Goal: Task Accomplishment & Management: Manage account settings

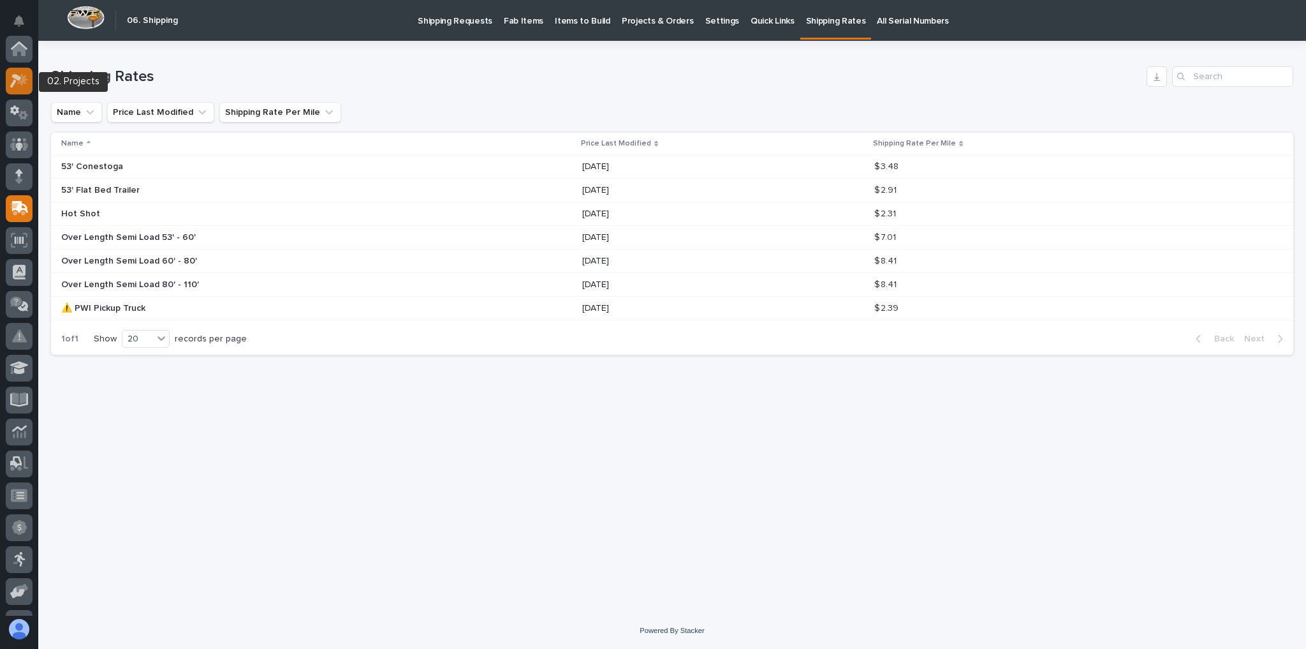
click at [14, 74] on icon at bounding box center [15, 81] width 11 height 14
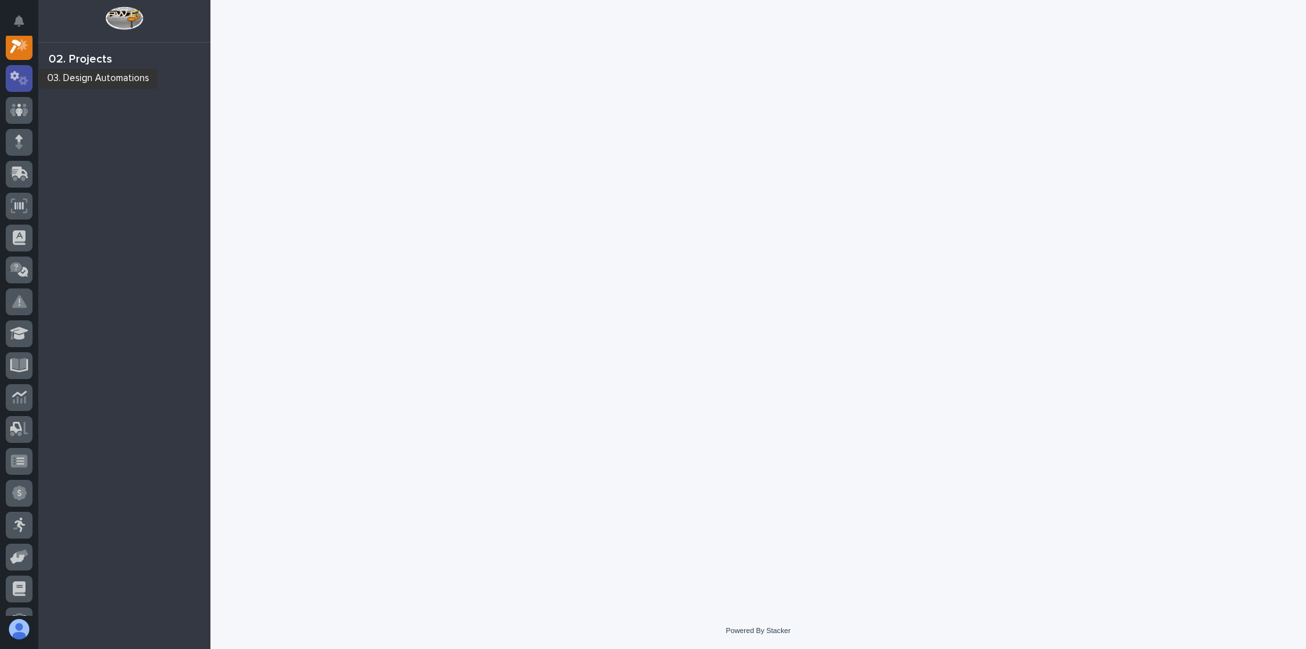
scroll to position [32, 0]
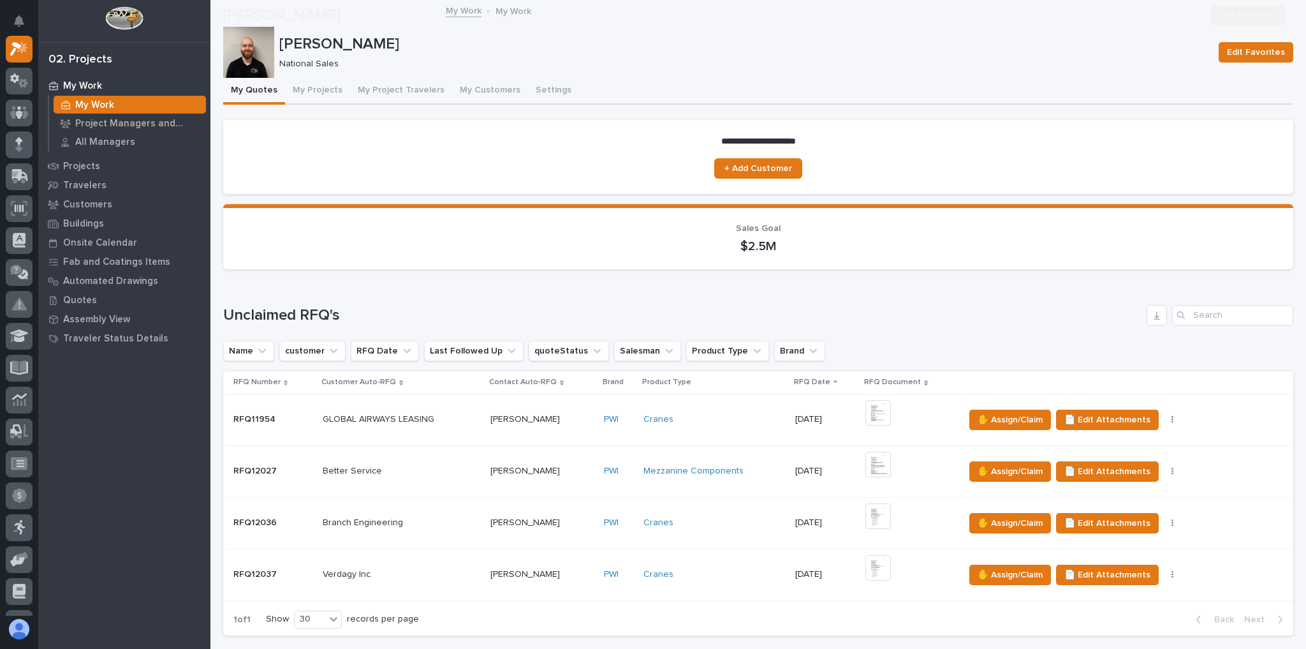
scroll to position [510, 0]
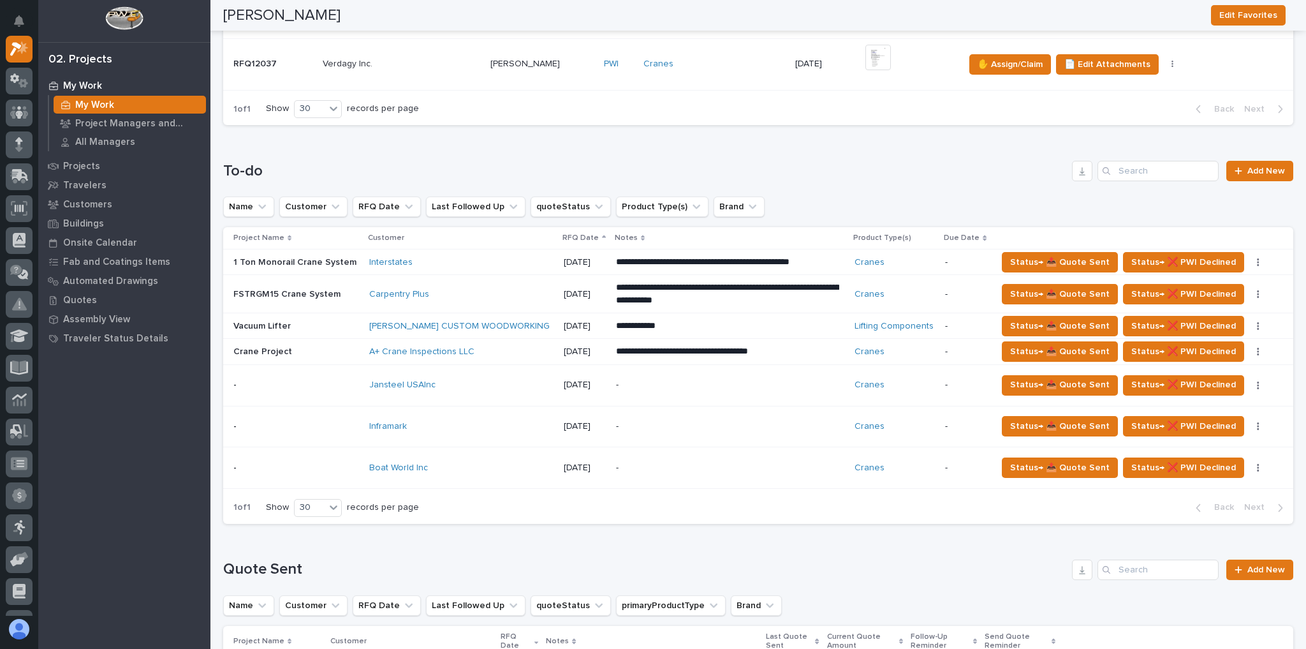
click at [455, 379] on div "Jansteel USAInc" at bounding box center [461, 384] width 184 height 11
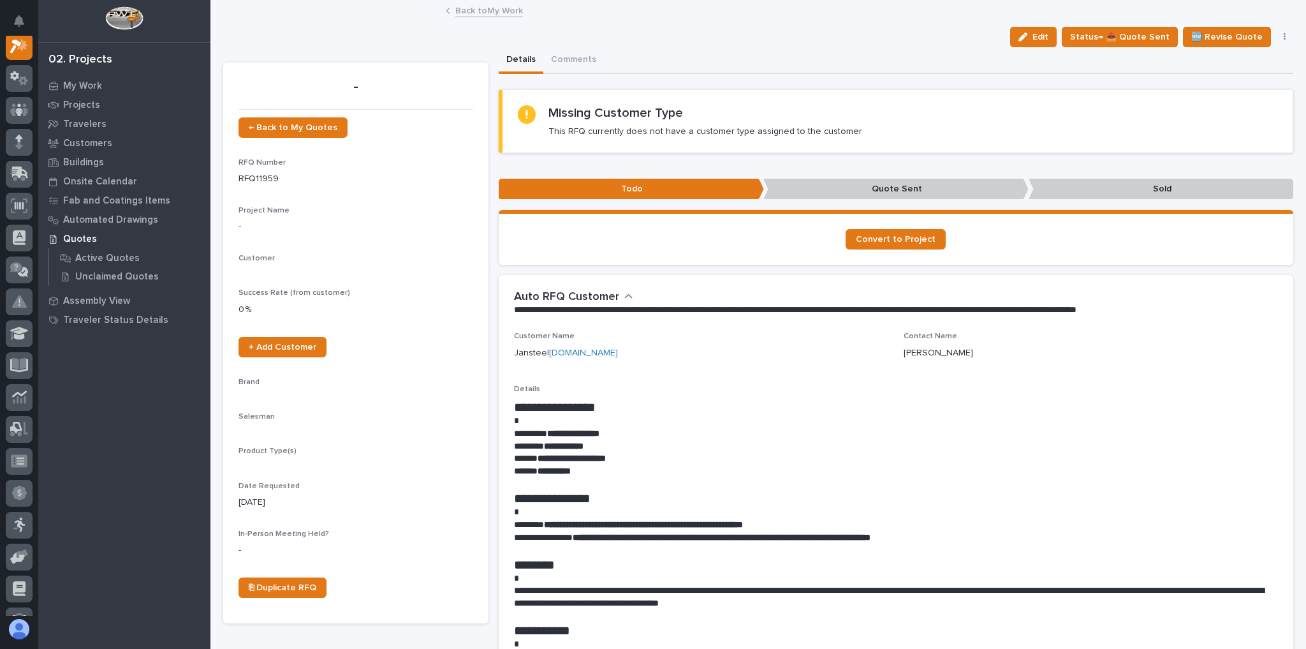
scroll to position [32, 0]
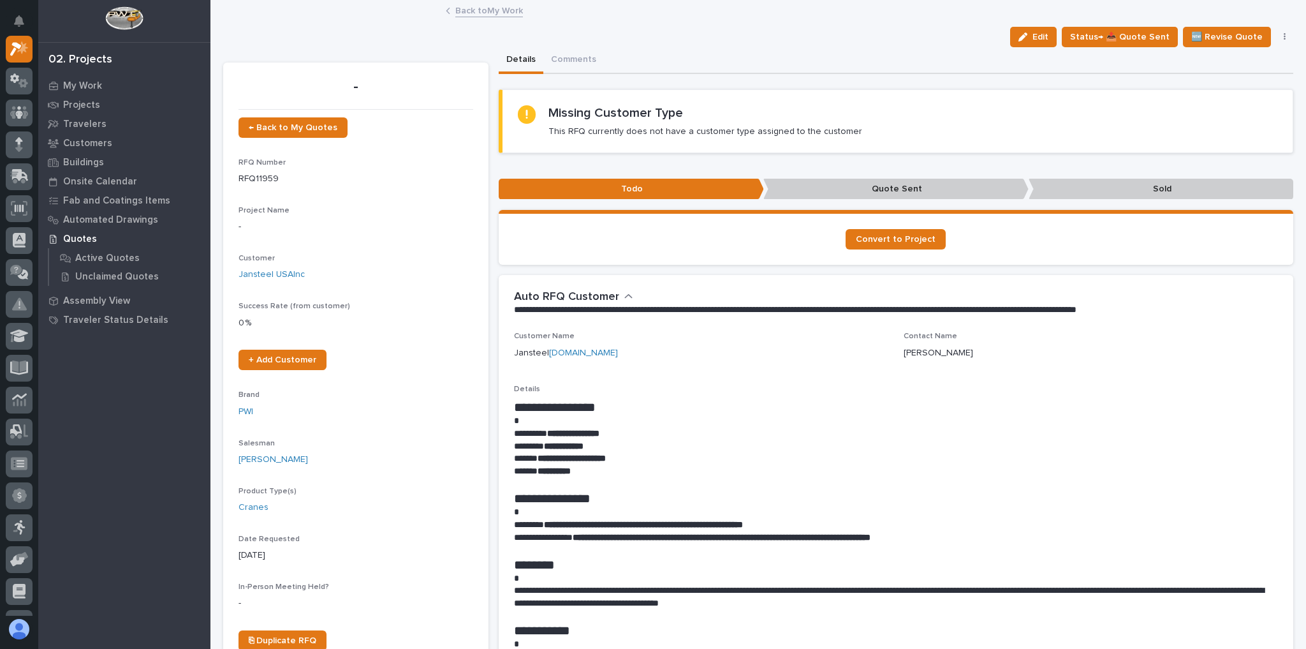
click at [485, 8] on link "Back to My Work" at bounding box center [489, 10] width 68 height 15
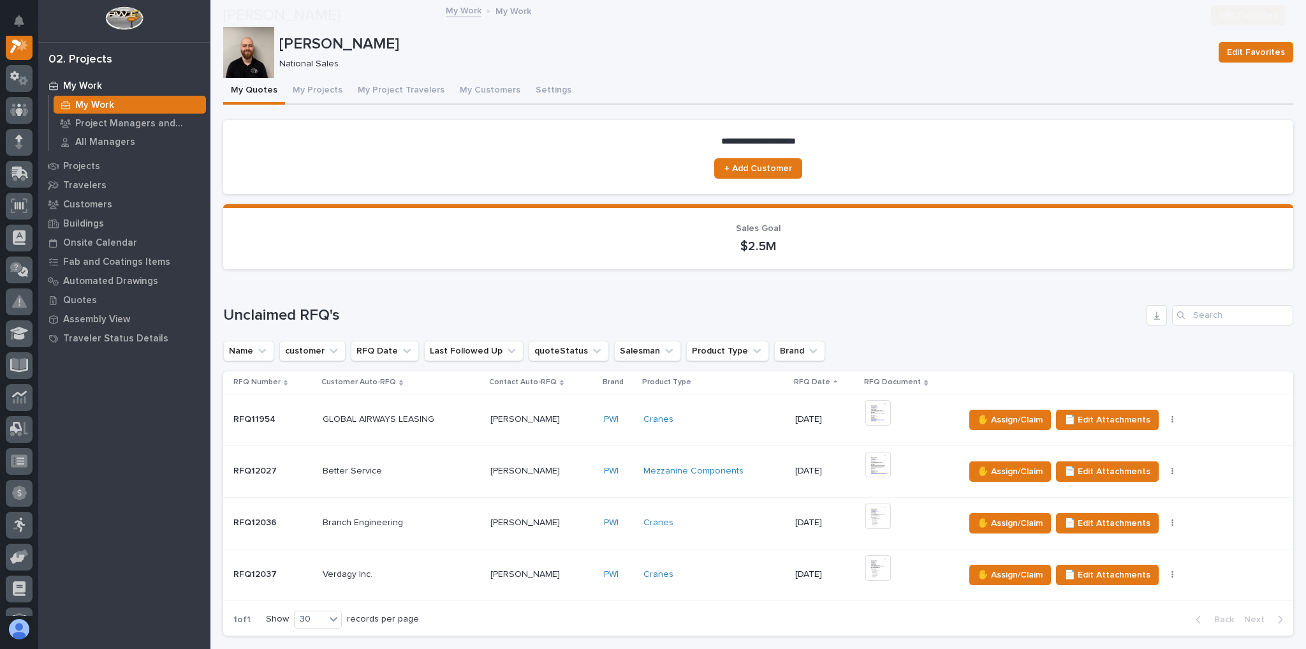
scroll to position [612, 0]
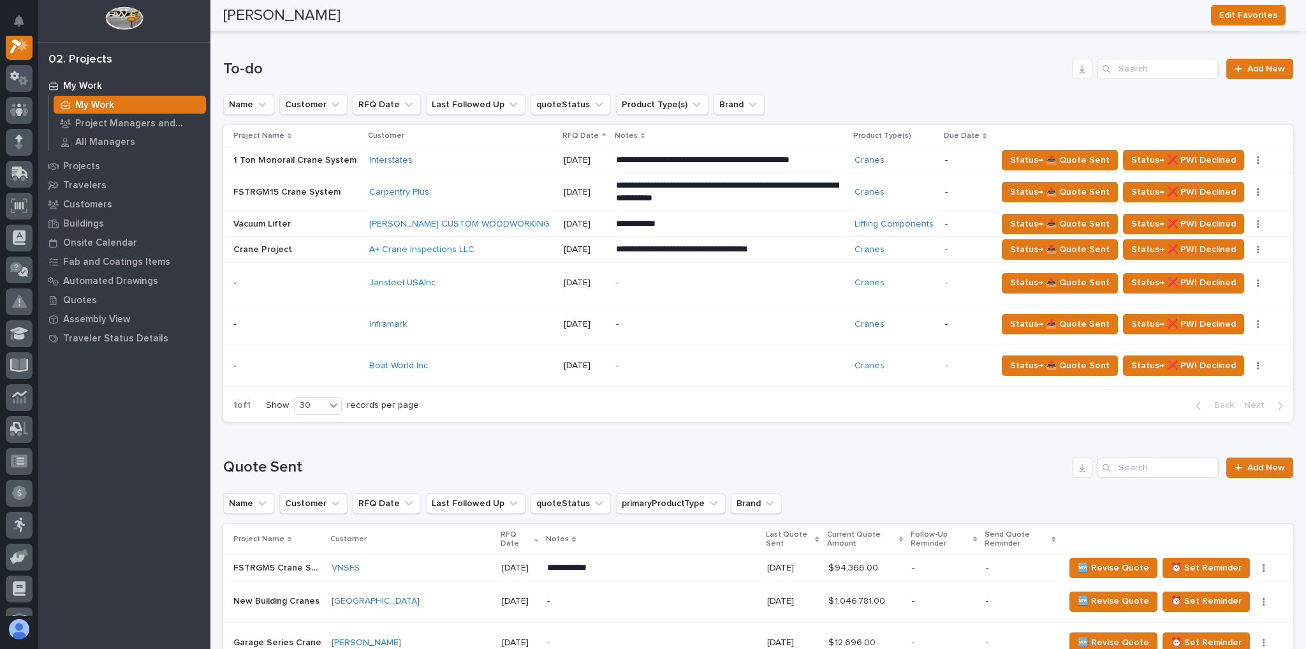
click at [640, 351] on div "-" at bounding box center [727, 365] width 223 height 29
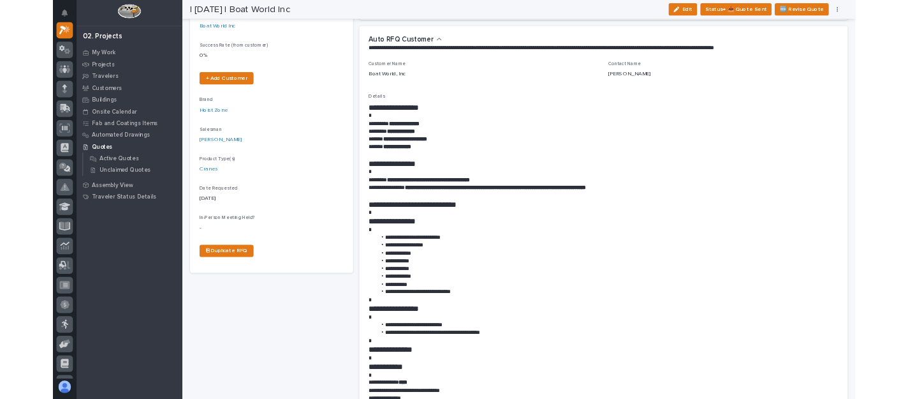
scroll to position [255, 0]
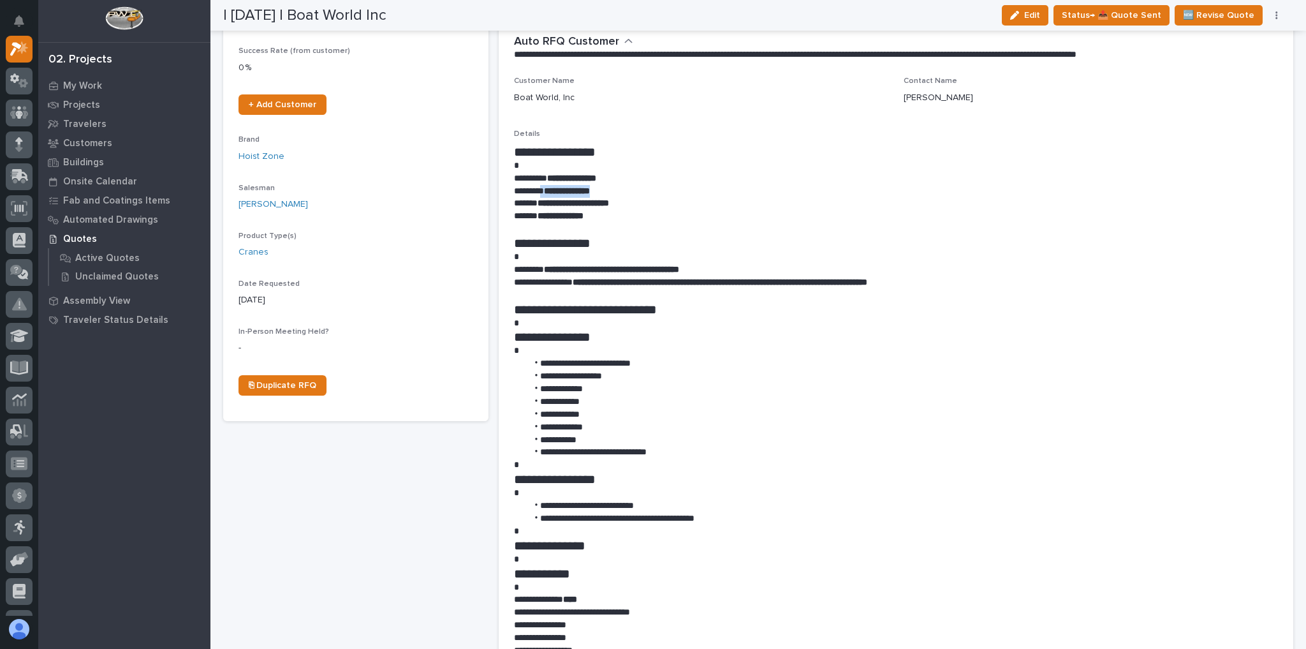
drag, startPoint x: 607, startPoint y: 187, endPoint x: 544, endPoint y: 191, distance: 63.2
click at [544, 191] on p "**********" at bounding box center [893, 191] width 758 height 13
copy p "**********"
click at [851, 258] on p at bounding box center [893, 257] width 758 height 13
drag, startPoint x: 646, startPoint y: 200, endPoint x: 570, endPoint y: 207, distance: 76.2
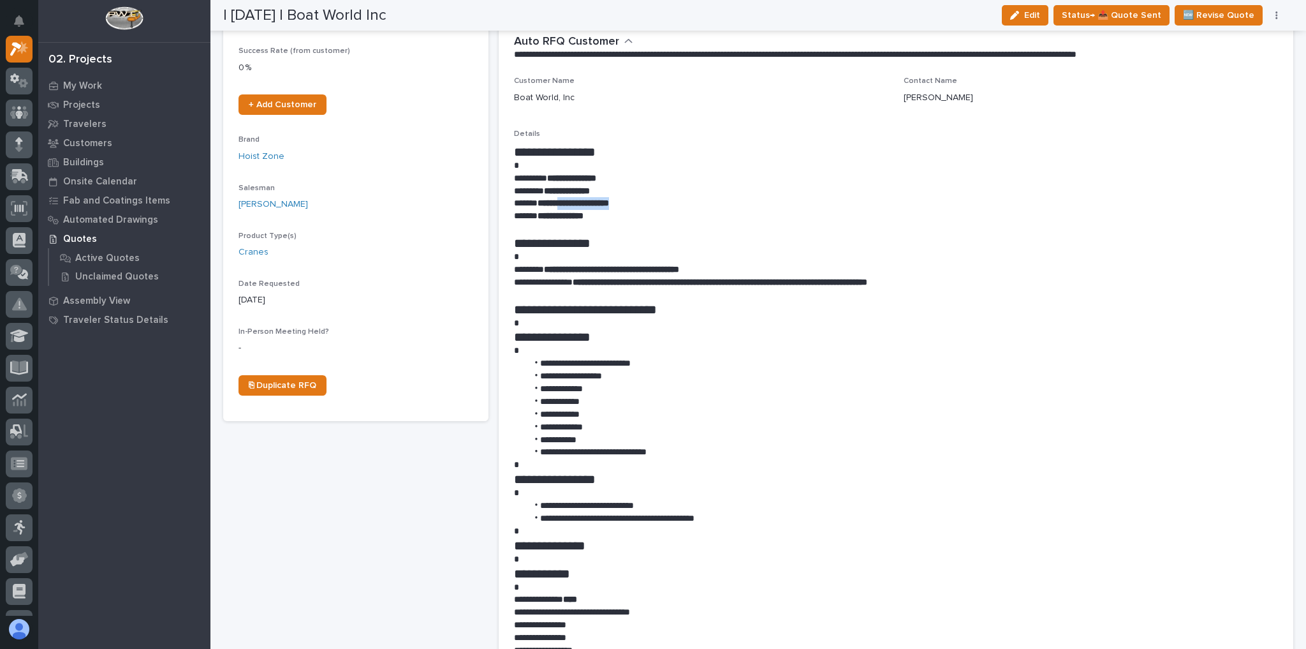
click at [570, 207] on p "**********" at bounding box center [893, 203] width 758 height 13
copy strong "**********"
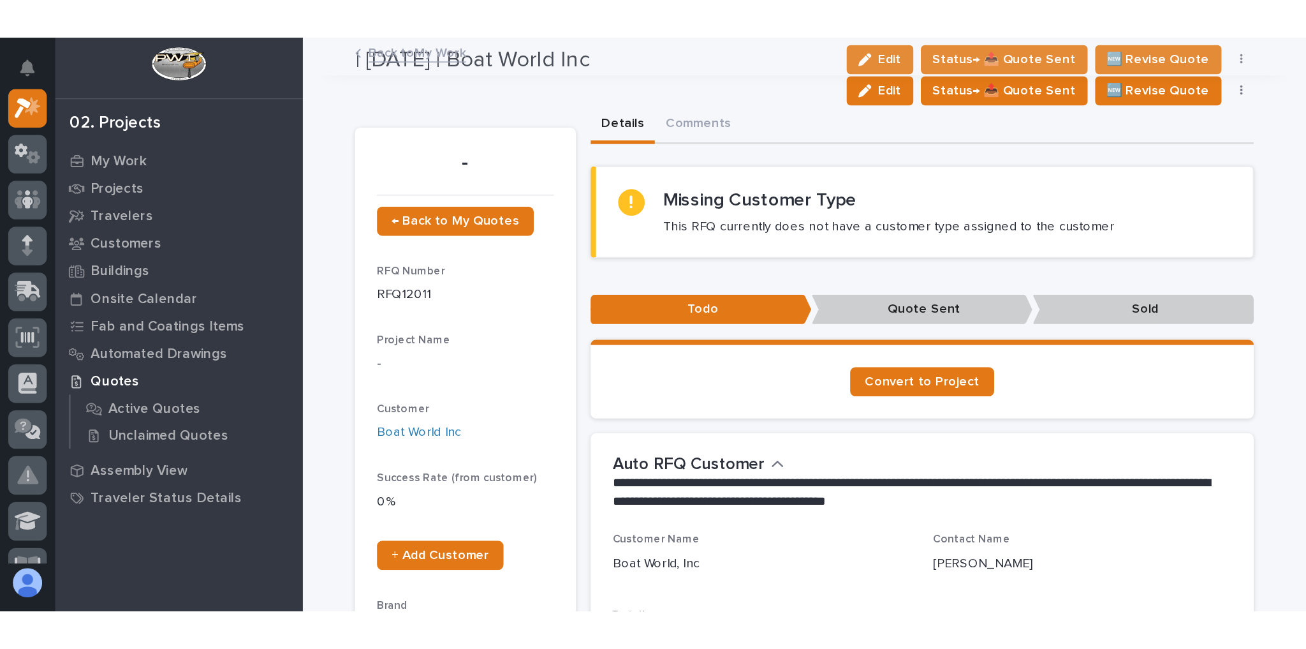
scroll to position [0, 0]
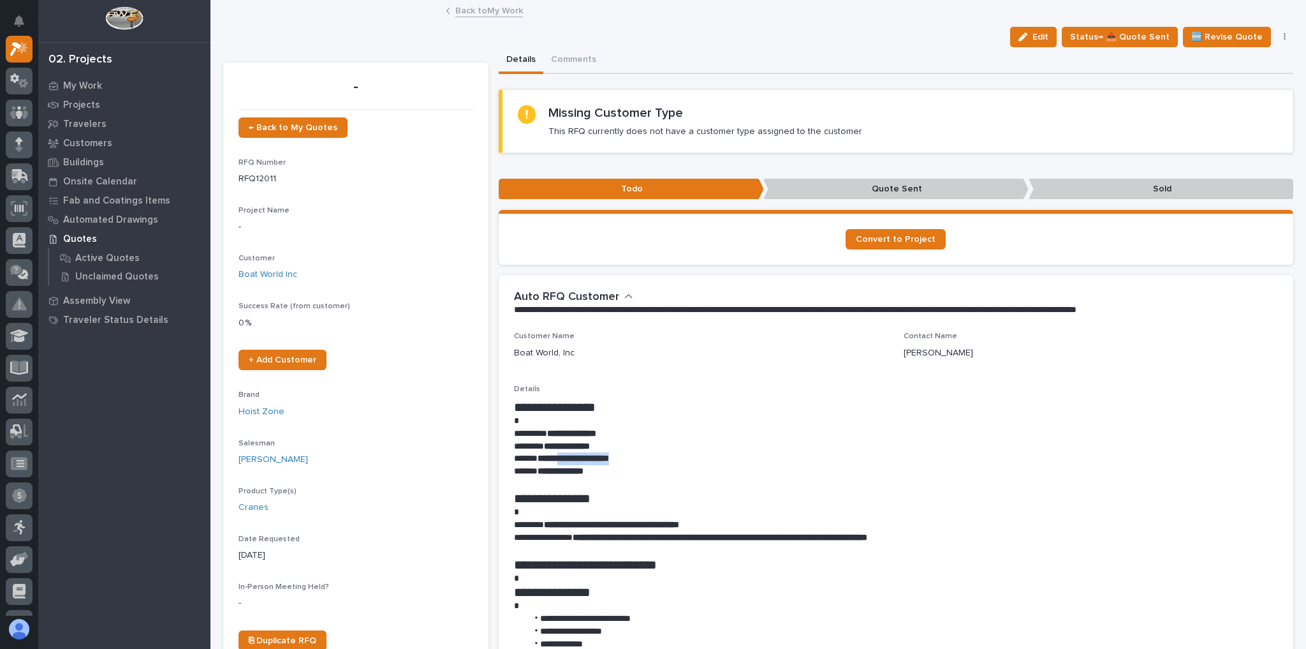
click at [471, 13] on link "Back to My Work" at bounding box center [489, 10] width 68 height 15
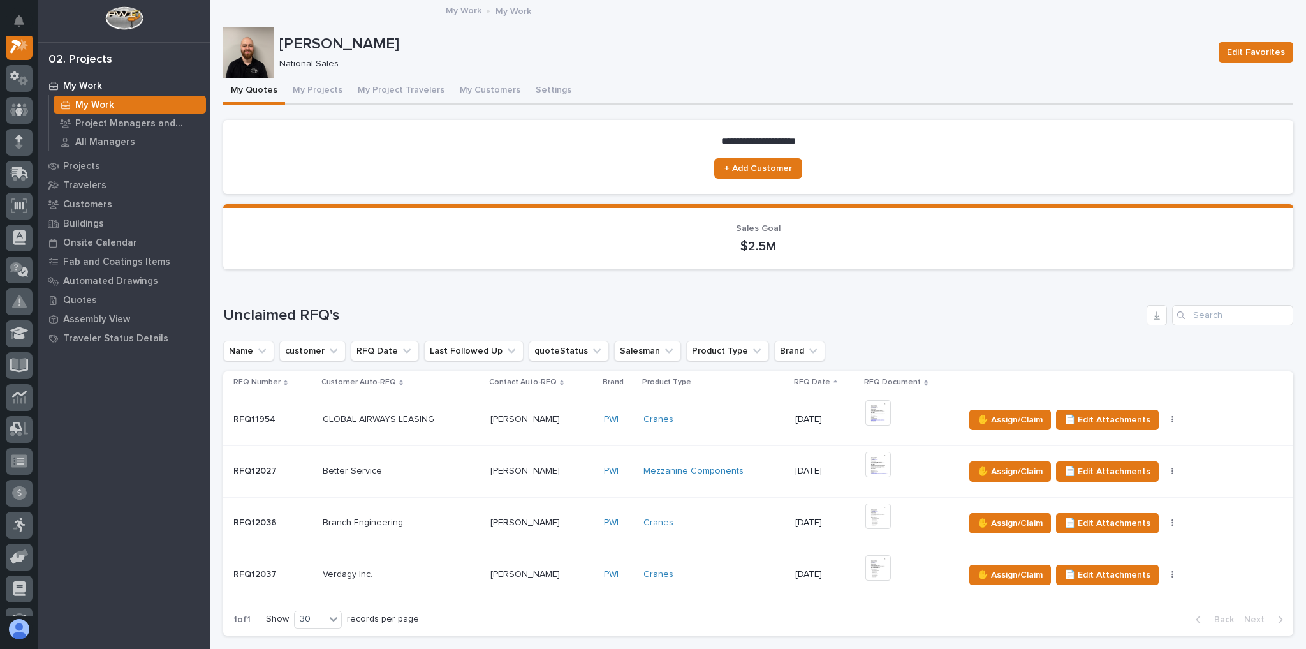
scroll to position [510, 0]
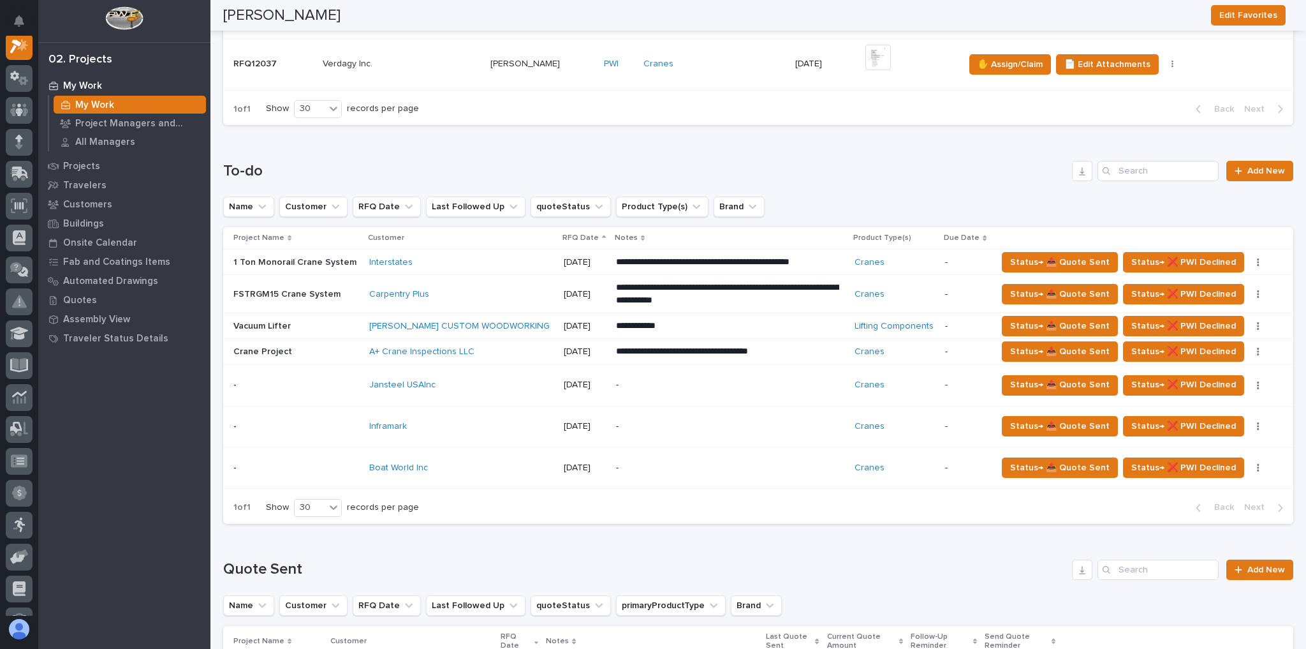
click at [434, 423] on div "Inframark" at bounding box center [461, 426] width 184 height 11
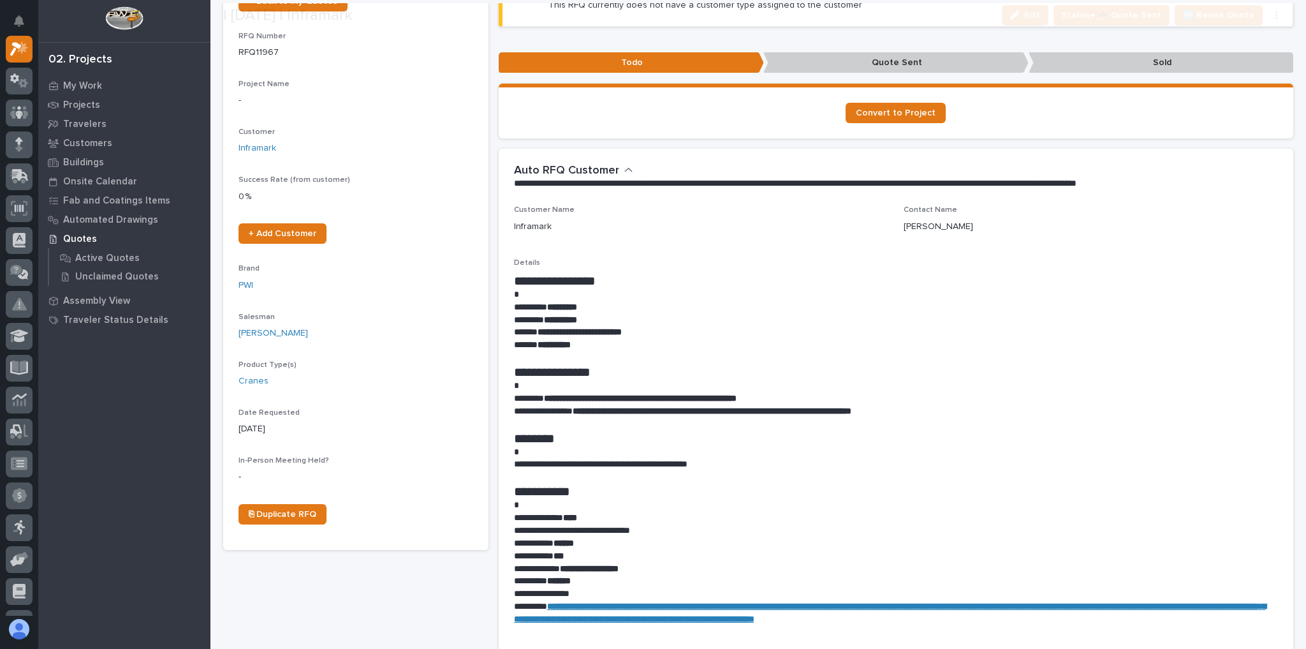
scroll to position [153, 0]
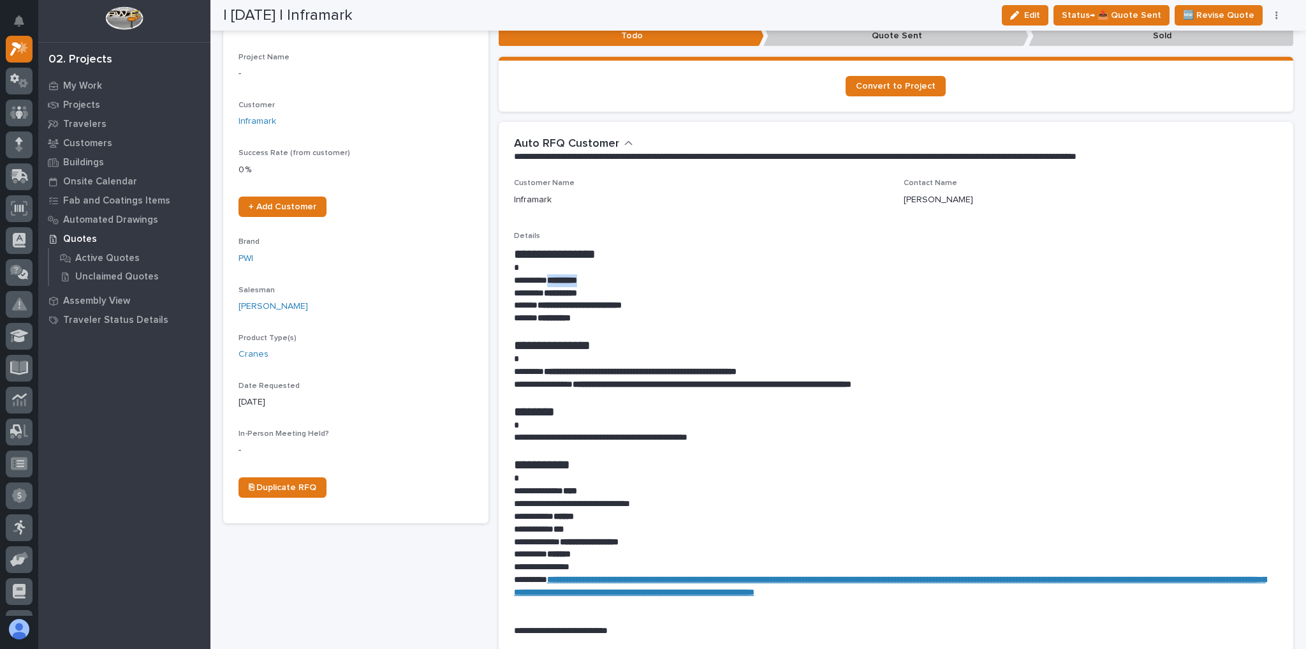
drag, startPoint x: 597, startPoint y: 277, endPoint x: 555, endPoint y: 279, distance: 42.1
click at [555, 279] on p "********* *********" at bounding box center [893, 280] width 758 height 13
copy strong "*********"
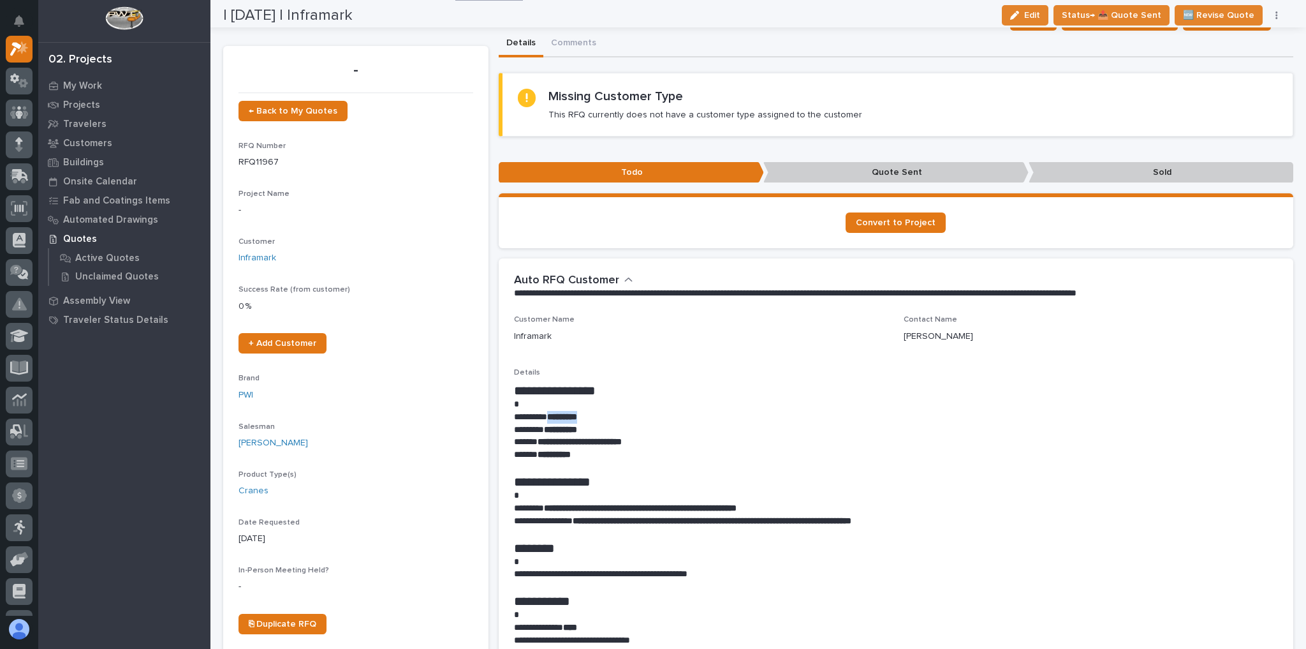
scroll to position [0, 0]
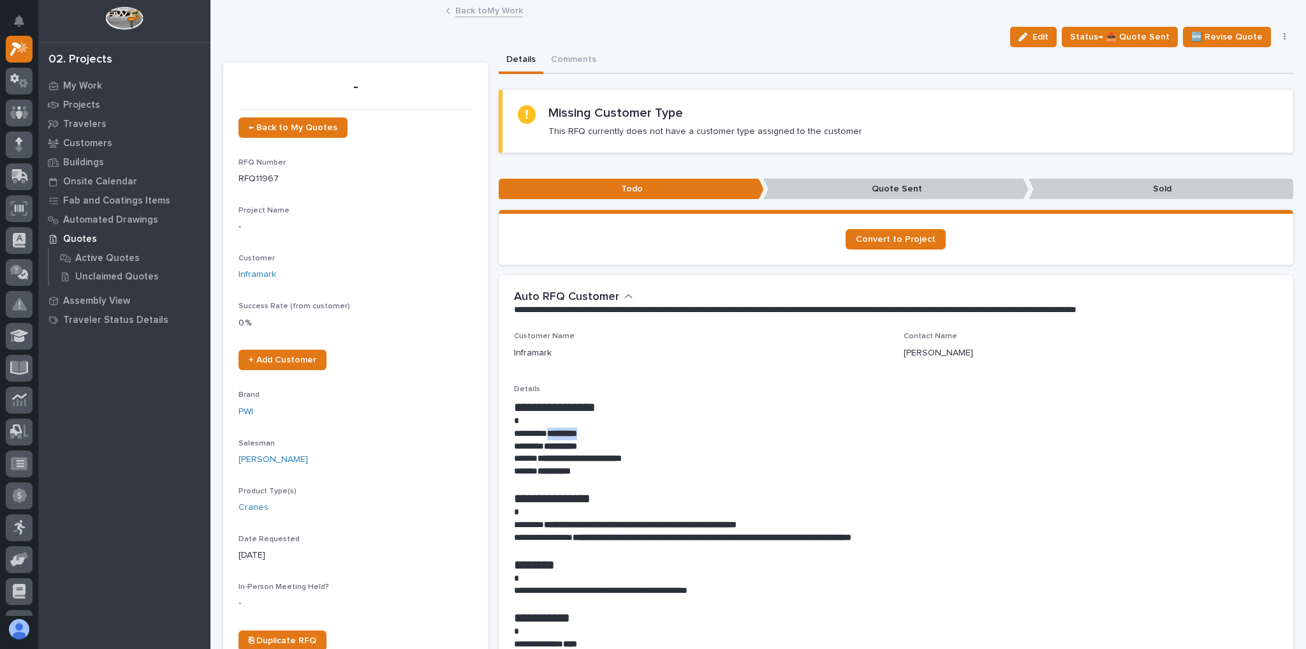
click at [479, 10] on link "Back to My Work" at bounding box center [489, 10] width 68 height 15
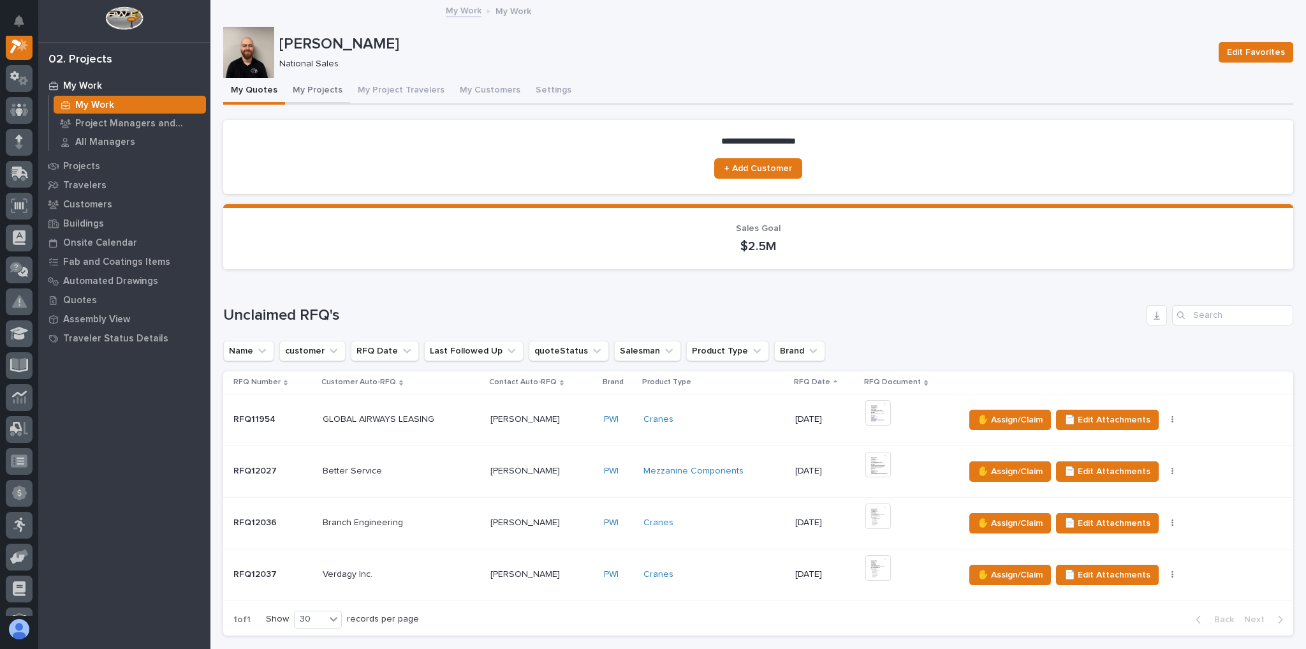
click at [309, 86] on button "My Projects" at bounding box center [317, 91] width 65 height 27
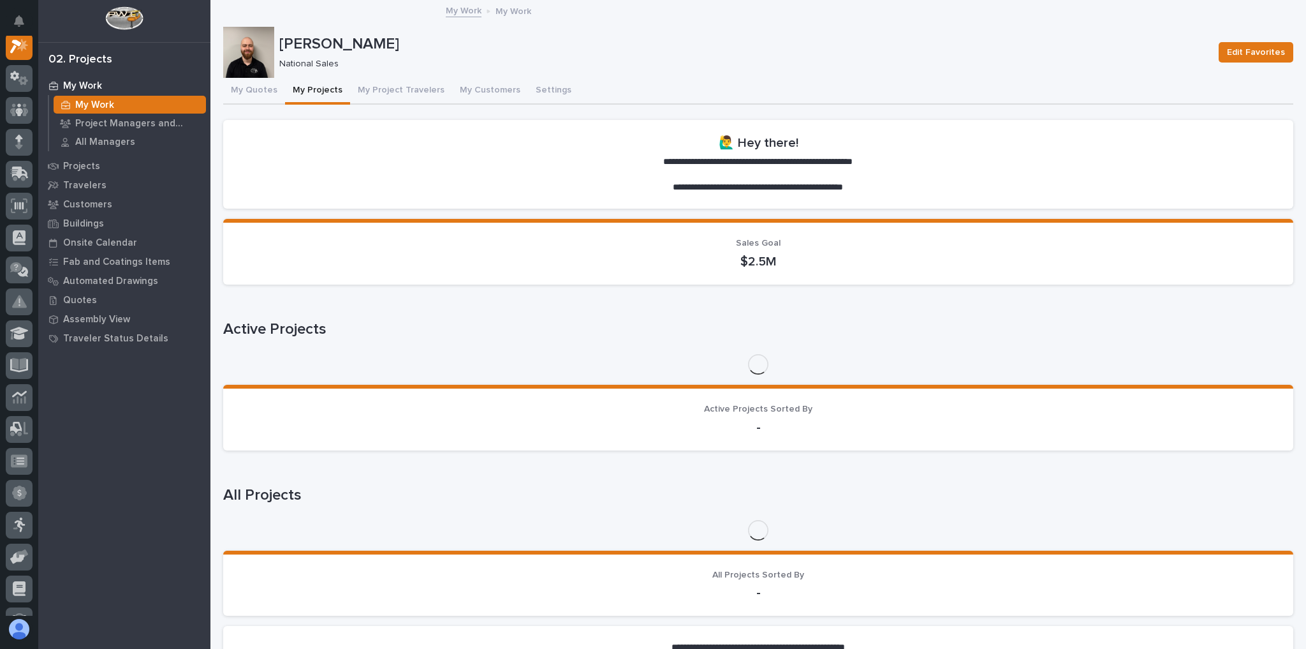
scroll to position [32, 0]
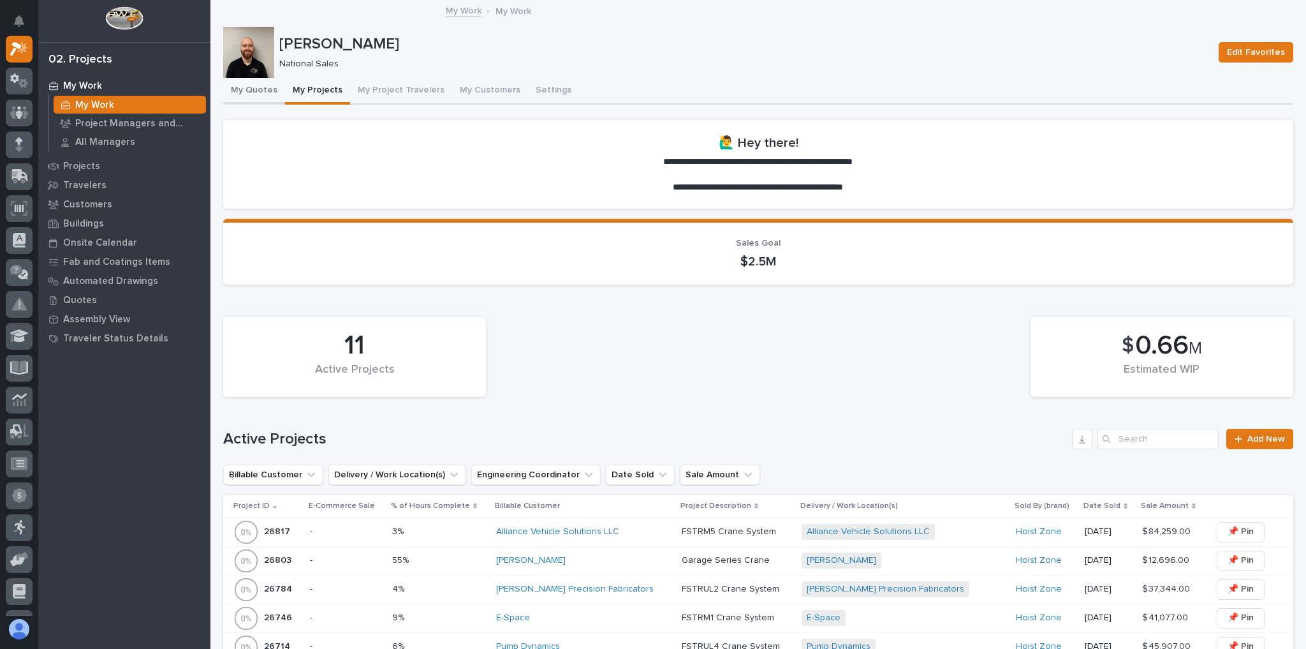
click at [245, 93] on button "My Quotes" at bounding box center [254, 91] width 62 height 27
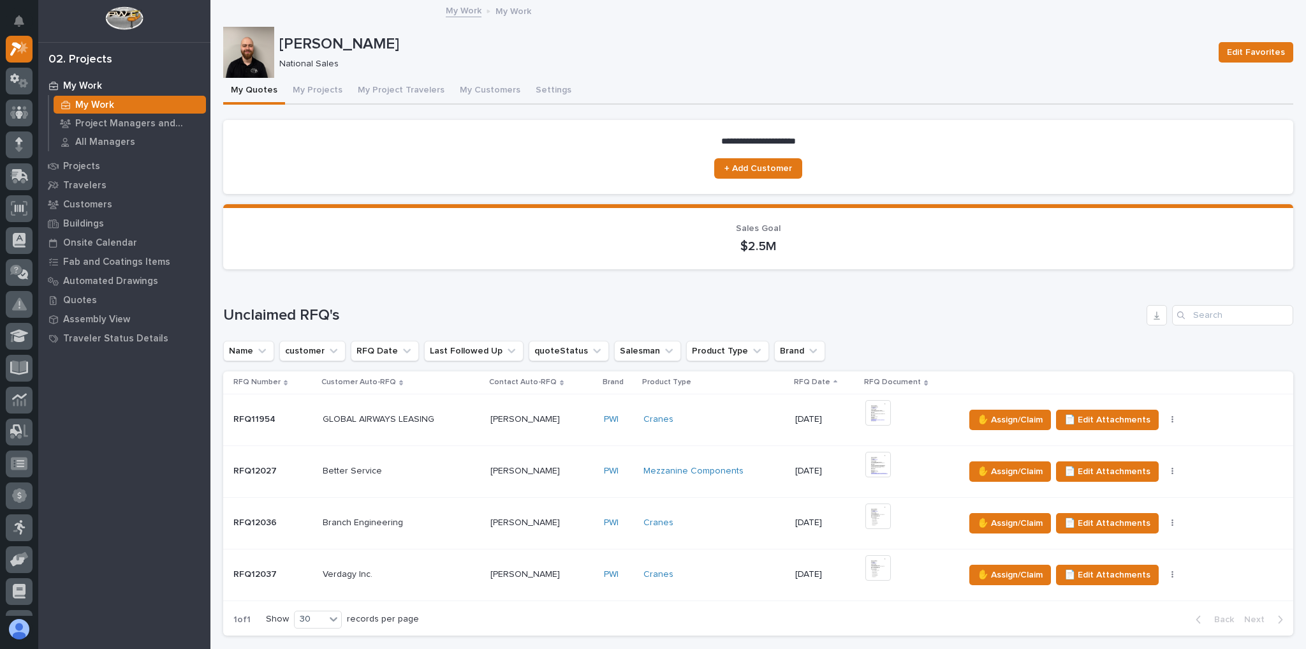
click at [238, 87] on button "My Quotes" at bounding box center [254, 91] width 62 height 27
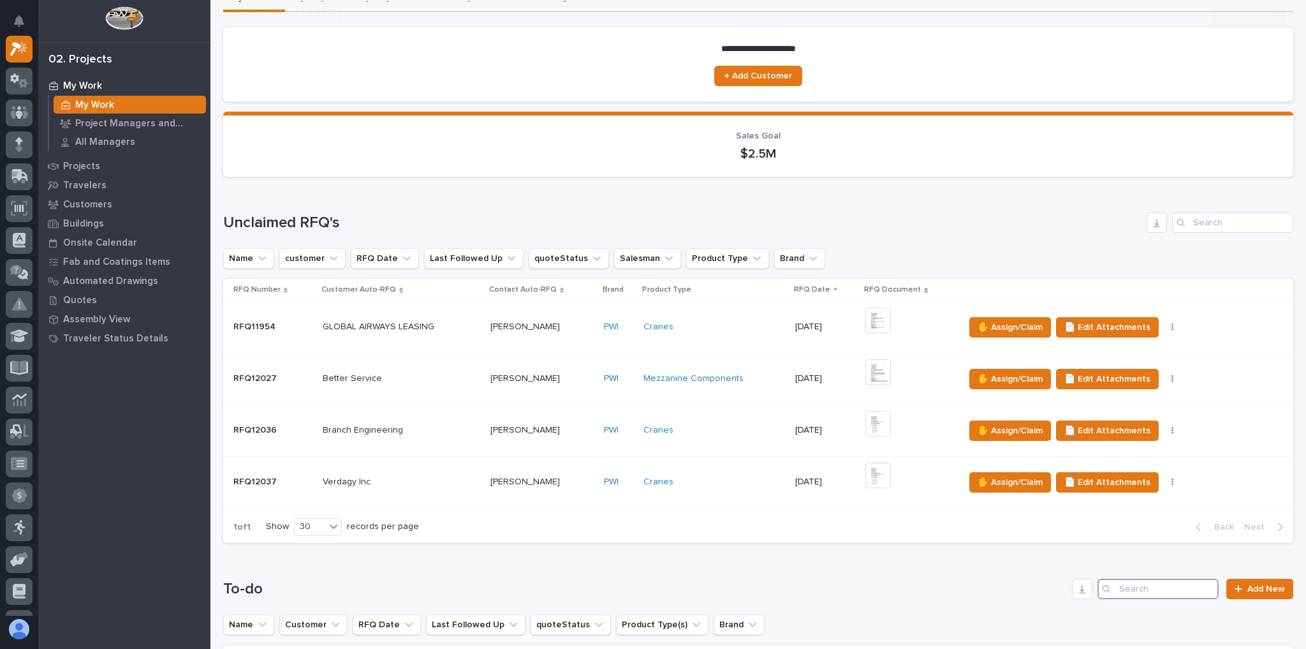
click at [1139, 578] on input "Search" at bounding box center [1157, 588] width 121 height 20
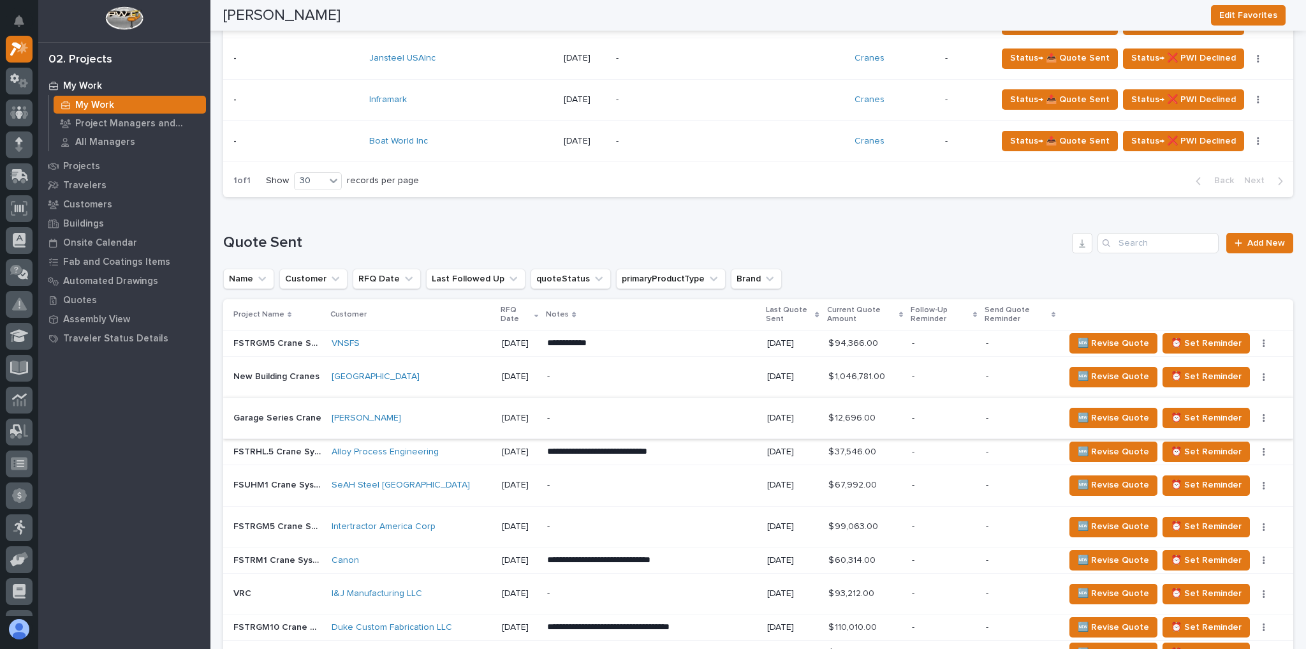
scroll to position [816, 0]
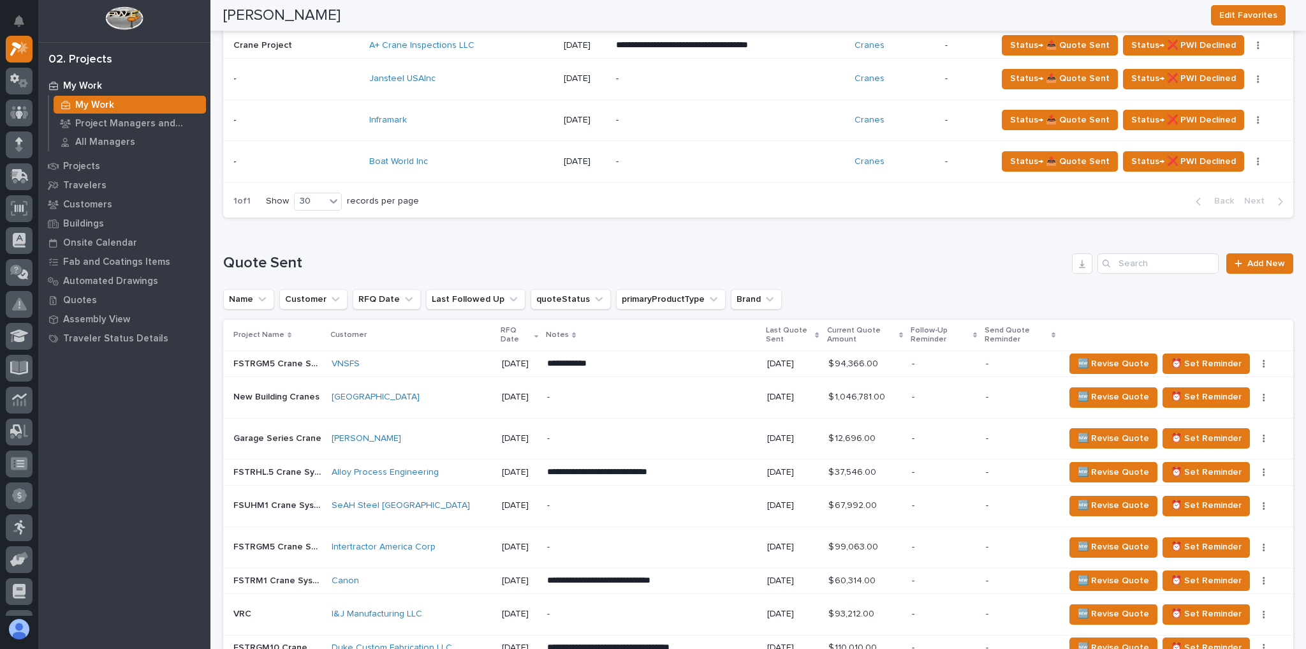
click at [618, 397] on div "-" at bounding box center [651, 397] width 209 height 29
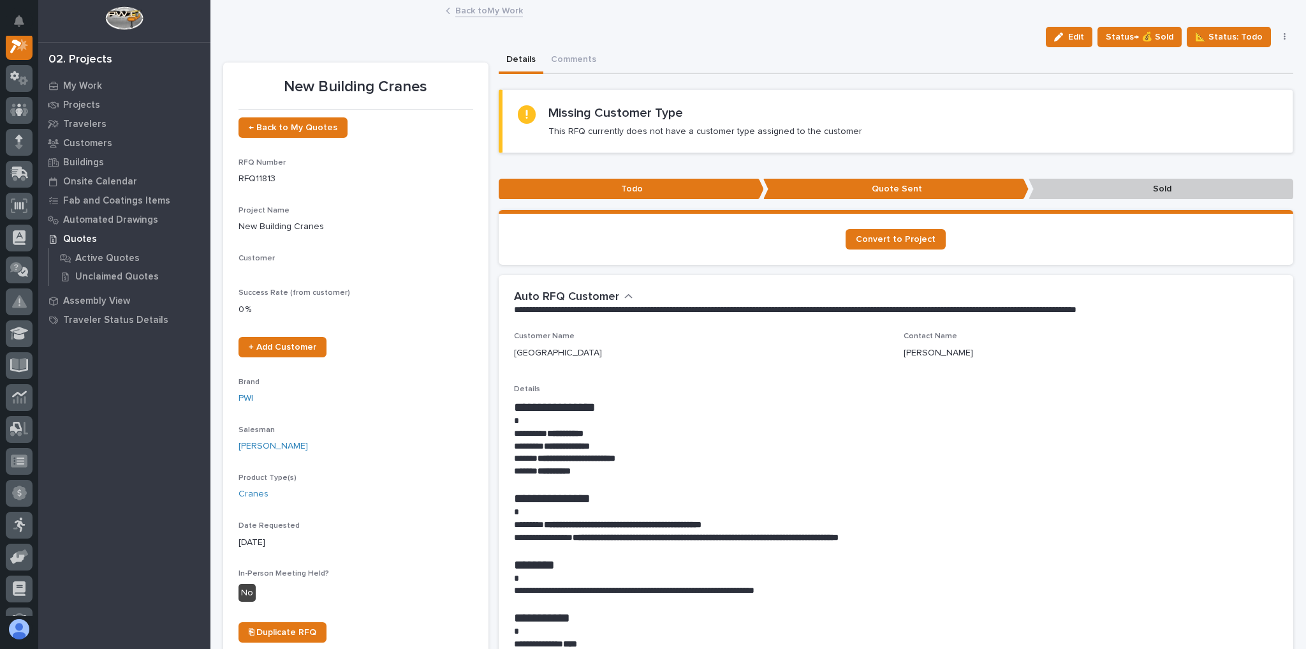
scroll to position [32, 0]
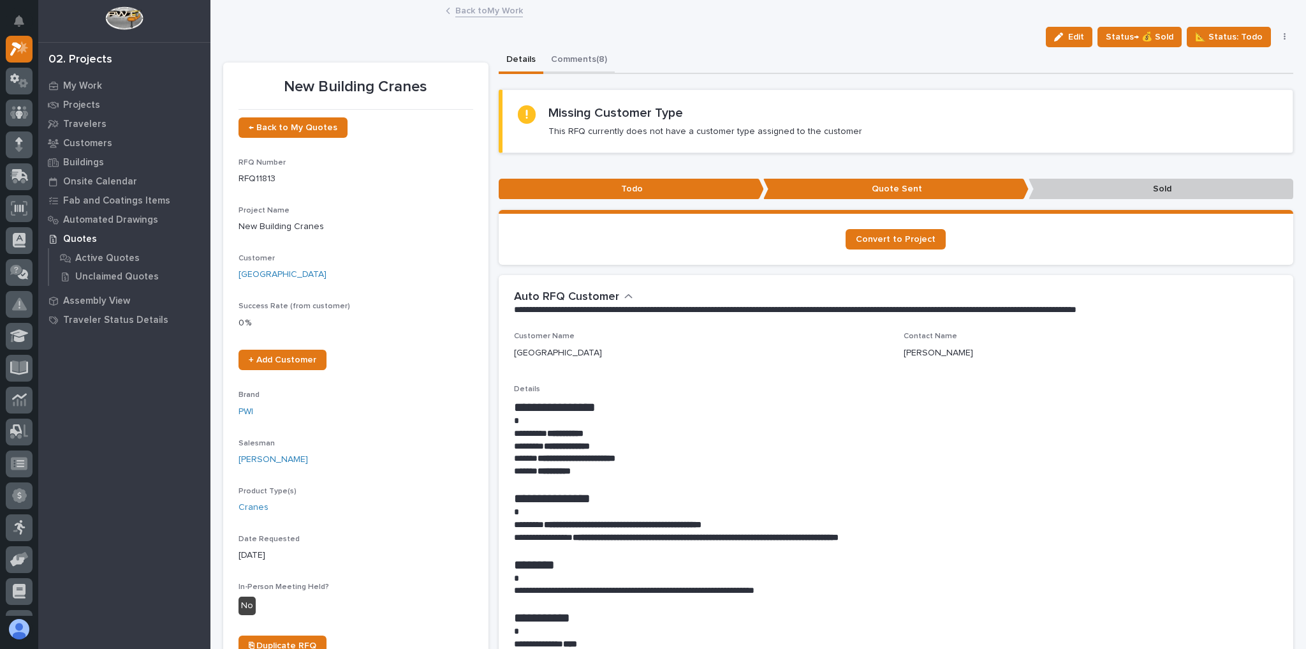
click at [583, 64] on button "Comments (8)" at bounding box center [578, 60] width 71 height 27
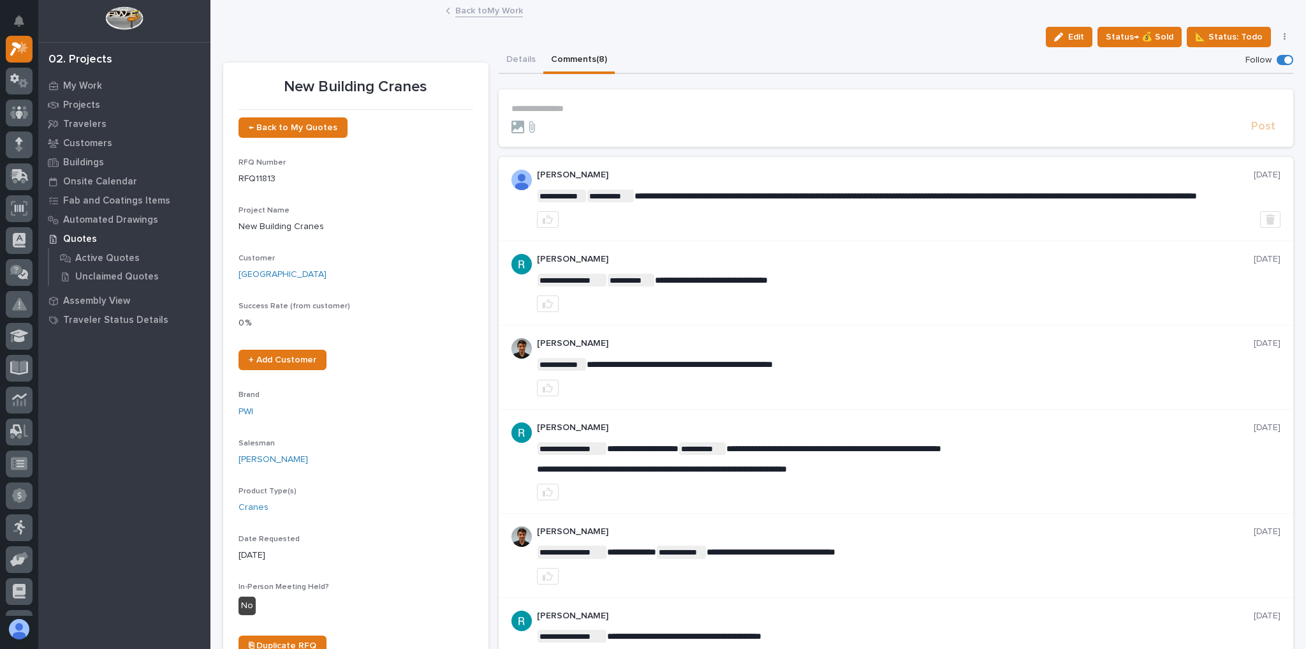
click at [690, 127] on div at bounding box center [878, 127] width 735 height 13
click at [679, 112] on p "**********" at bounding box center [896, 108] width 770 height 11
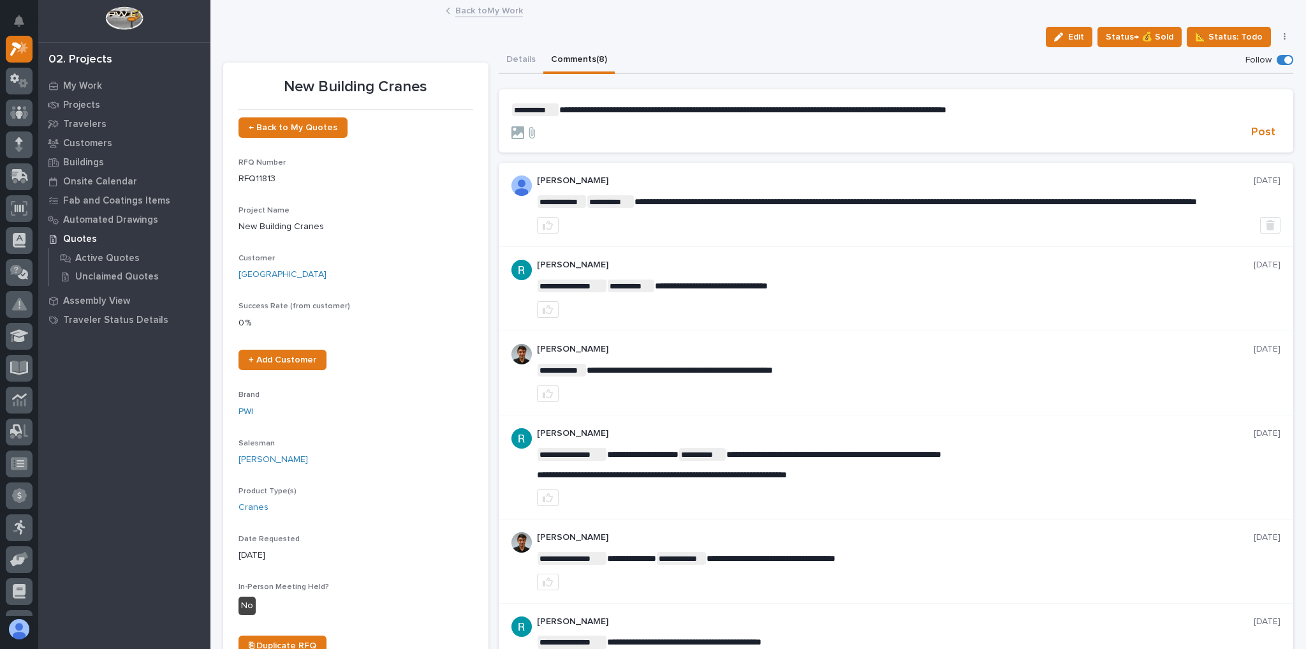
drag, startPoint x: 971, startPoint y: 109, endPoint x: 946, endPoint y: 131, distance: 33.5
click at [943, 135] on div at bounding box center [878, 132] width 735 height 13
click at [1029, 110] on p "**********" at bounding box center [896, 109] width 770 height 13
click at [1139, 112] on span "**********" at bounding box center [878, 109] width 639 height 9
click at [580, 114] on span "**********" at bounding box center [878, 109] width 639 height 9
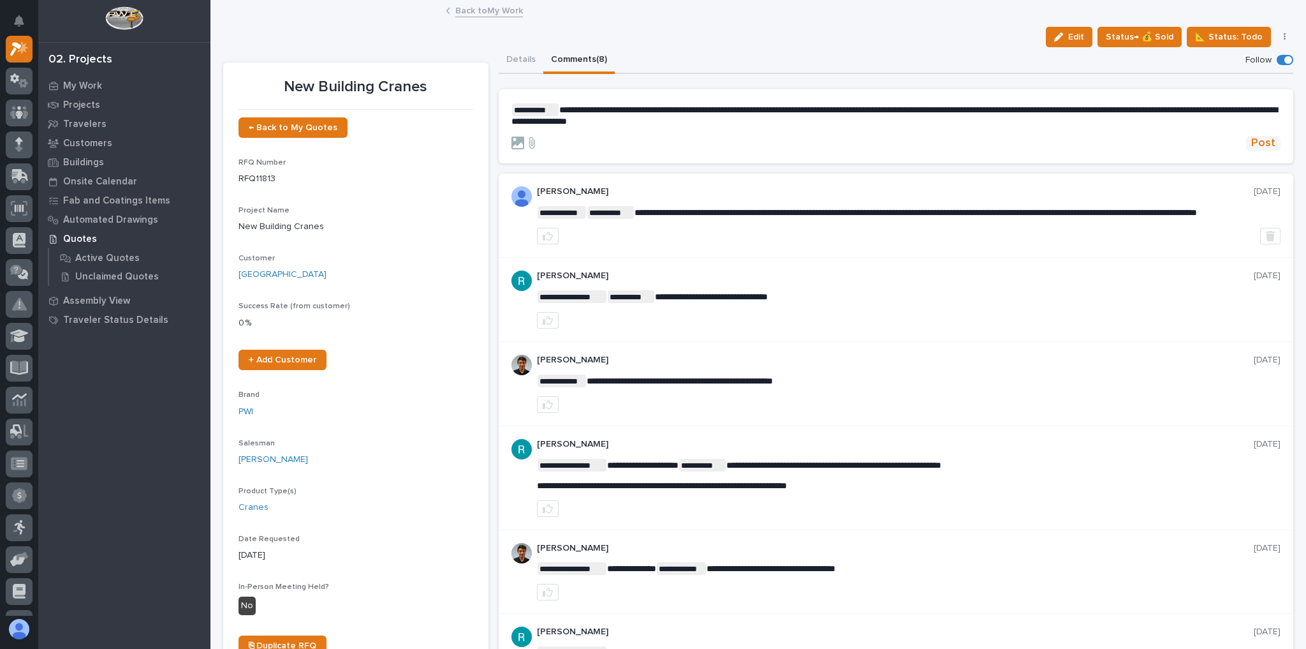
click at [1263, 142] on span "Post" at bounding box center [1263, 143] width 24 height 15
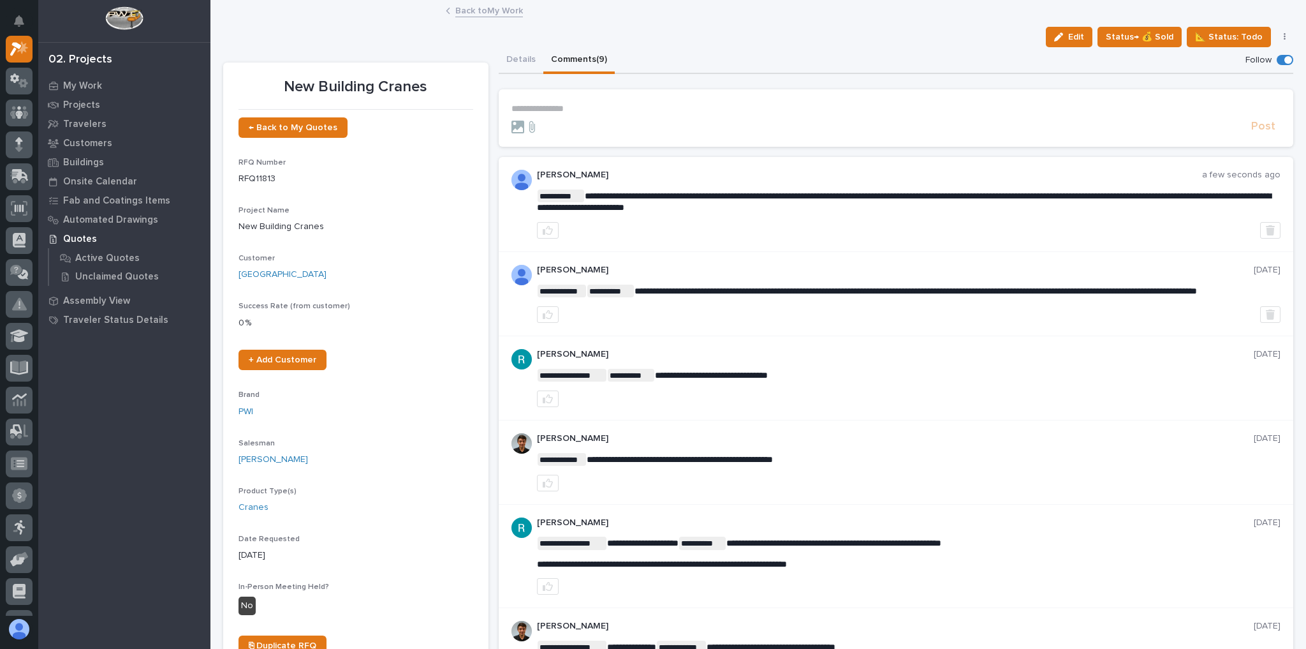
click at [481, 14] on link "Back to My Work" at bounding box center [489, 10] width 68 height 15
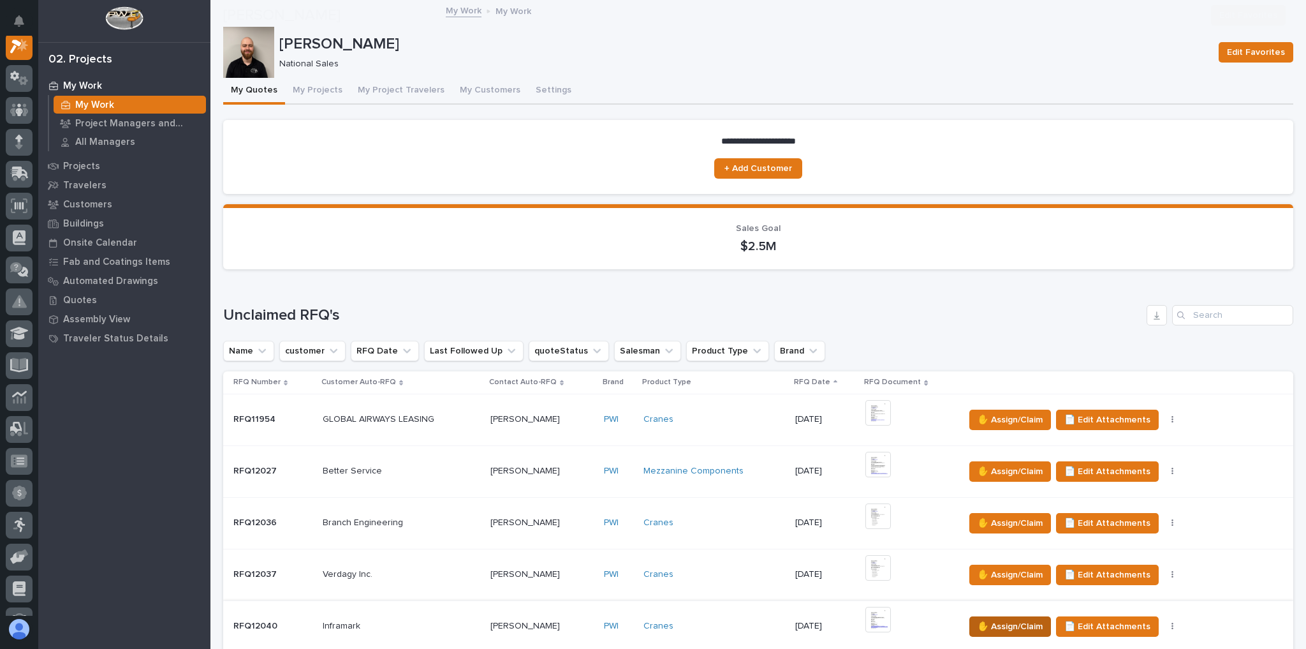
scroll to position [102, 0]
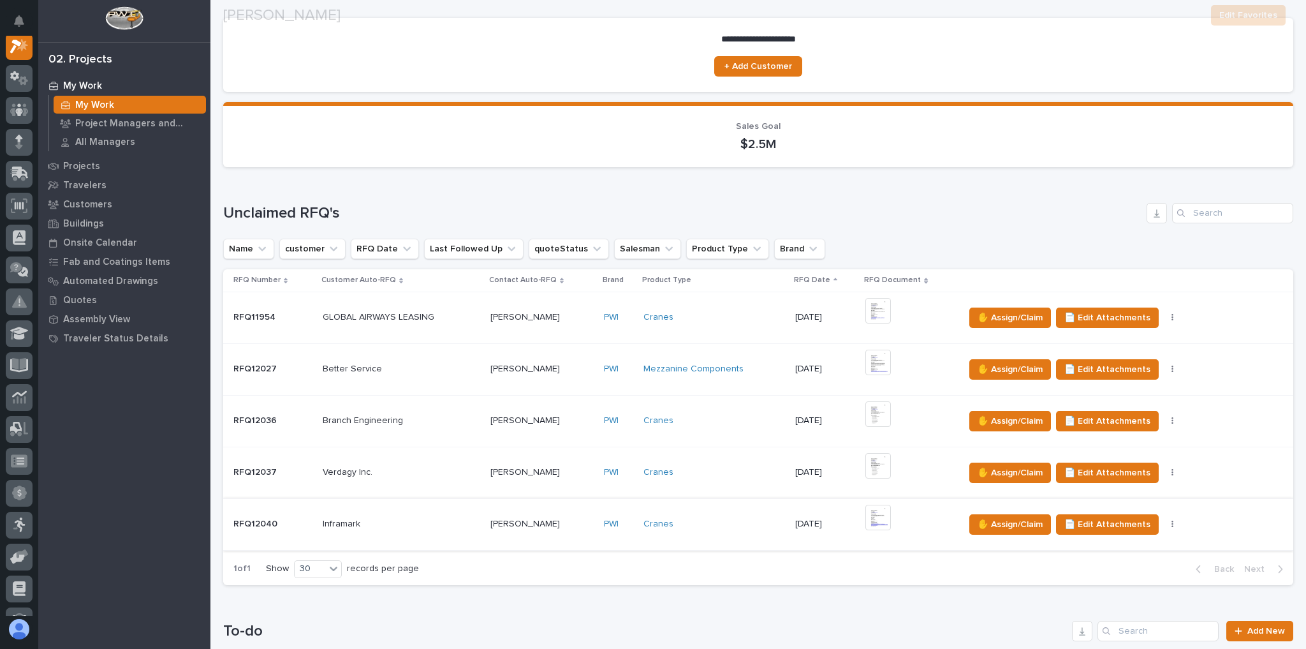
click at [880, 516] on img at bounding box center [878, 517] width 26 height 26
click at [876, 517] on div at bounding box center [653, 339] width 1306 height 619
click at [867, 514] on img at bounding box center [878, 517] width 26 height 26
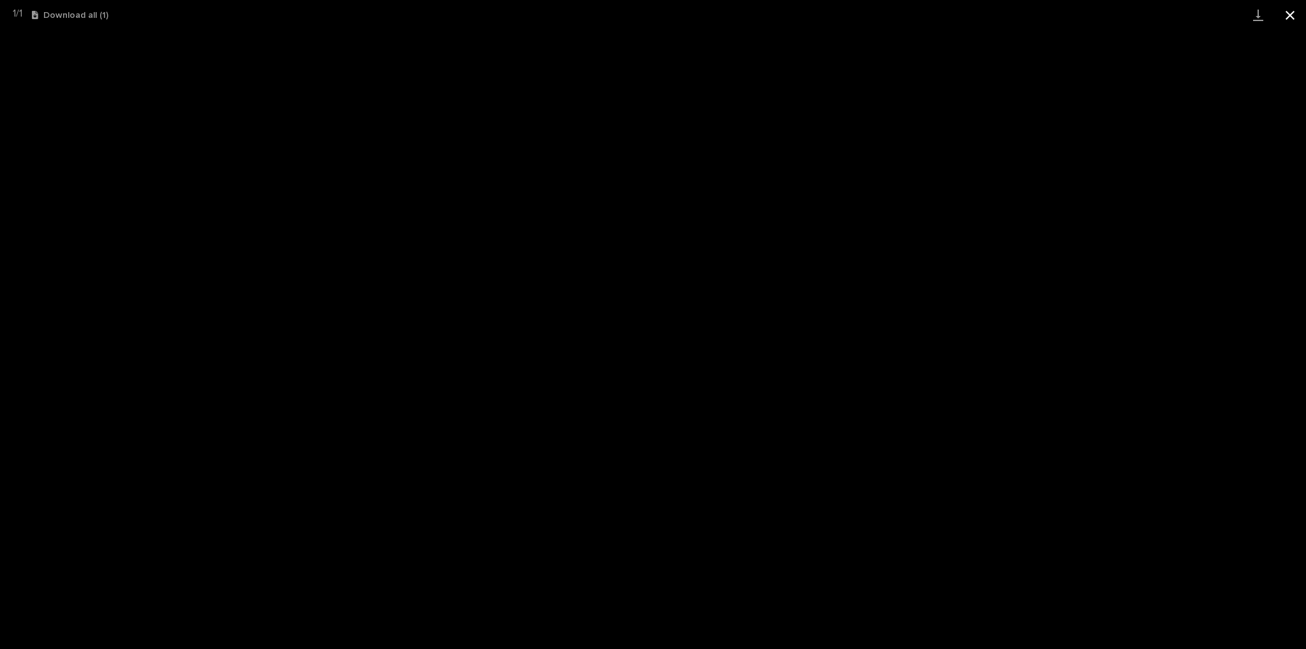
click at [1284, 13] on button "Close gallery" at bounding box center [1290, 15] width 32 height 30
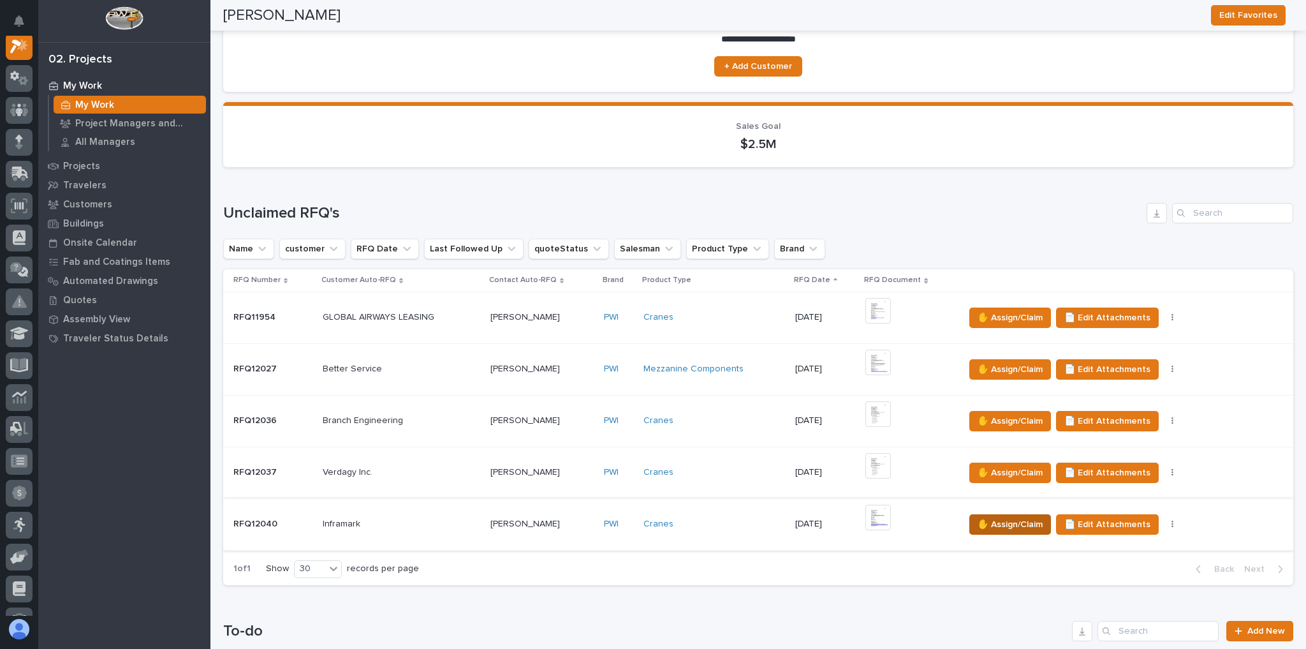
click at [988, 524] on span "✋ Assign/Claim" at bounding box center [1010, 524] width 65 height 15
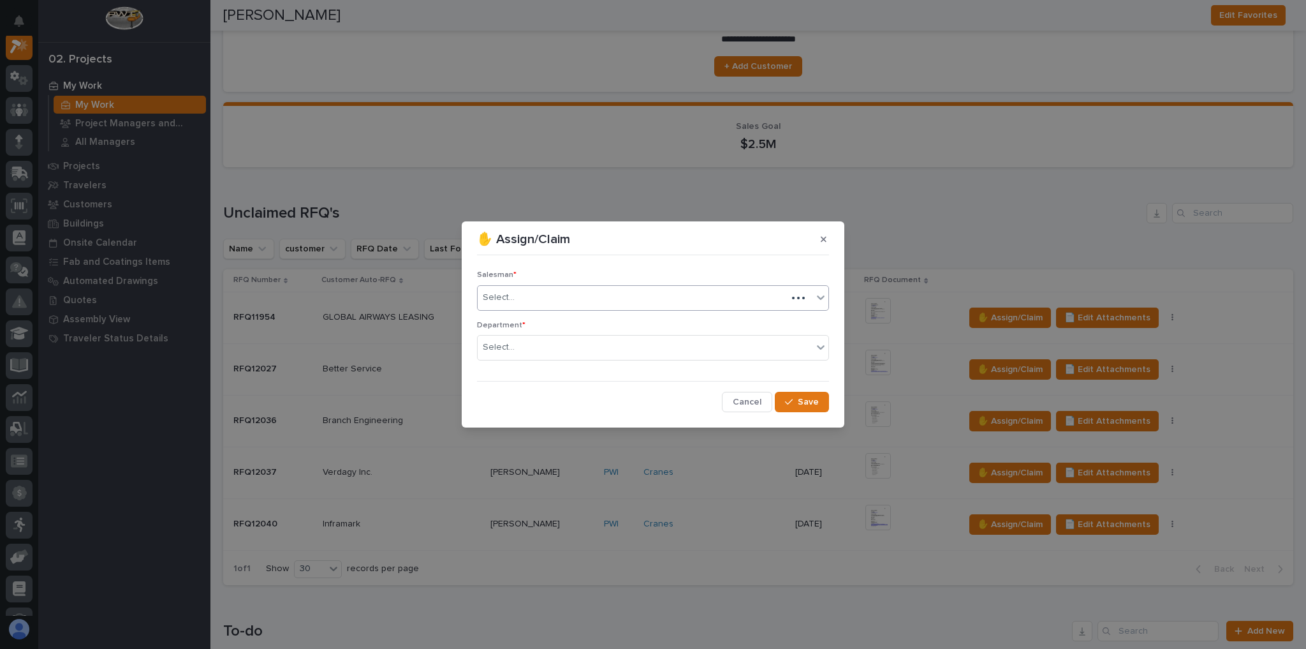
click at [574, 304] on div "Select..." at bounding box center [632, 297] width 309 height 21
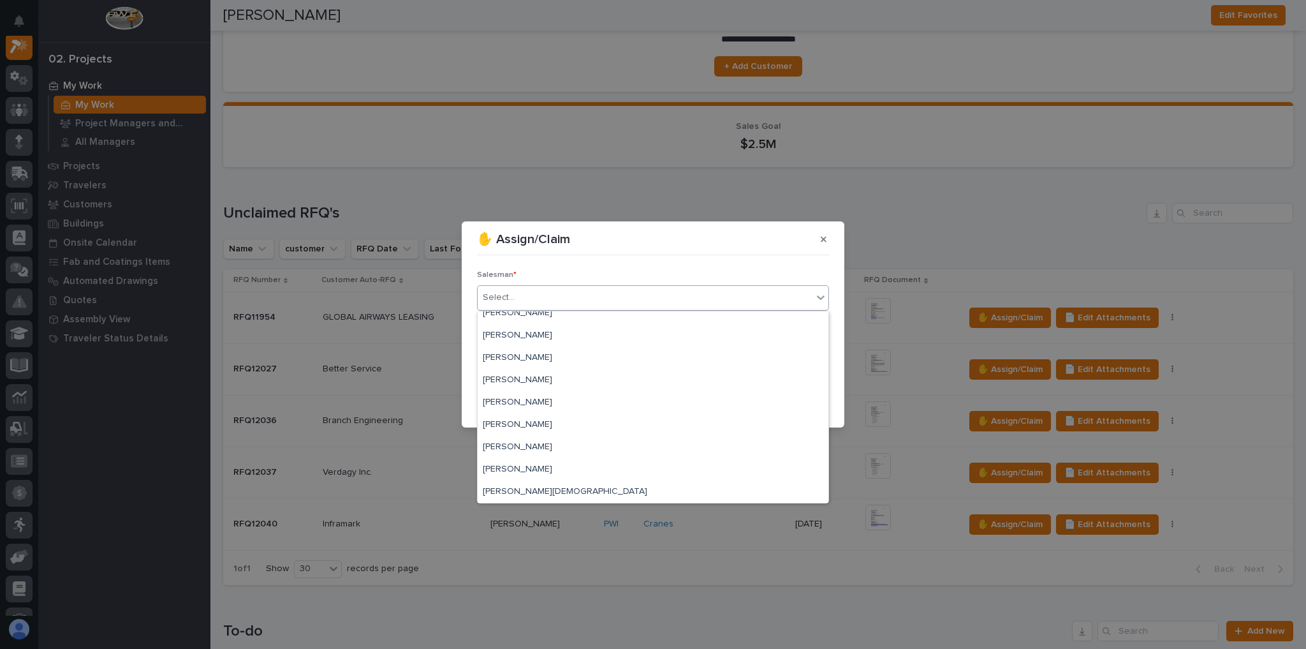
scroll to position [277, 0]
click at [542, 429] on div "[PERSON_NAME]" at bounding box center [653, 425] width 351 height 22
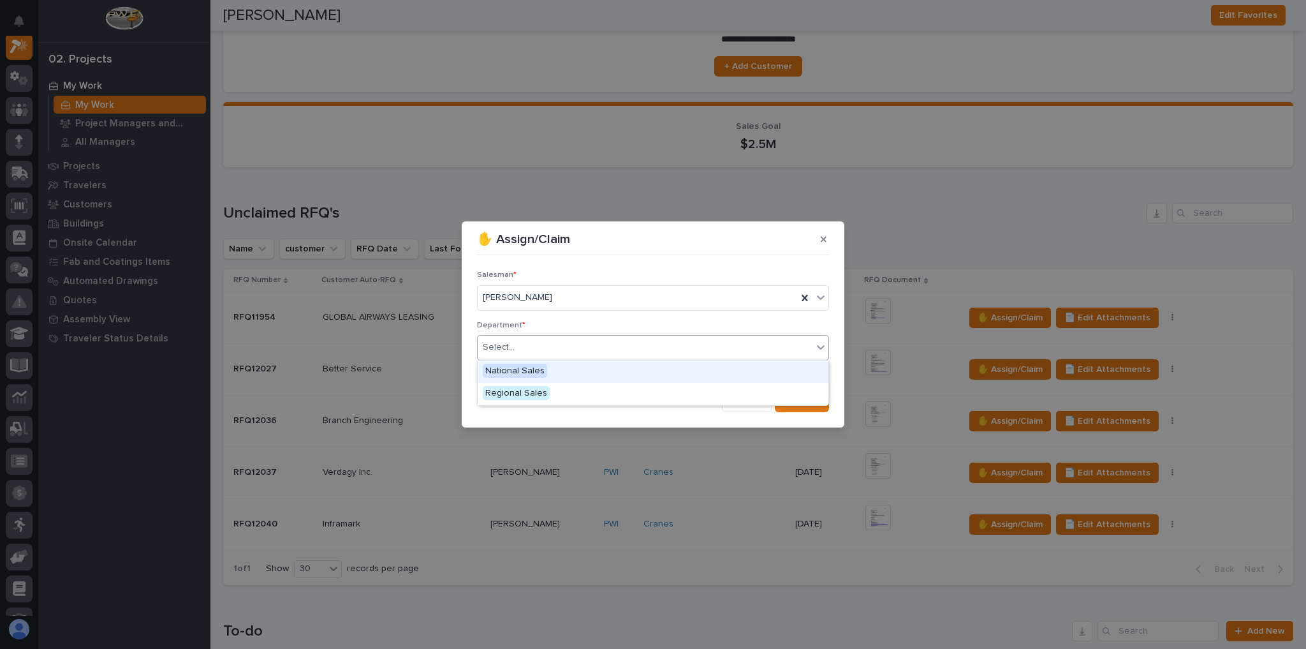
click at [629, 348] on div "Select..." at bounding box center [645, 347] width 335 height 21
click at [627, 361] on div "National Sales" at bounding box center [653, 371] width 351 height 22
click at [803, 402] on span "Save" at bounding box center [808, 401] width 21 height 11
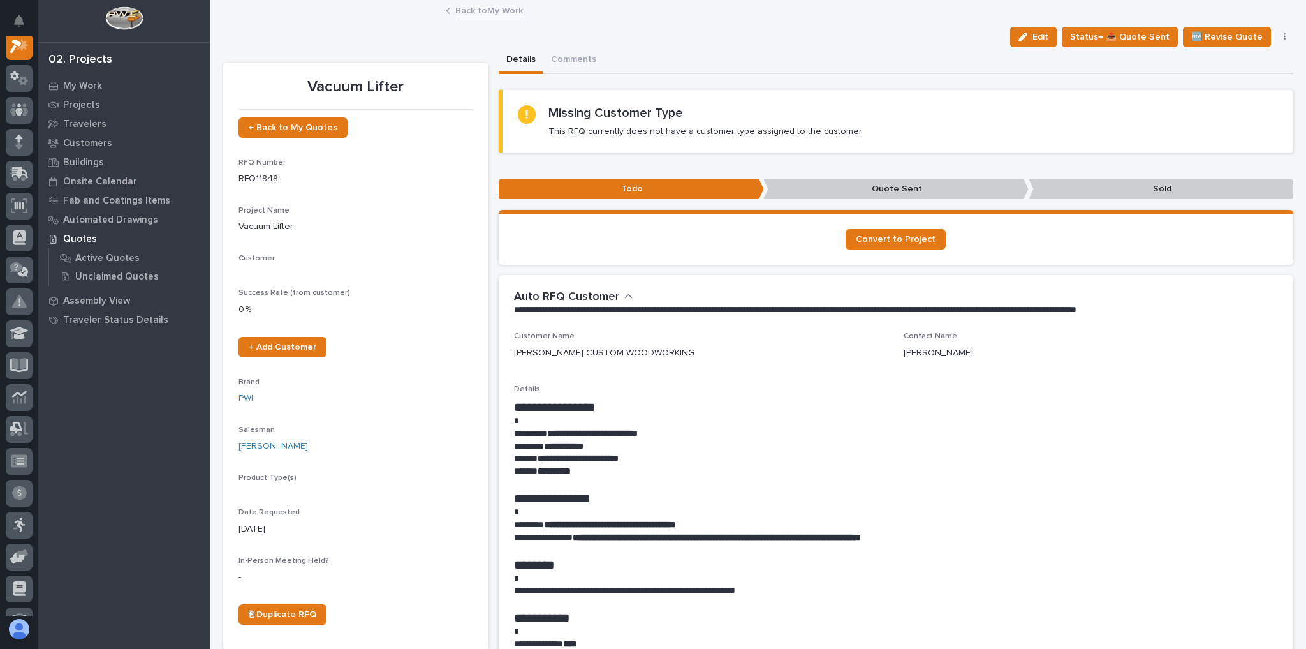
scroll to position [32, 0]
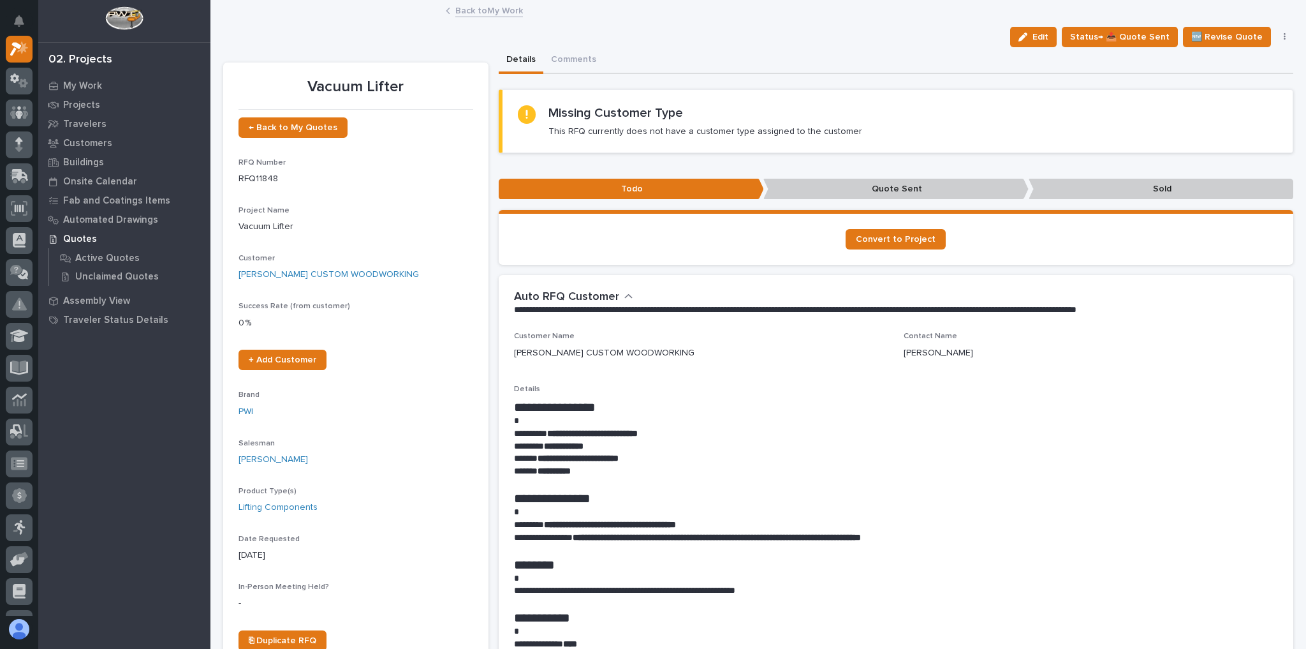
click at [462, 10] on link "Back to My Work" at bounding box center [489, 10] width 68 height 15
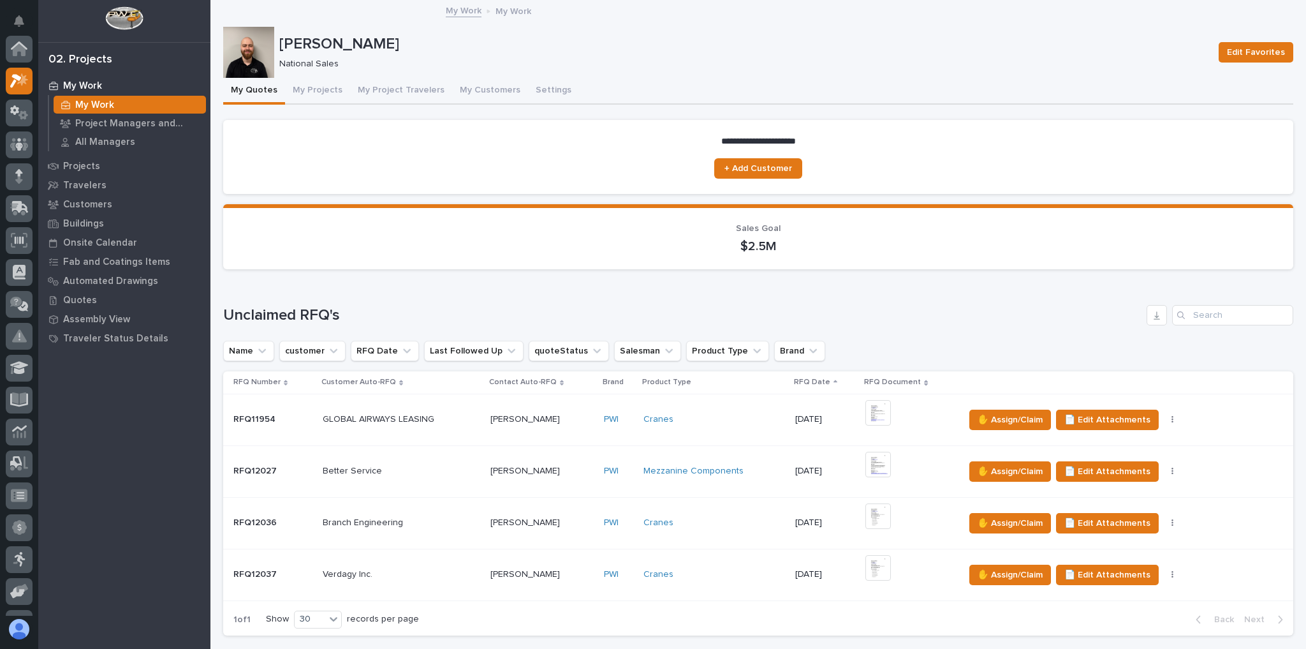
scroll to position [34, 0]
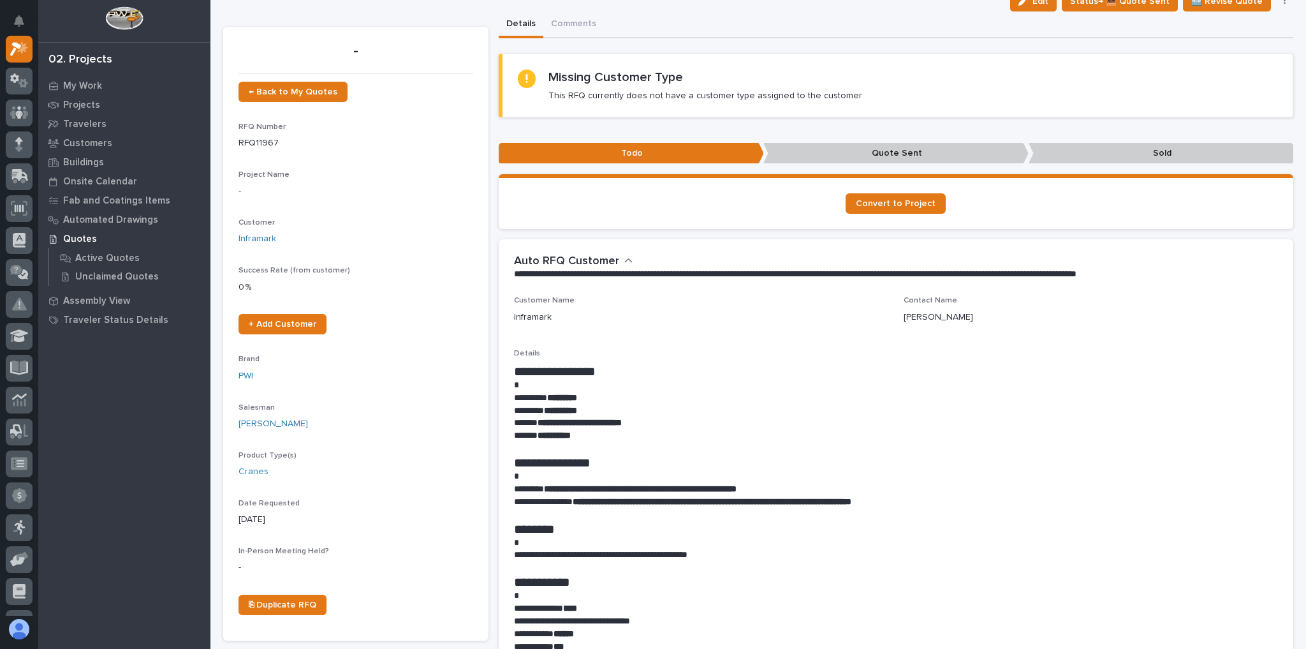
scroll to position [51, 0]
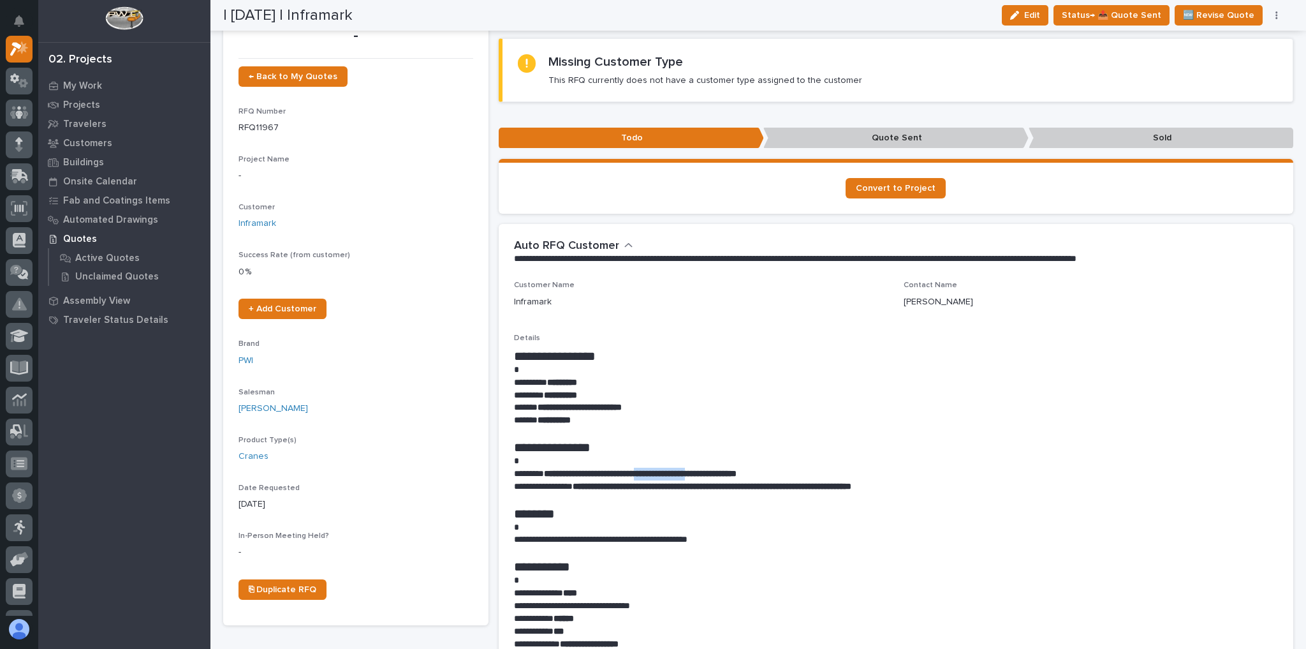
drag, startPoint x: 667, startPoint y: 473, endPoint x: 727, endPoint y: 471, distance: 60.0
click at [727, 471] on strong "**********" at bounding box center [640, 473] width 193 height 9
copy strong "**********"
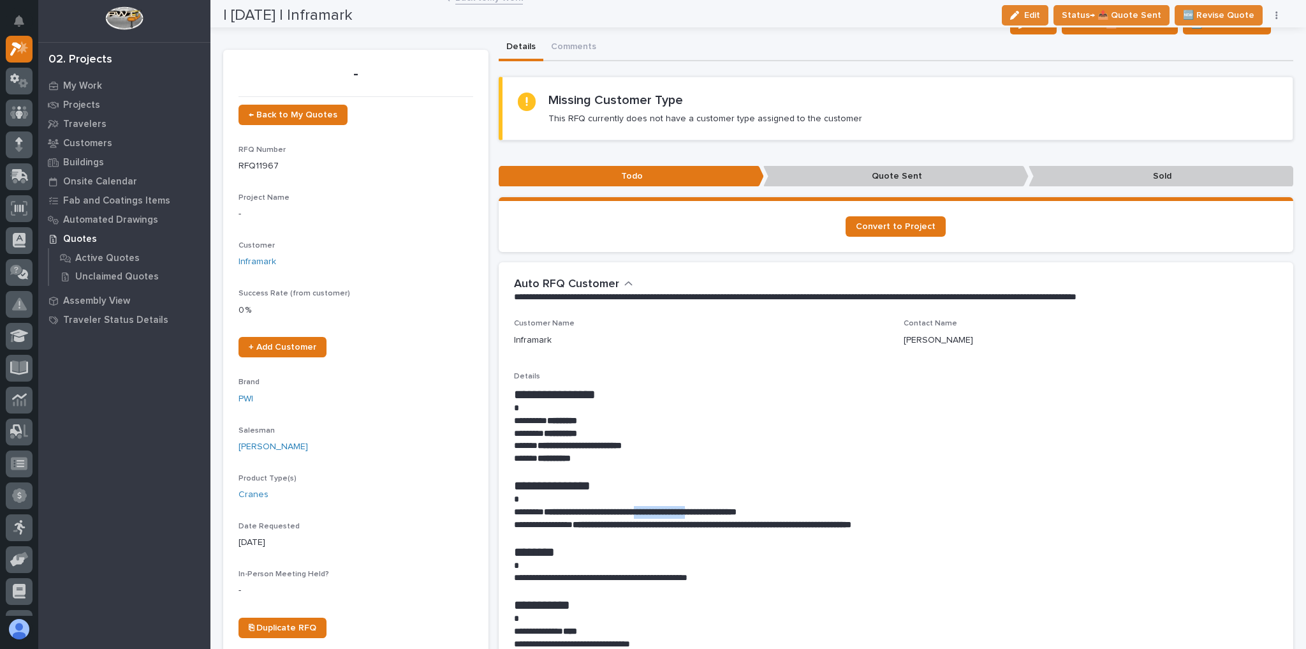
scroll to position [0, 0]
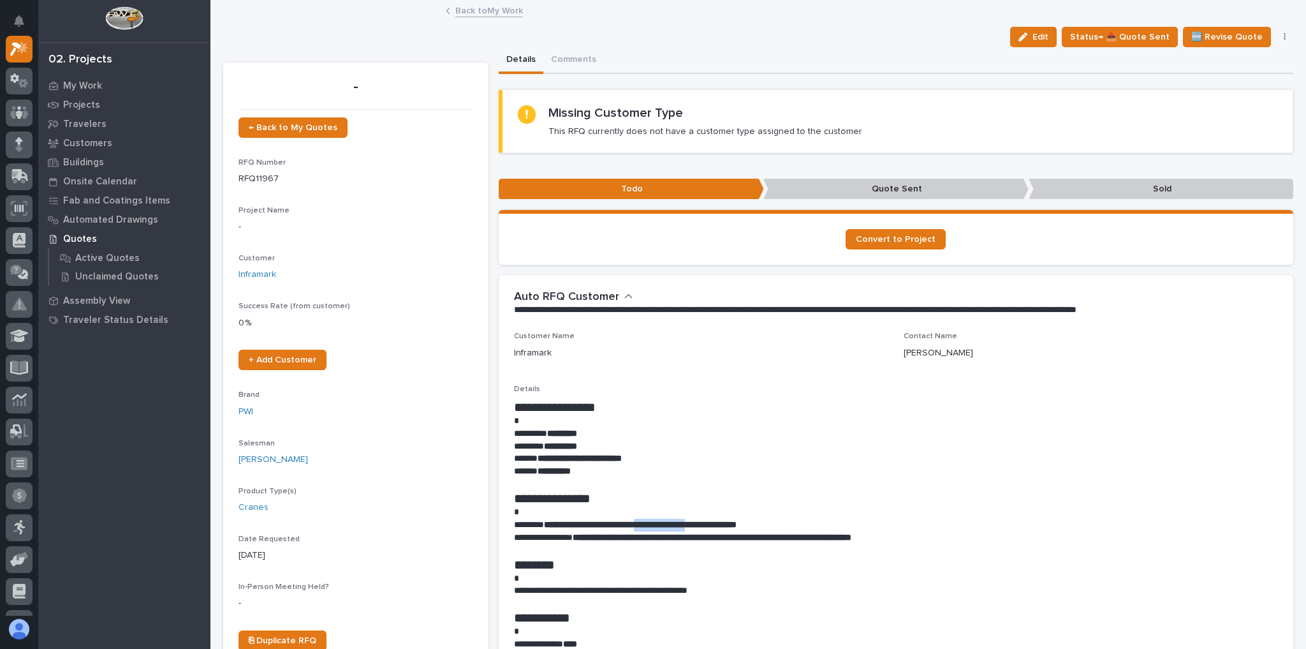
click at [492, 8] on link "Back to My Work" at bounding box center [489, 10] width 68 height 15
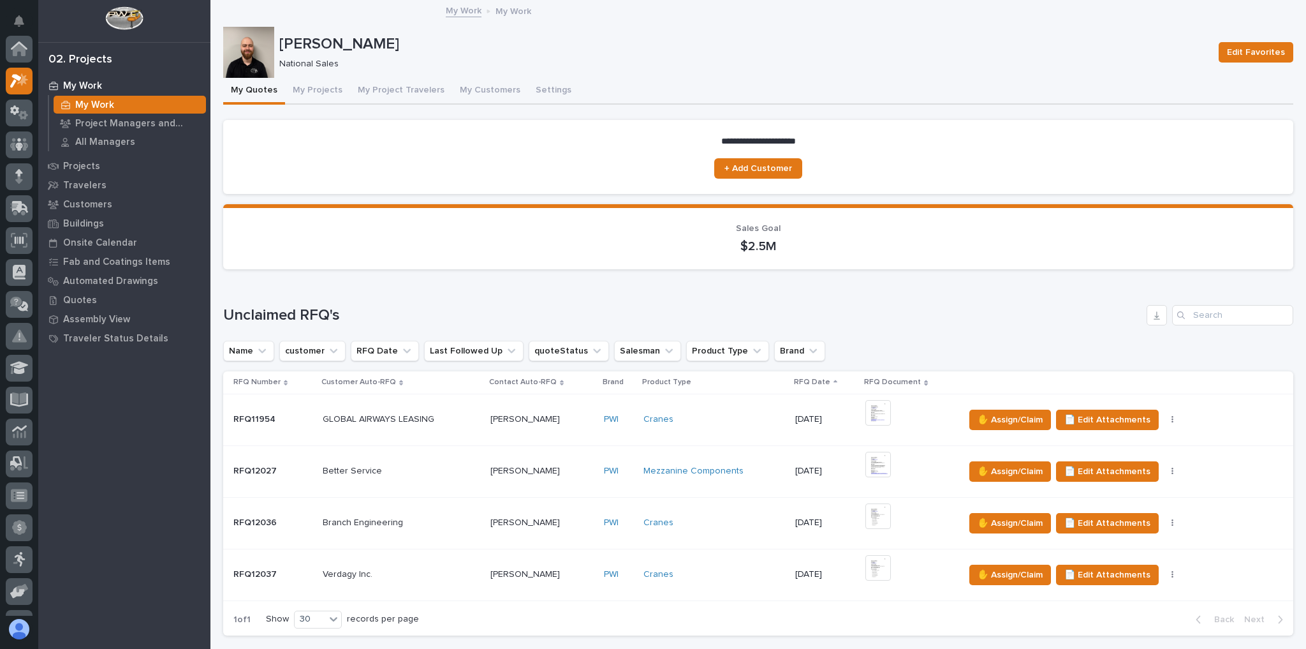
click at [465, 11] on link "My Work" at bounding box center [464, 10] width 36 height 15
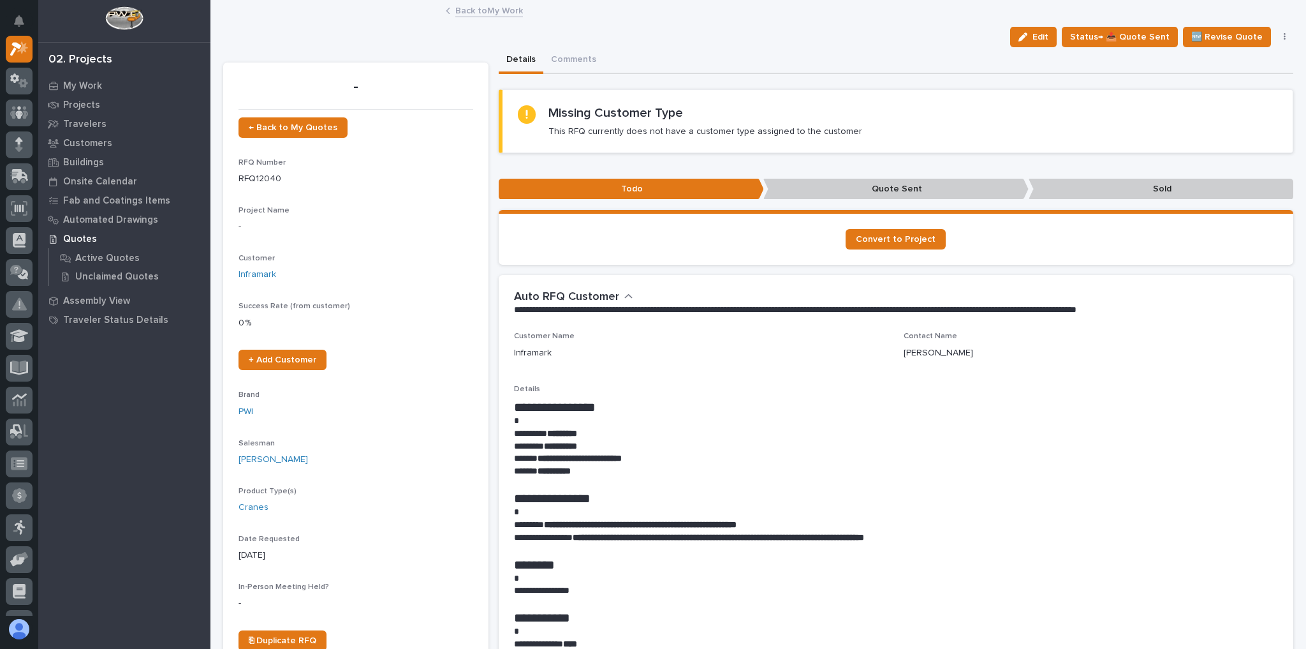
click at [502, 13] on link "Back to My Work" at bounding box center [489, 10] width 68 height 15
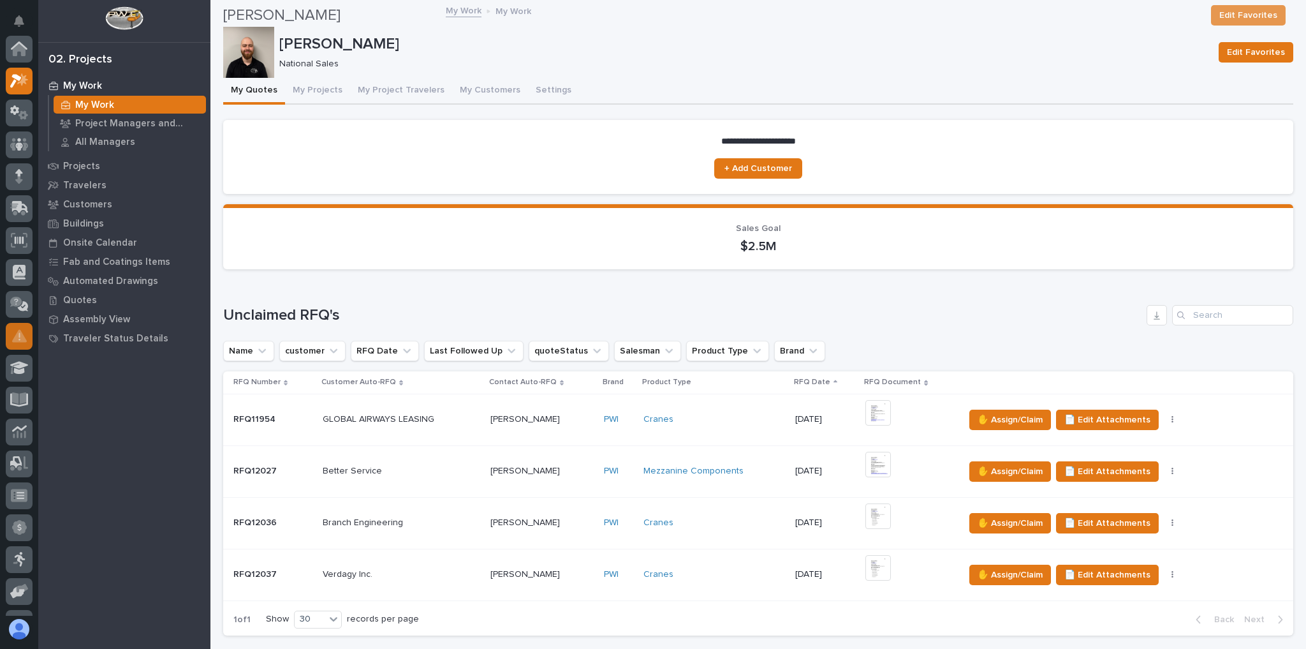
scroll to position [34, 0]
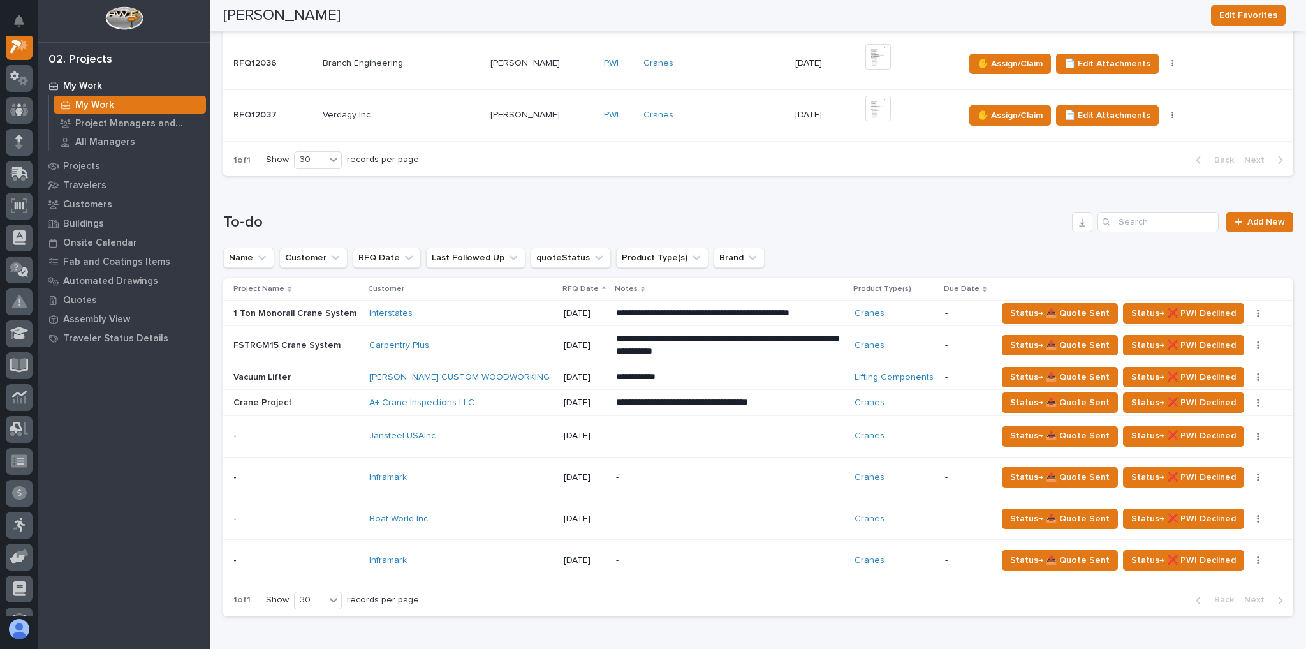
click at [420, 472] on div "Inframark" at bounding box center [461, 477] width 184 height 11
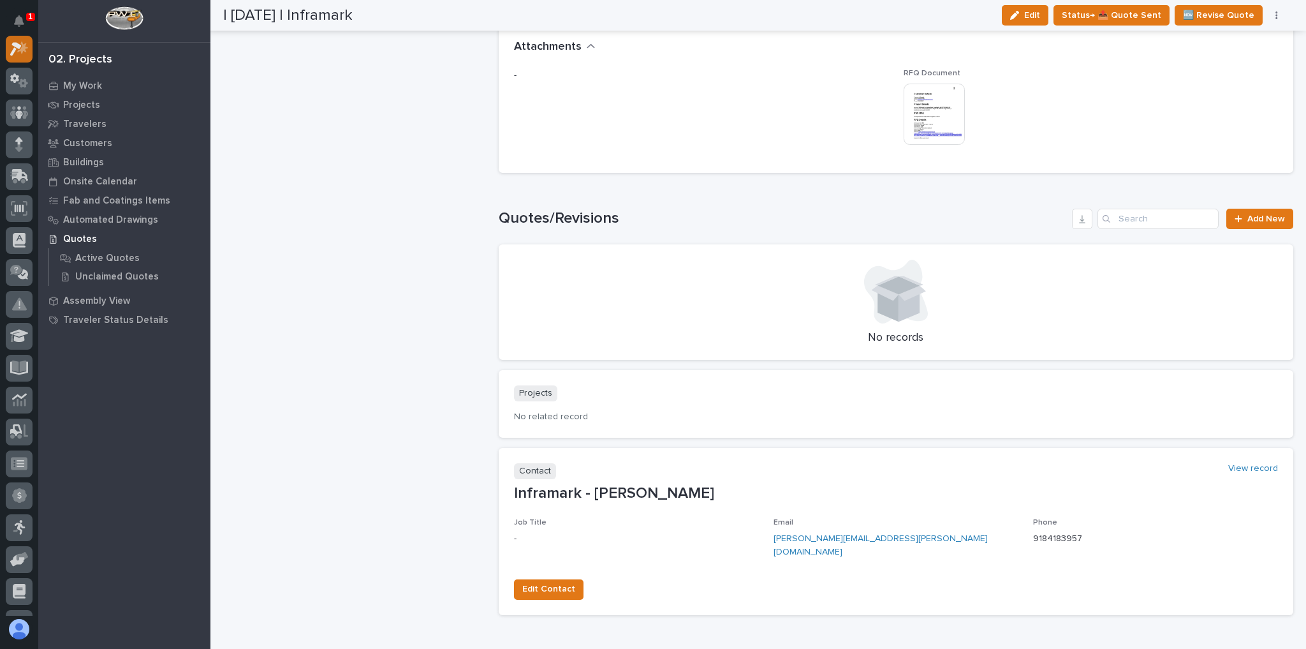
scroll to position [881, 0]
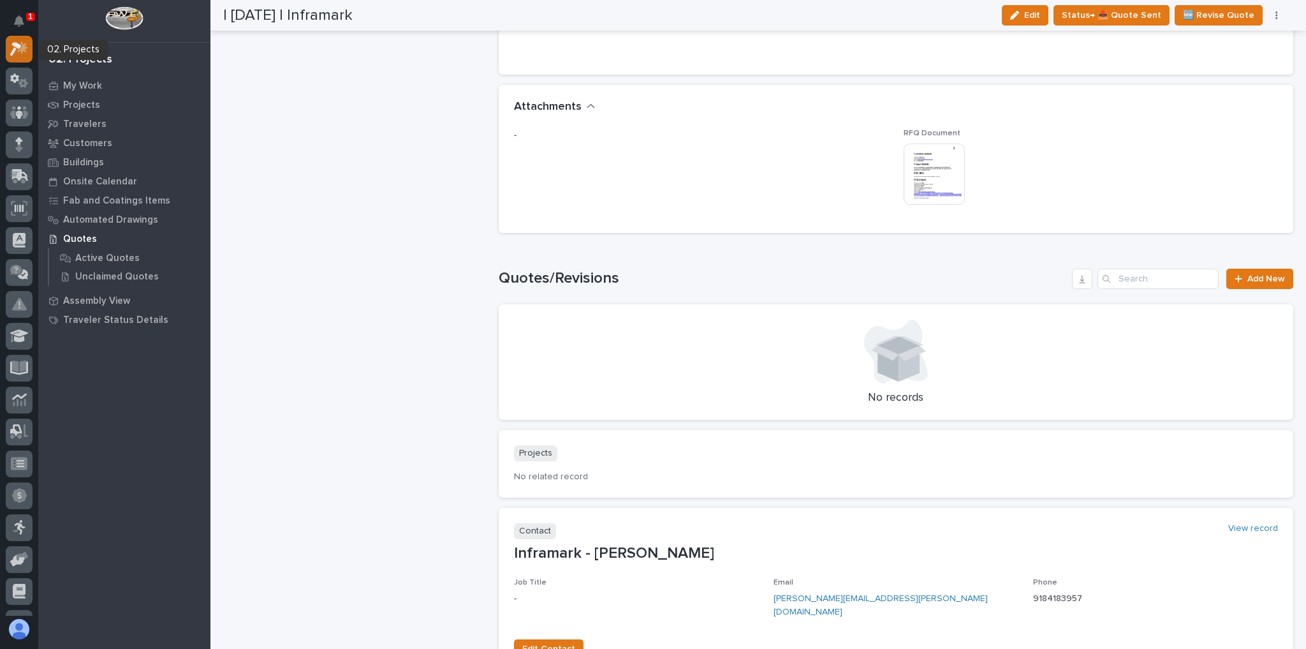
click at [27, 54] on icon at bounding box center [19, 48] width 18 height 15
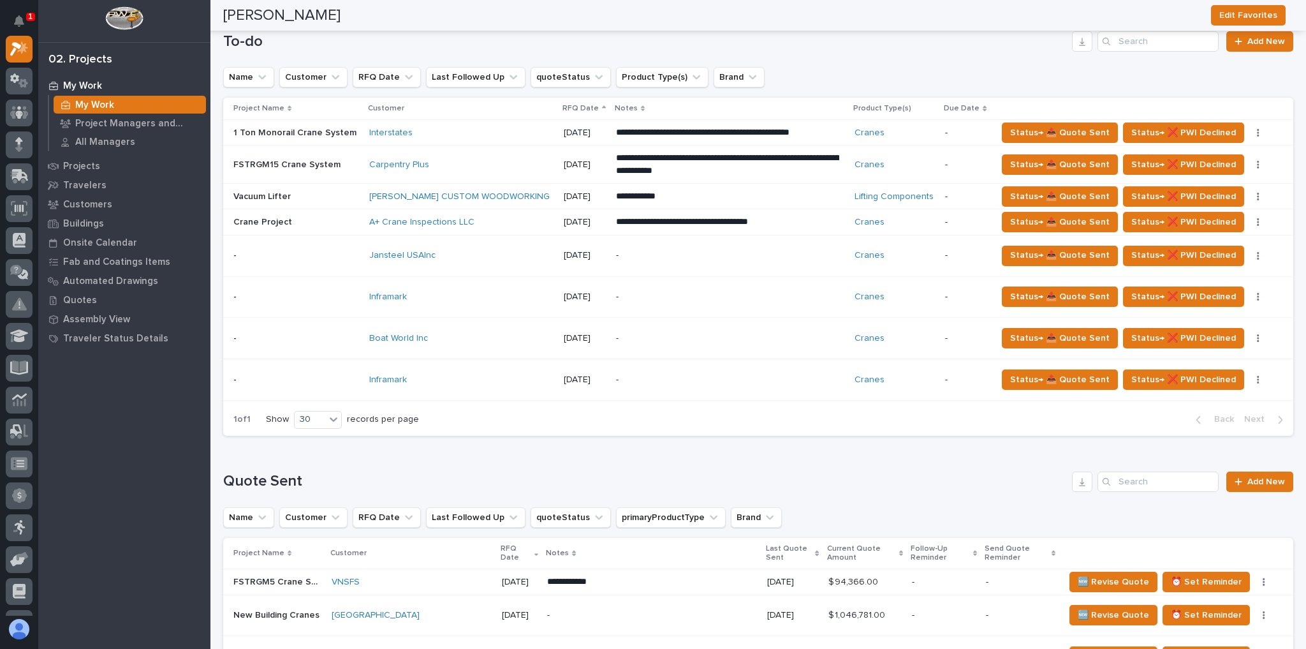
scroll to position [663, 0]
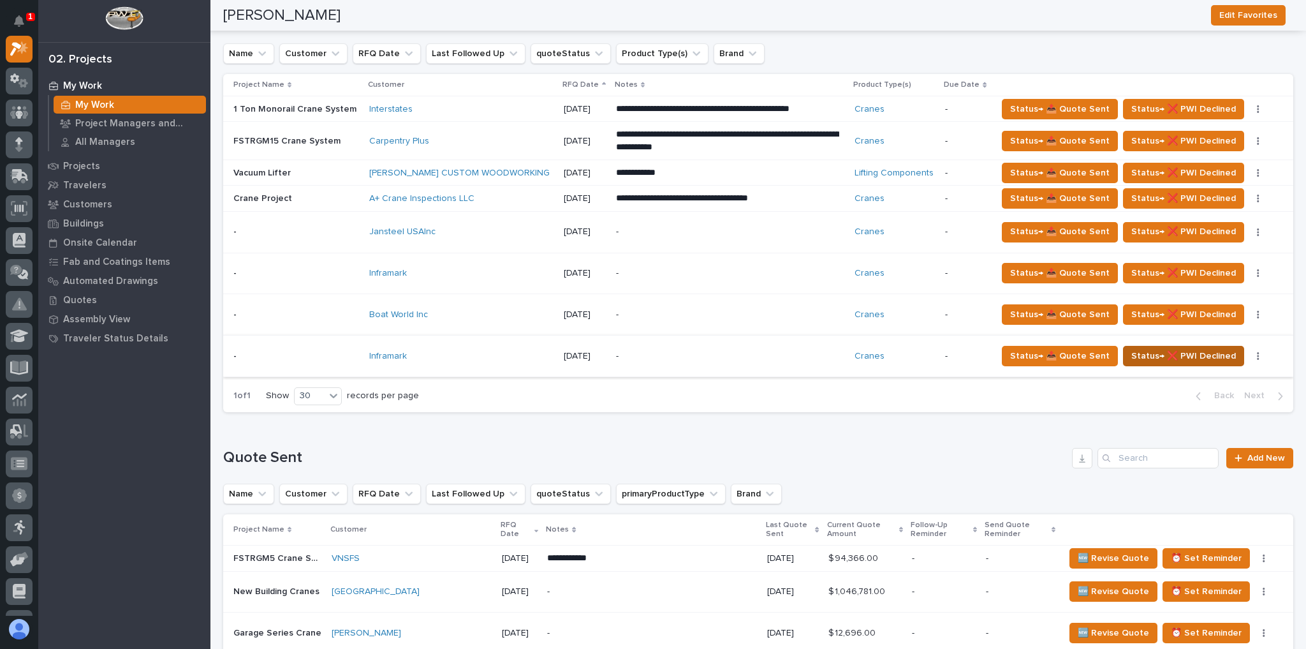
click at [1155, 352] on span "Status→ ❌ PWI Declined" at bounding box center [1183, 355] width 105 height 15
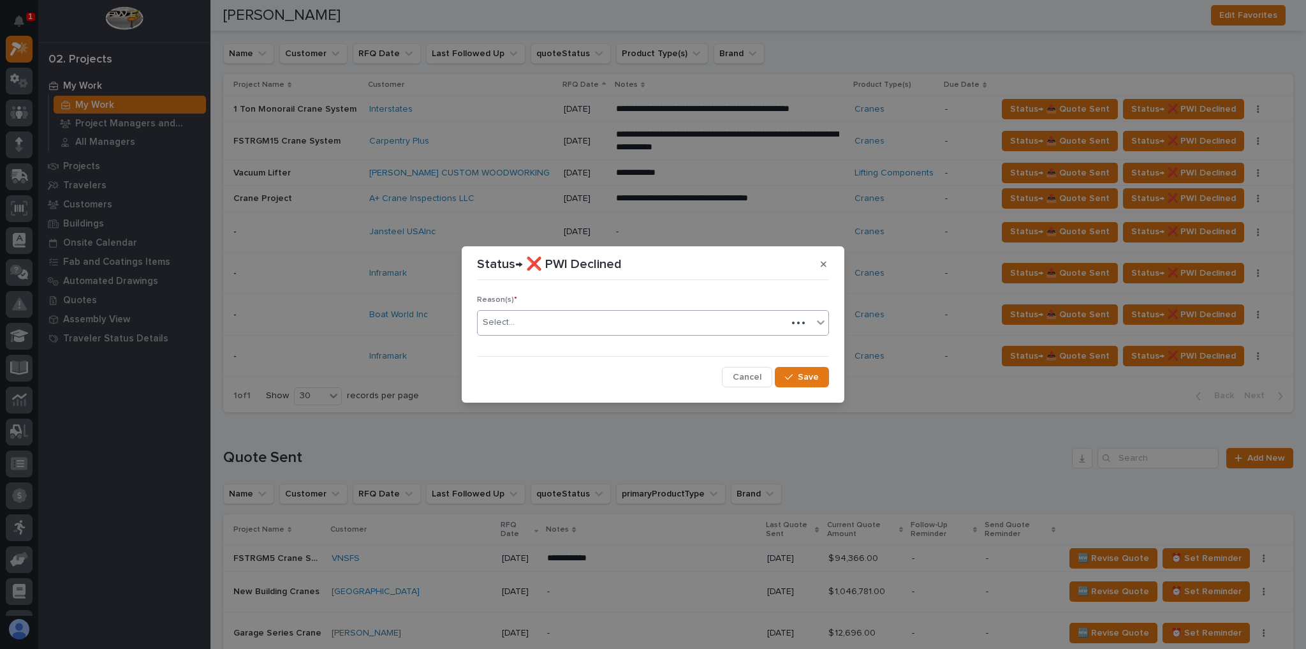
click at [587, 323] on div "Select..." at bounding box center [632, 322] width 309 height 21
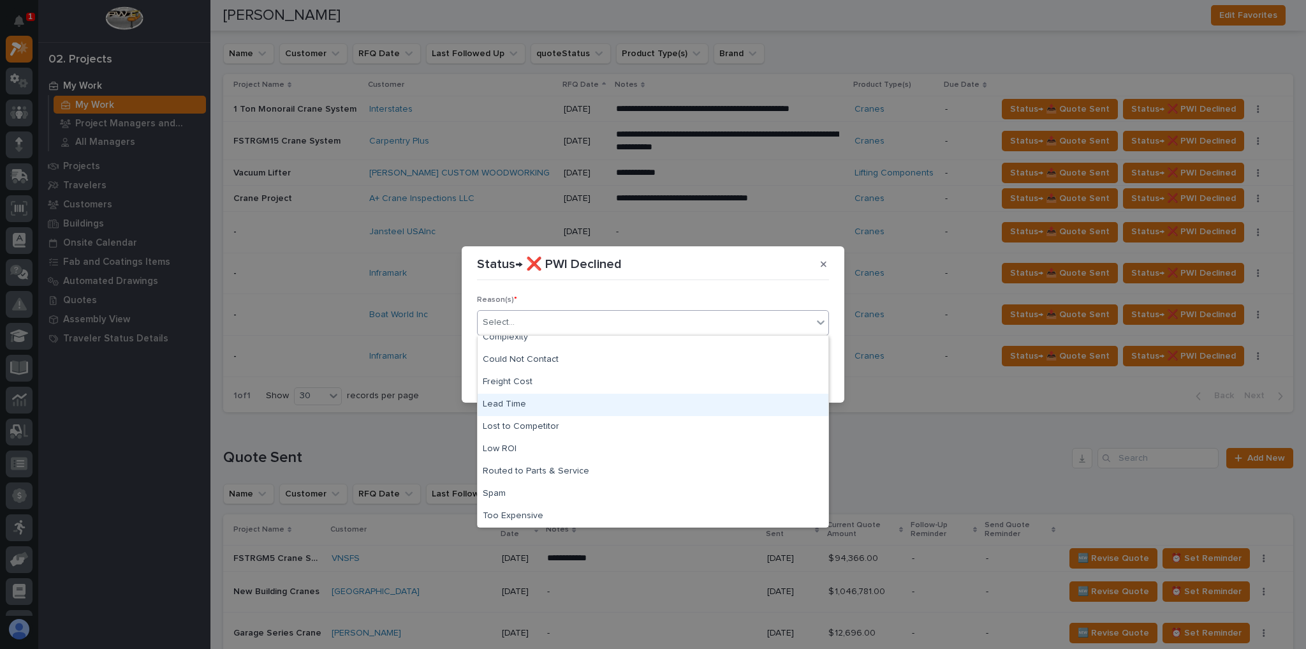
scroll to position [0, 0]
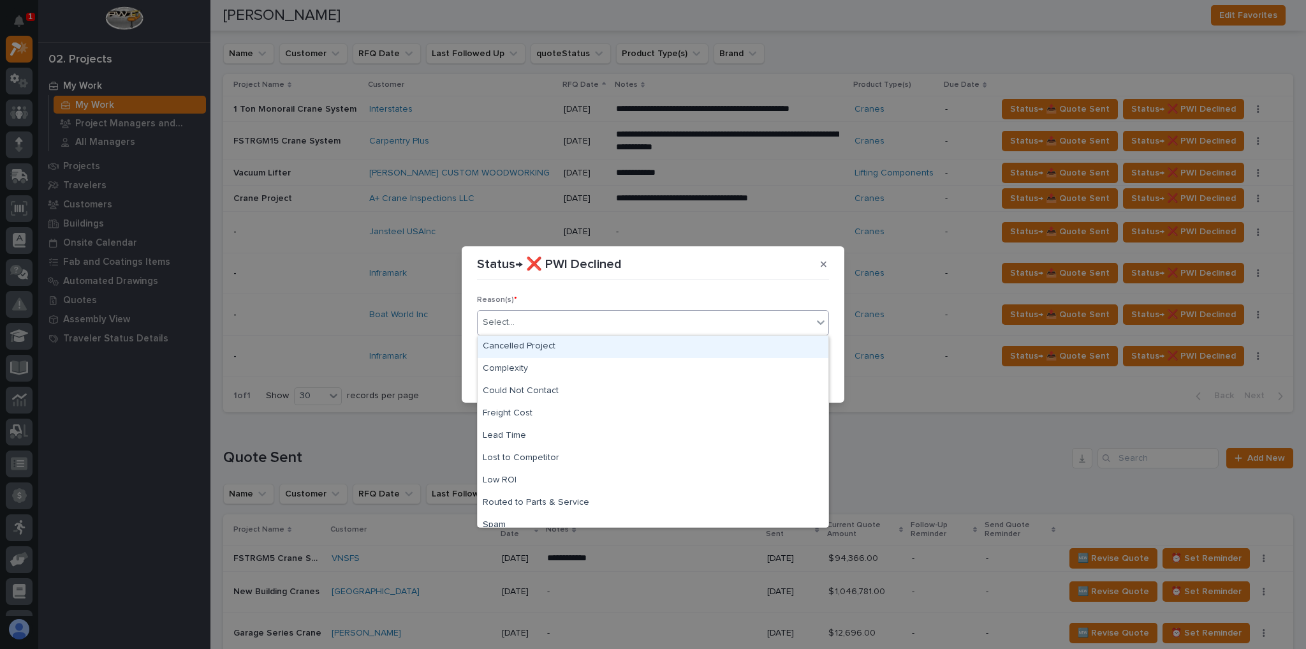
click at [543, 350] on div "Cancelled Project" at bounding box center [653, 346] width 351 height 22
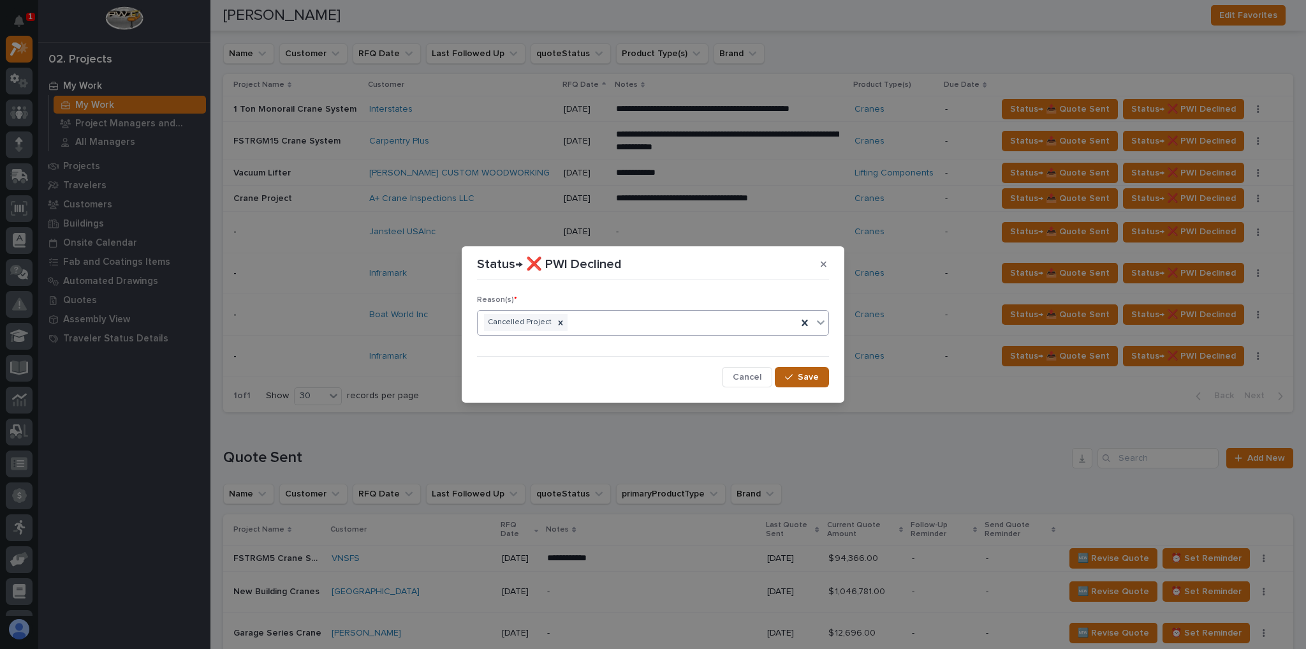
click at [791, 375] on icon "button" at bounding box center [789, 376] width 8 height 9
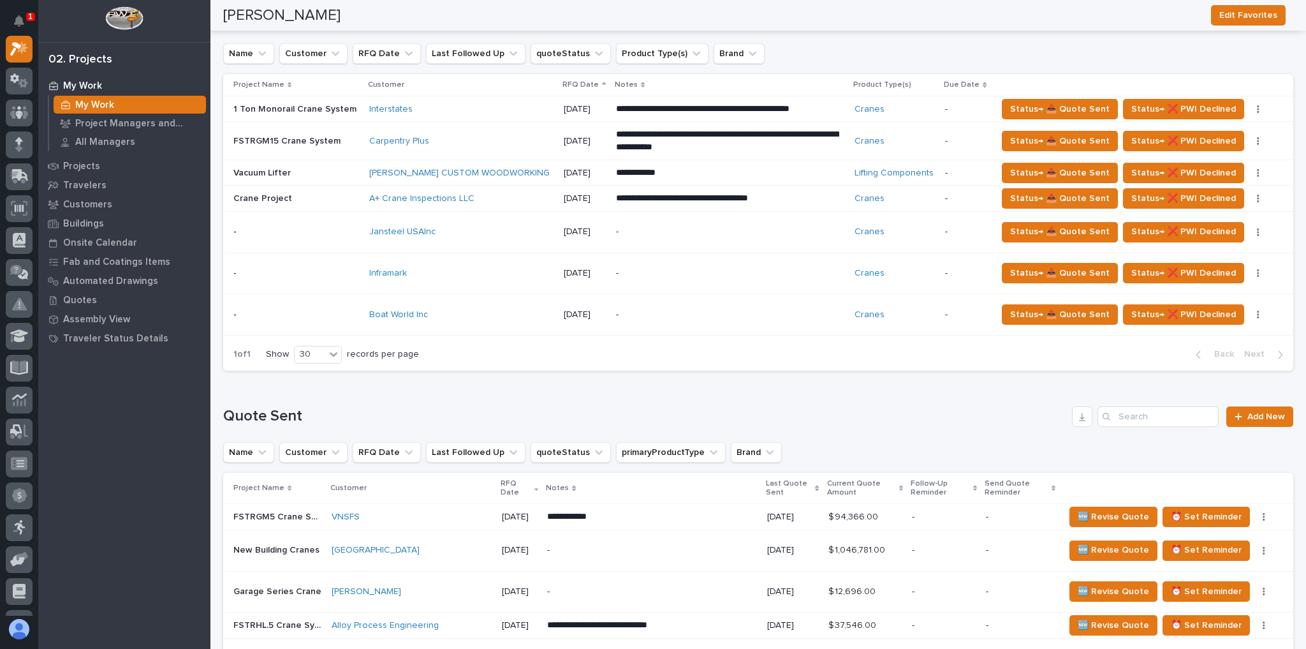
click at [483, 274] on div "Inframark" at bounding box center [461, 273] width 184 height 11
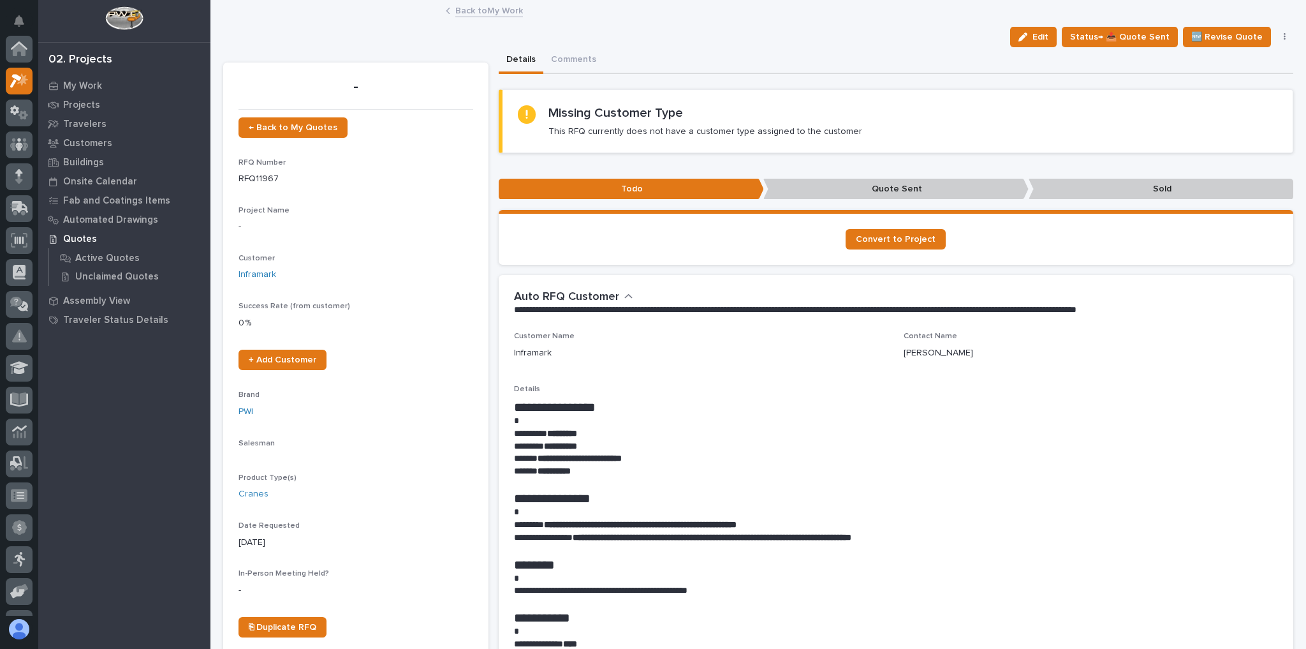
scroll to position [32, 0]
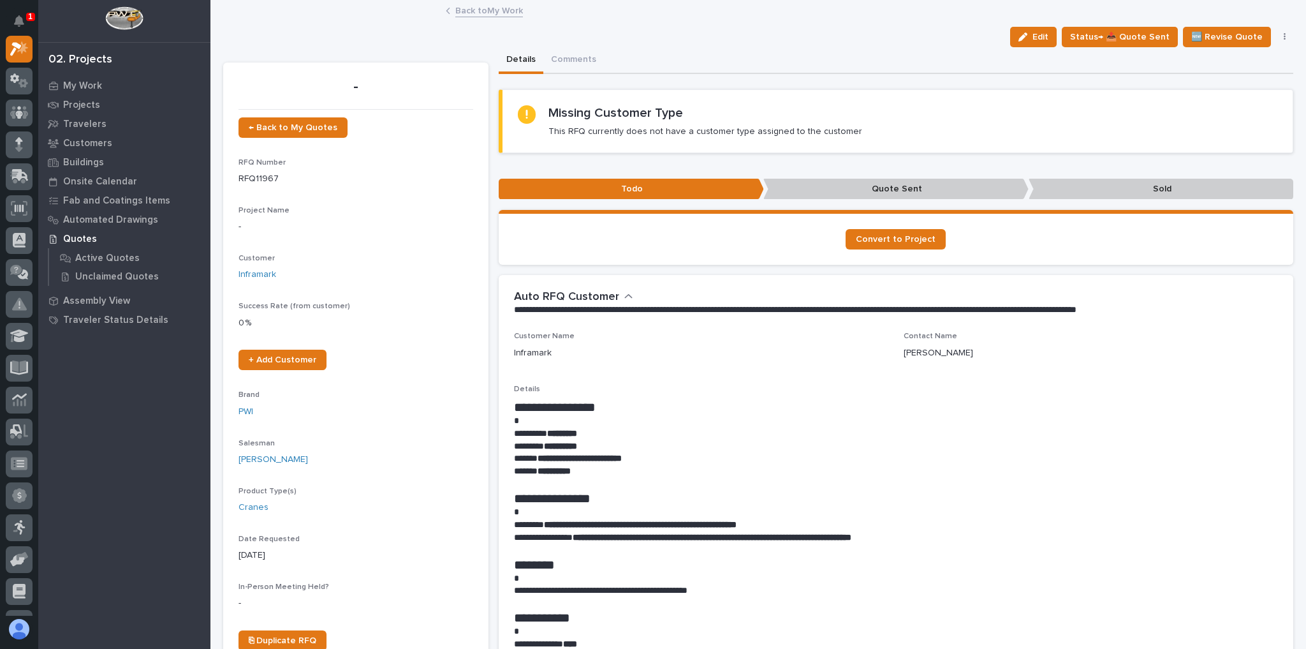
click at [787, 421] on p at bounding box center [893, 420] width 758 height 13
drag, startPoint x: 667, startPoint y: 457, endPoint x: 538, endPoint y: 462, distance: 129.5
click at [538, 462] on p "**********" at bounding box center [893, 458] width 758 height 13
copy strong "**********"
click at [640, 328] on div "**********" at bounding box center [896, 303] width 795 height 57
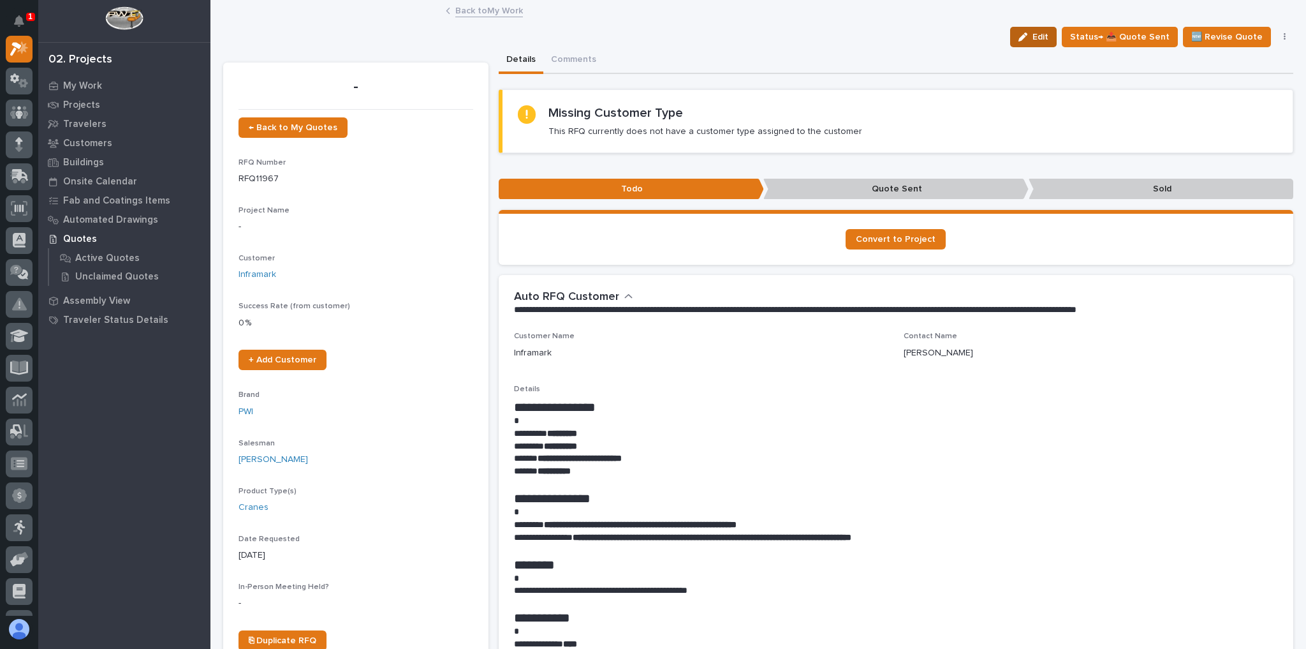
click at [1032, 38] on div "button" at bounding box center [1025, 37] width 14 height 9
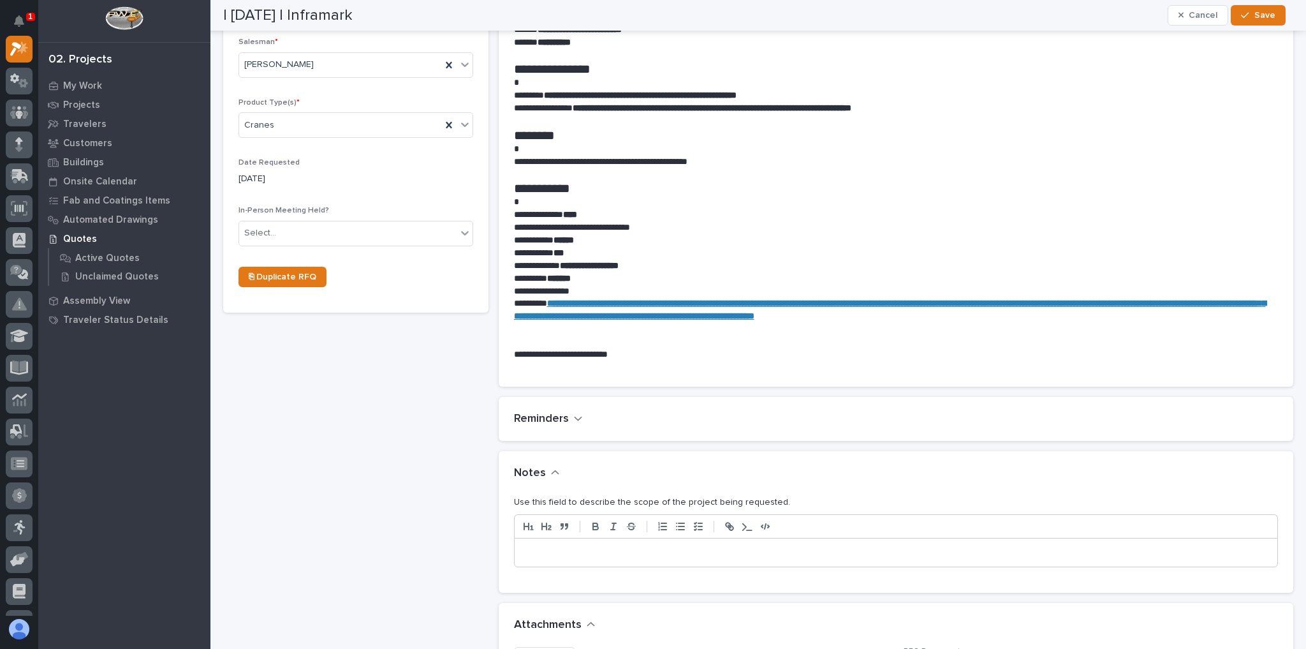
scroll to position [459, 0]
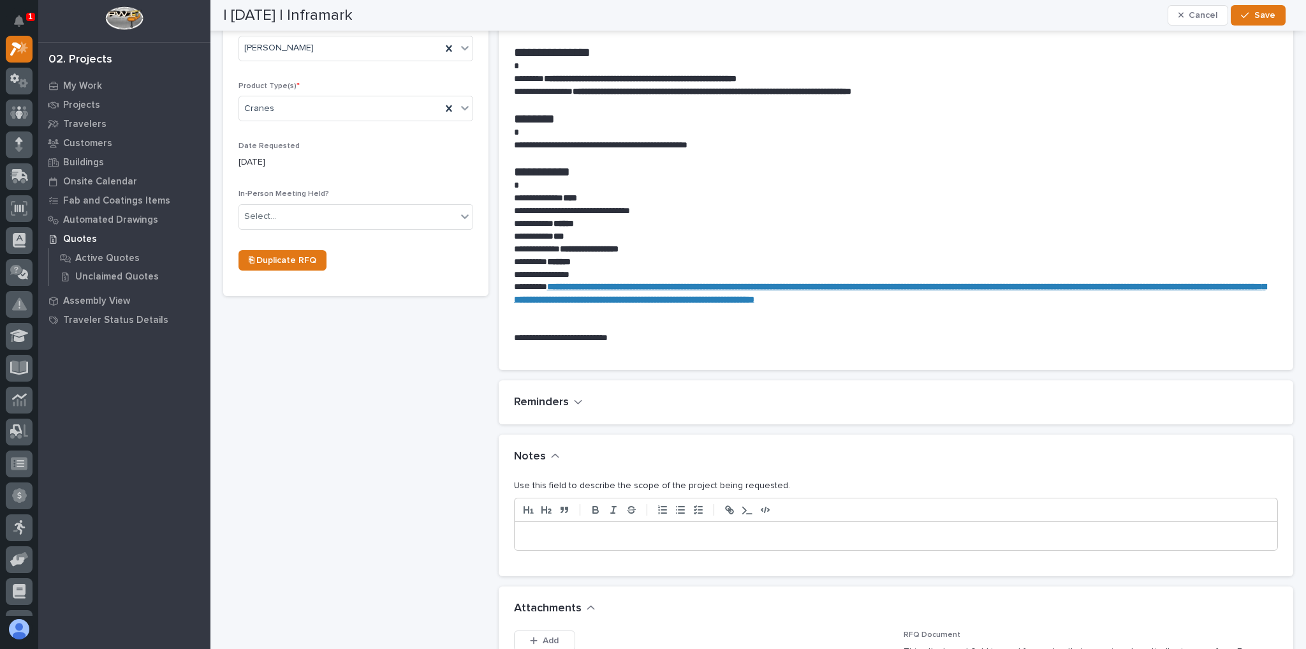
click at [561, 534] on p at bounding box center [896, 535] width 744 height 13
click at [570, 534] on p "******" at bounding box center [893, 535] width 738 height 13
click at [1250, 23] on button "Save" at bounding box center [1258, 15] width 54 height 20
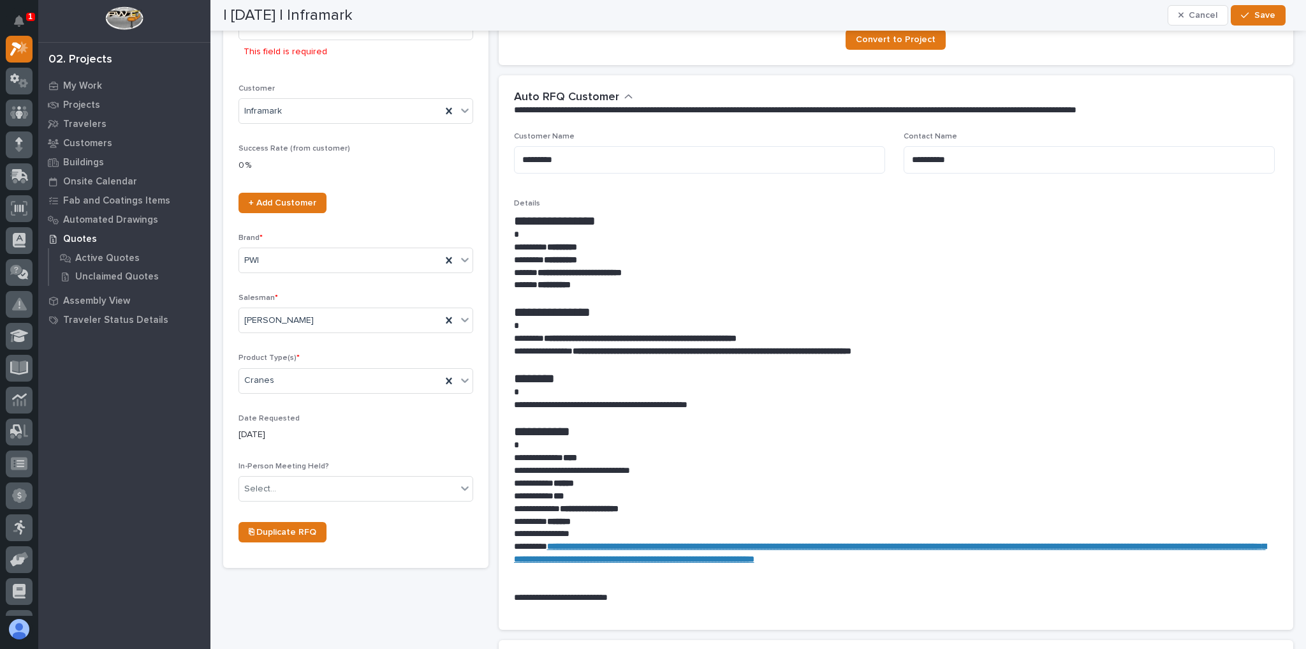
scroll to position [0, 0]
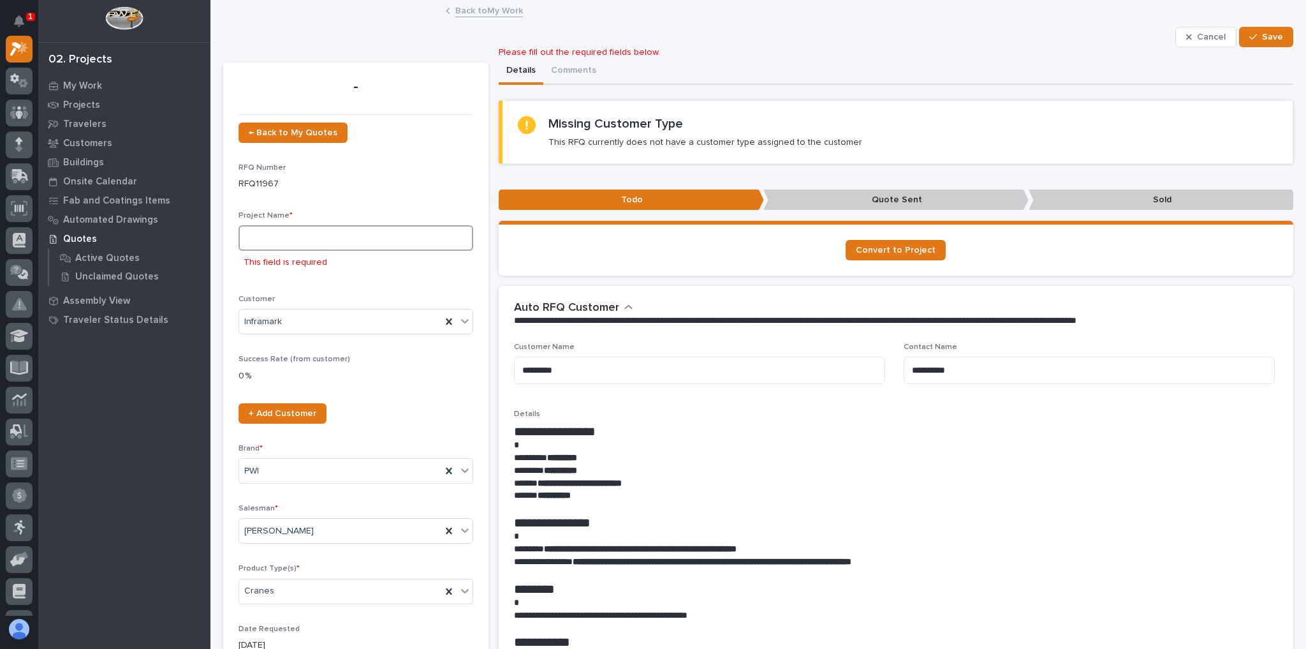
click at [293, 239] on input at bounding box center [355, 238] width 235 height 26
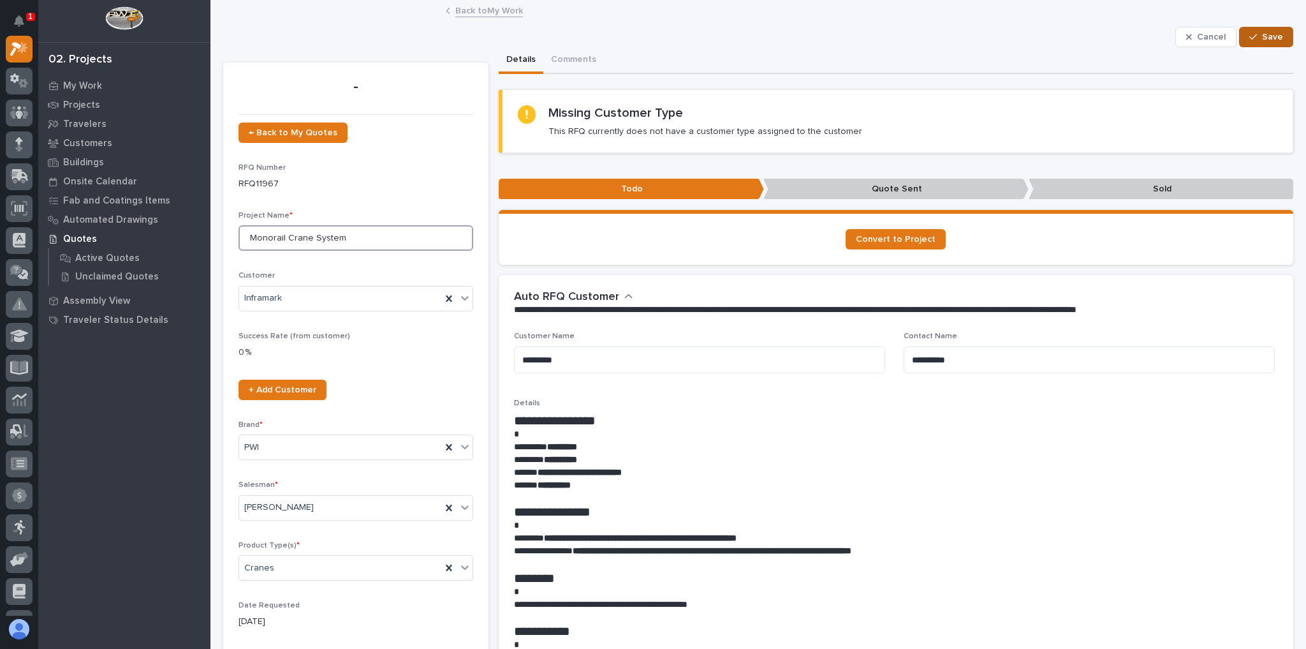
type input "Monorail Crane System"
click at [1262, 40] on span "Save" at bounding box center [1272, 36] width 21 height 11
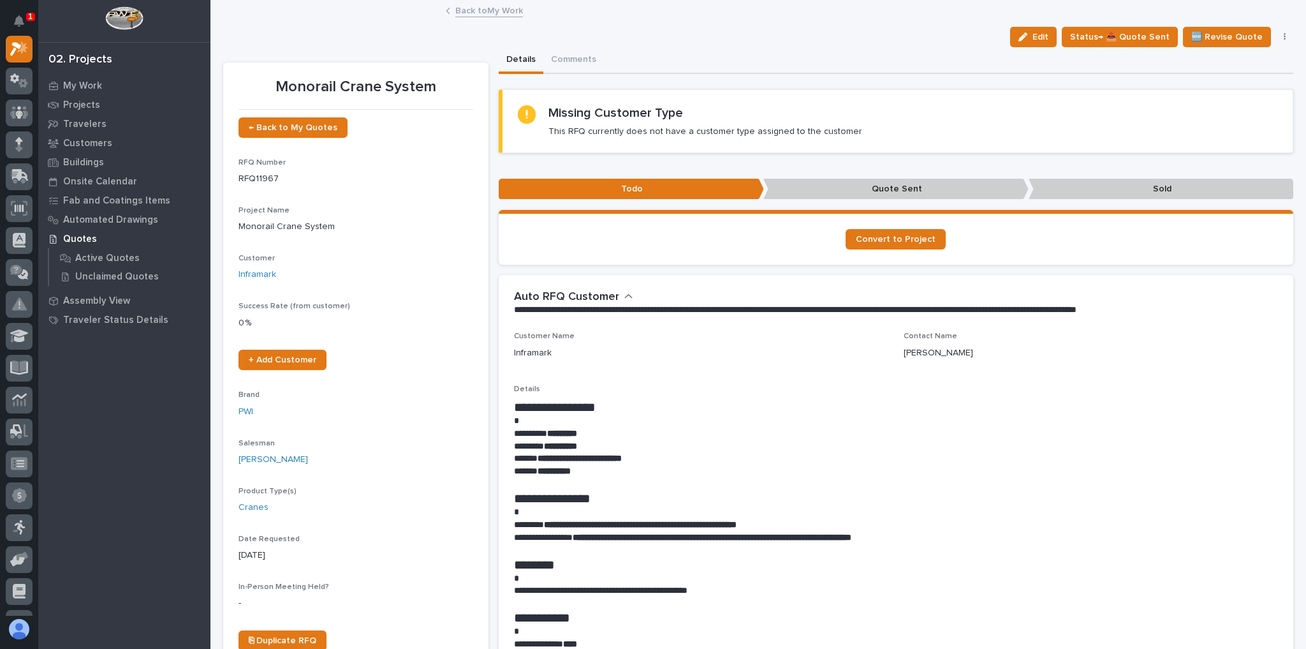
click at [480, 3] on link "Back to My Work" at bounding box center [489, 10] width 68 height 15
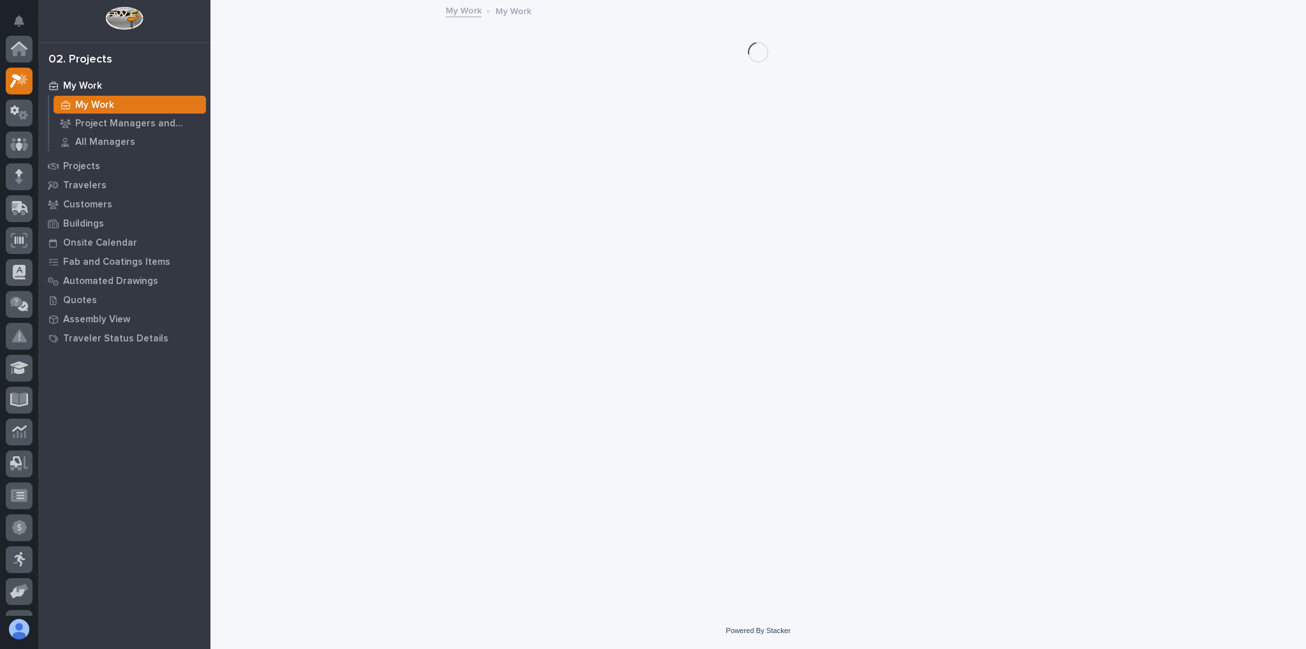
scroll to position [34, 0]
click at [481, 6] on div "My Work My Work" at bounding box center [758, 12] width 638 height 18
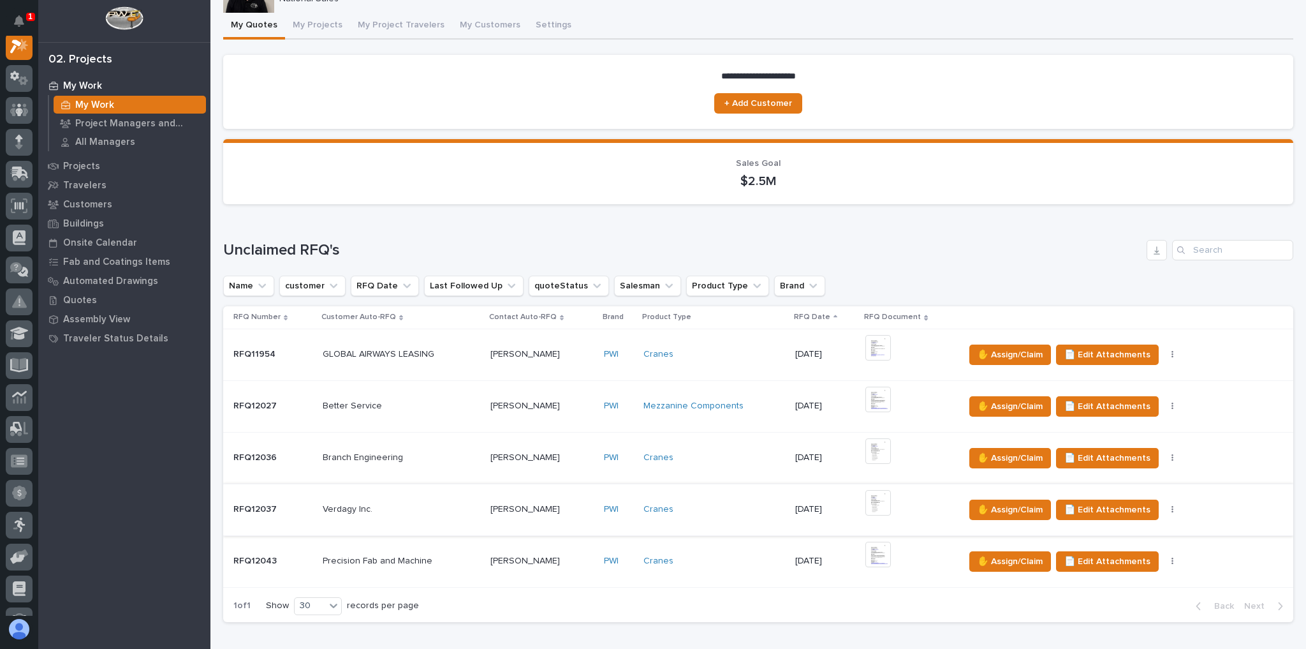
scroll to position [153, 0]
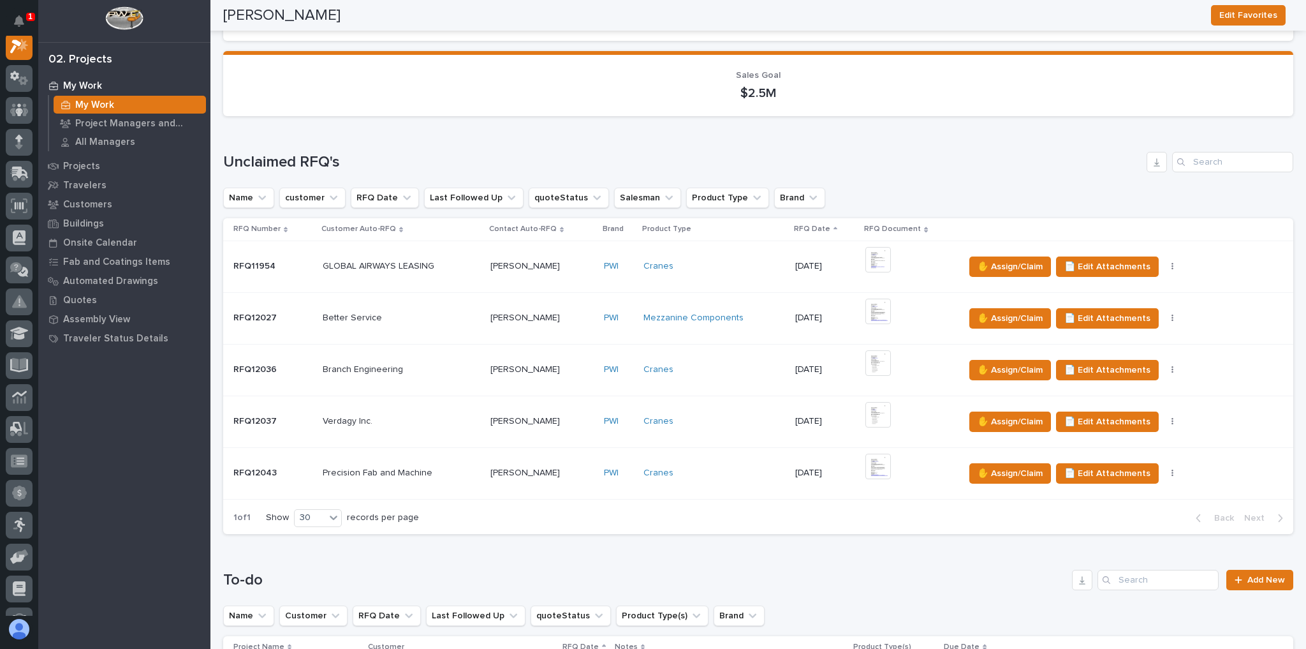
click at [701, 473] on div "Cranes" at bounding box center [714, 472] width 142 height 11
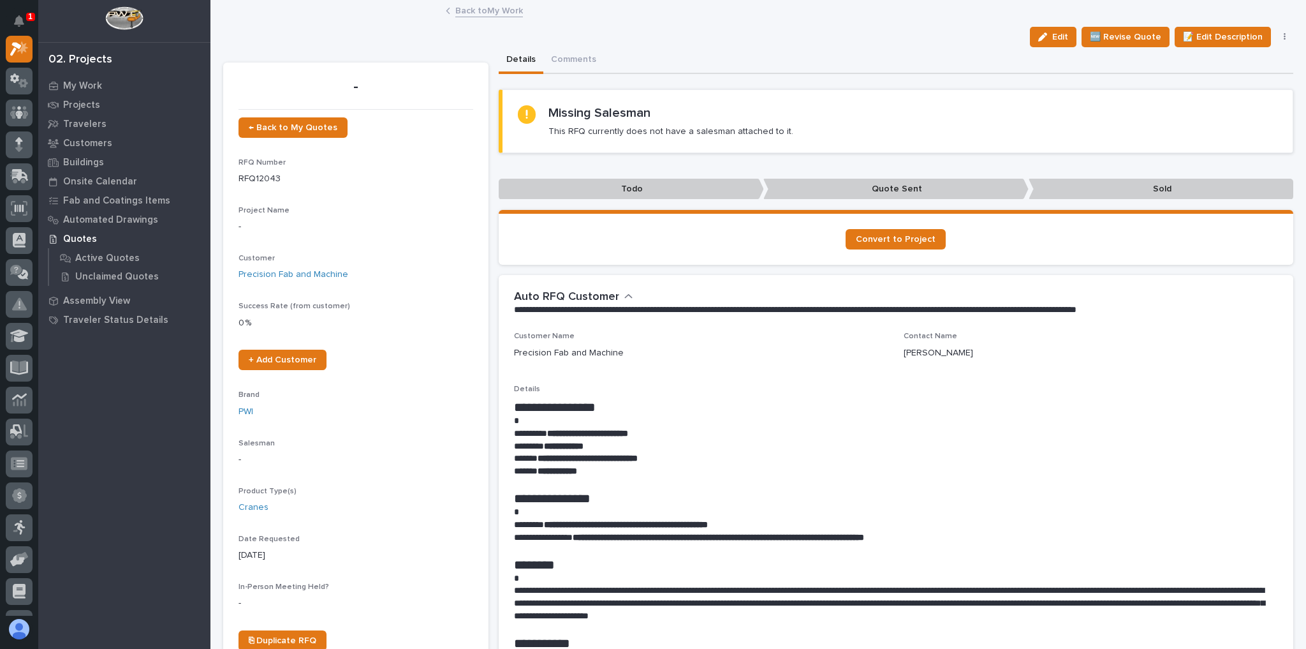
click at [488, 13] on link "Back to My Work" at bounding box center [489, 10] width 68 height 15
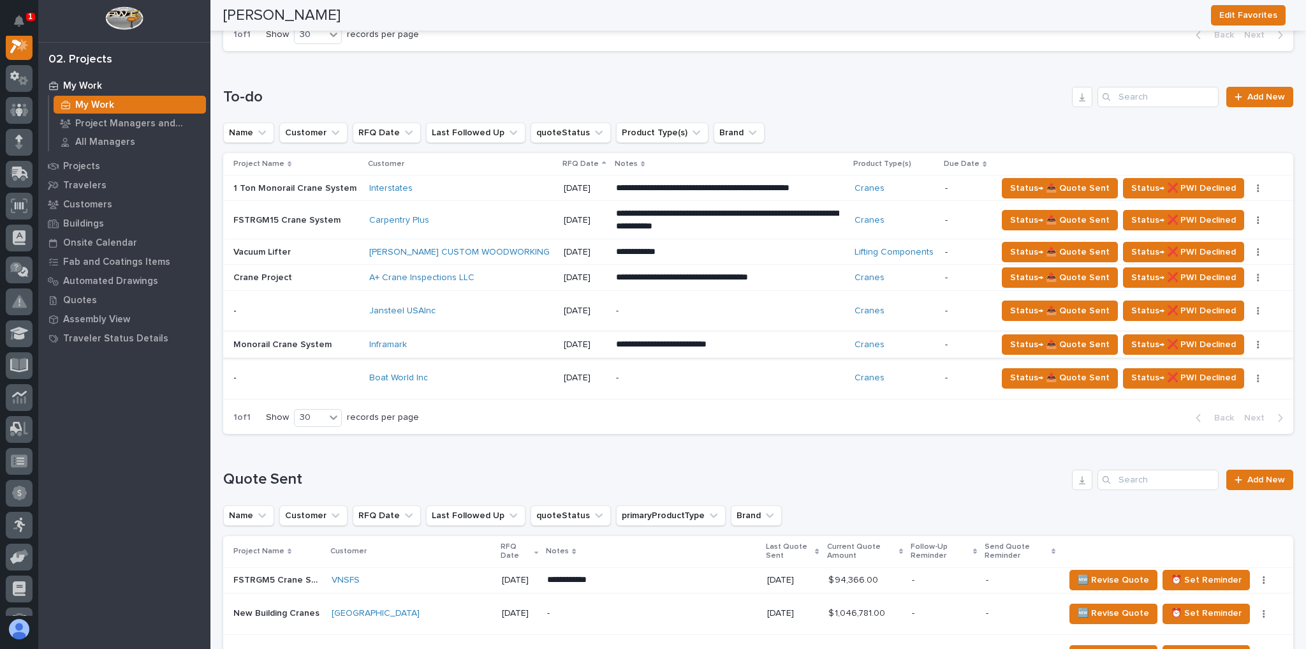
scroll to position [663, 0]
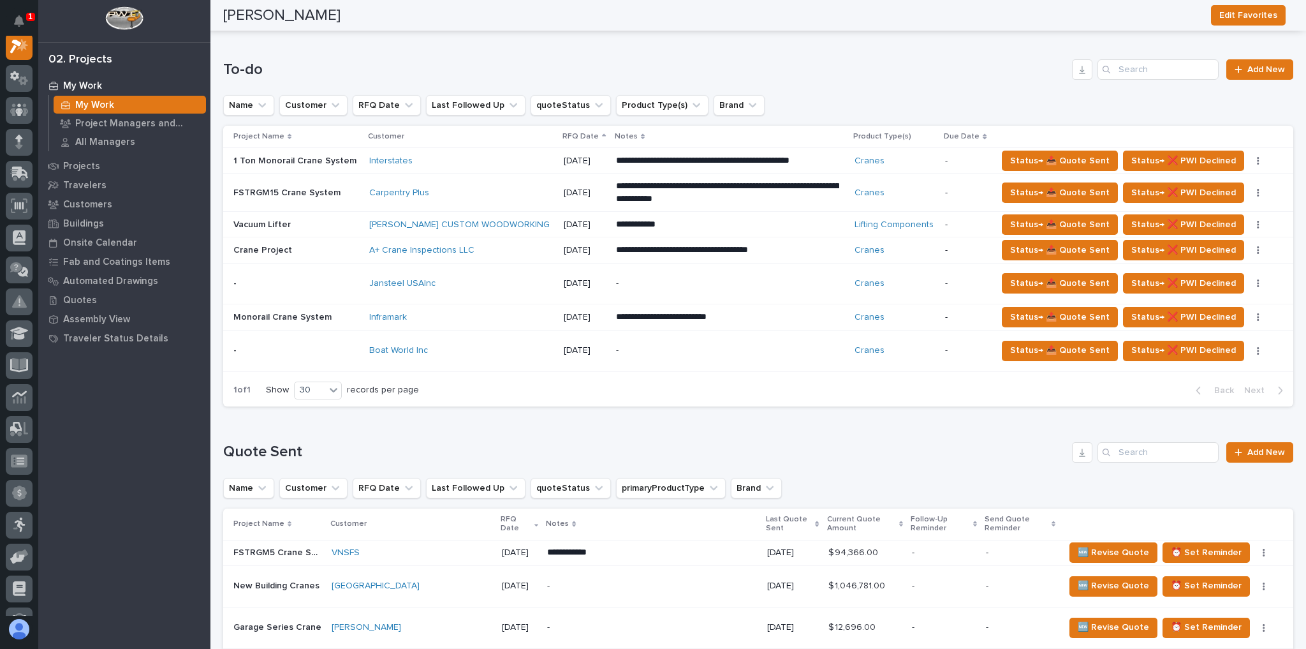
click at [444, 279] on div "Jansteel USAInc" at bounding box center [461, 283] width 184 height 11
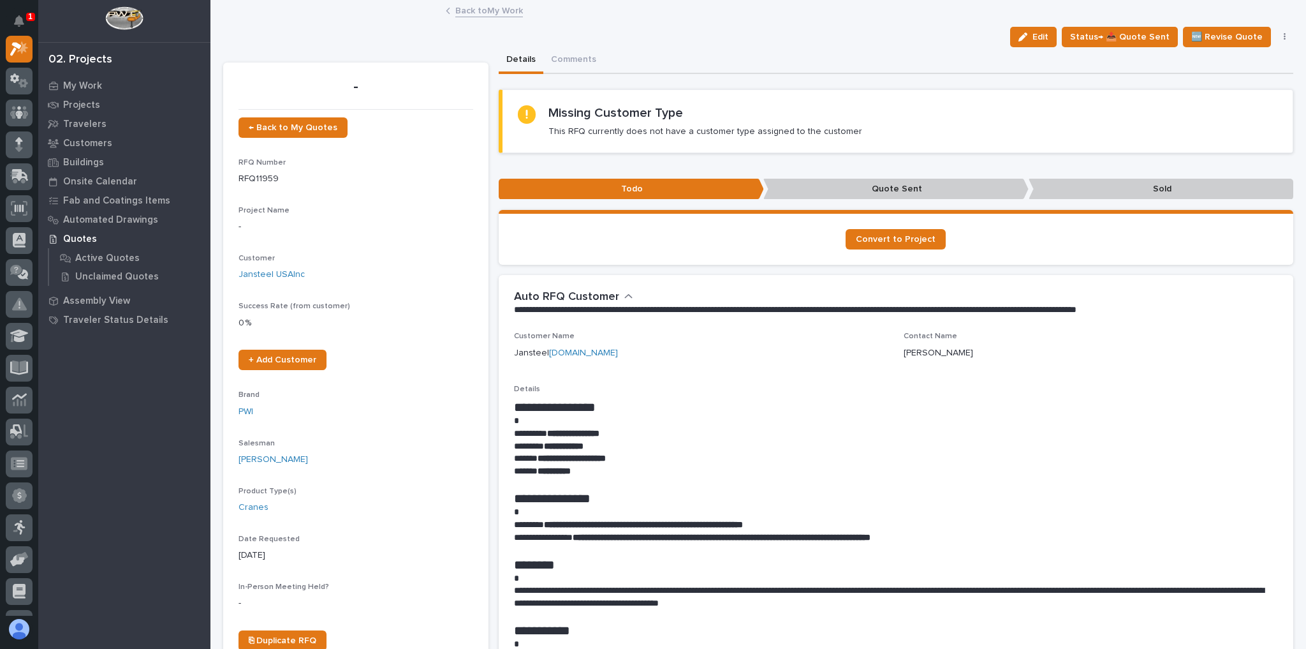
click at [477, 10] on link "Back to My Work" at bounding box center [489, 10] width 68 height 15
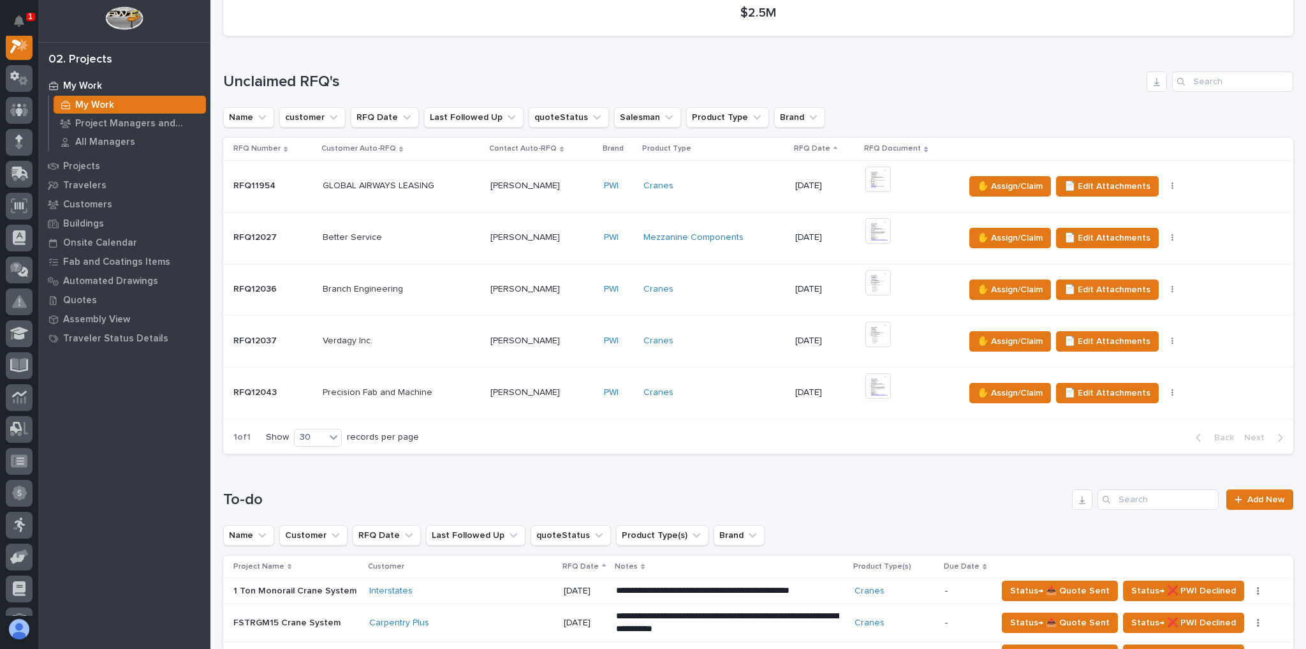
scroll to position [459, 0]
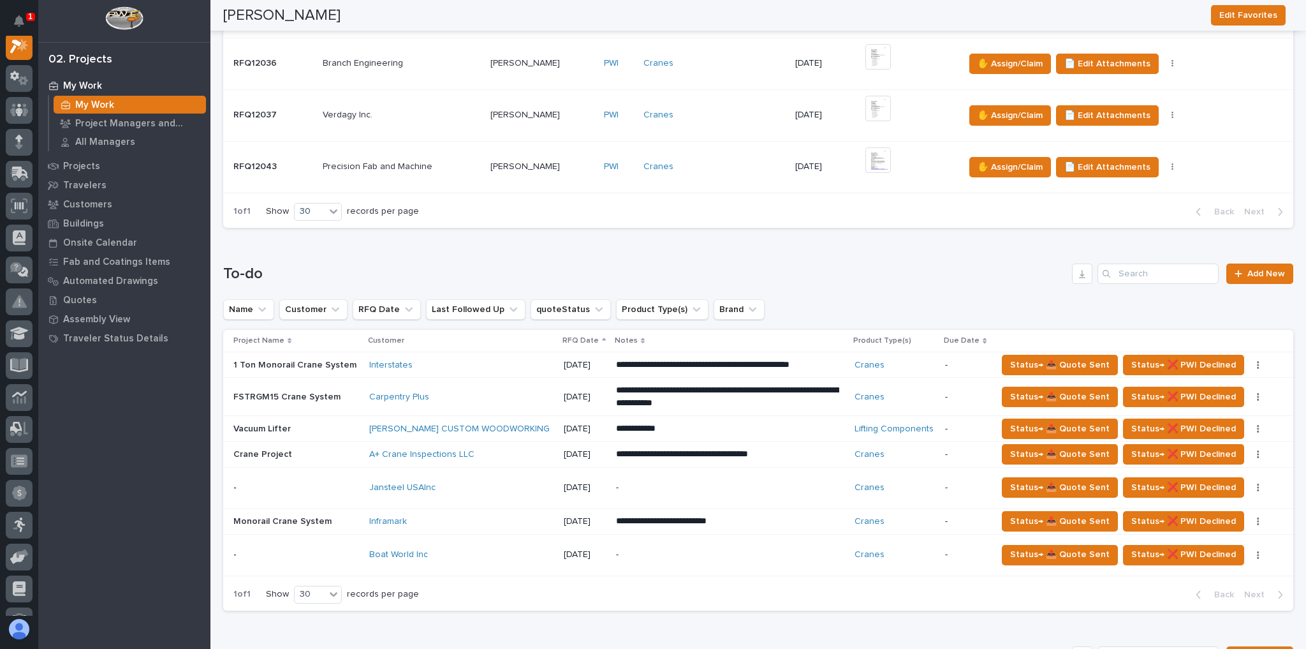
click at [461, 487] on div "Jansteel USAInc" at bounding box center [461, 487] width 184 height 11
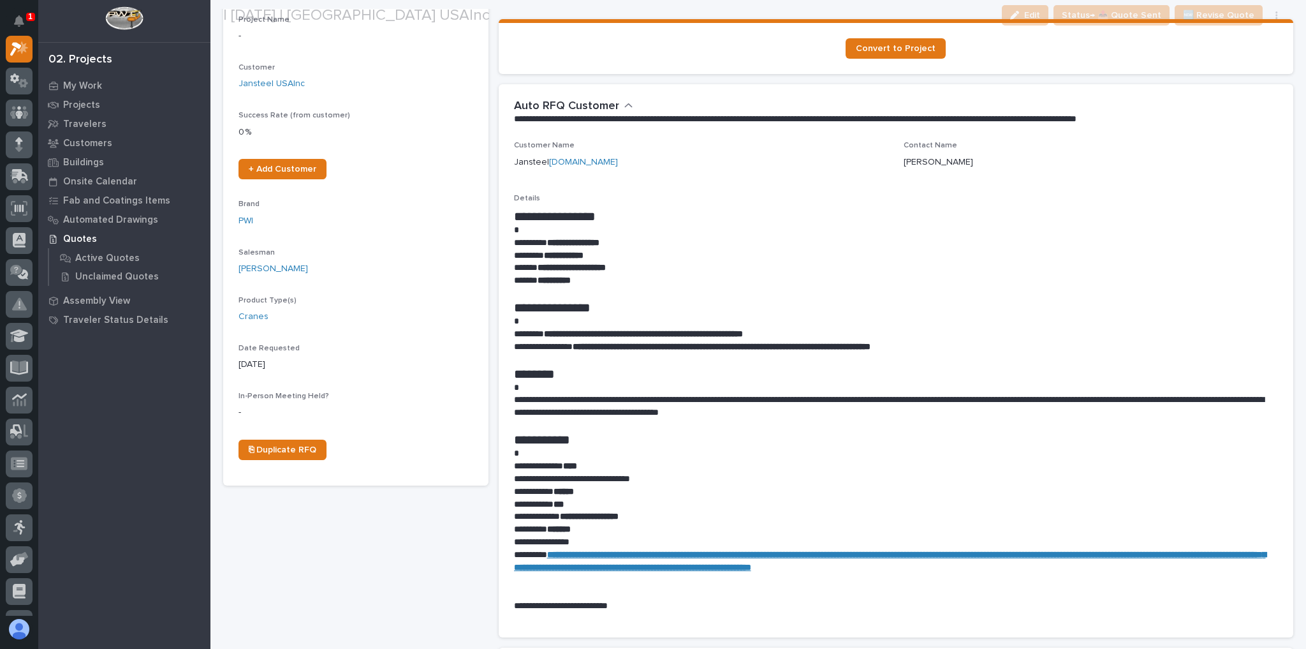
scroll to position [204, 0]
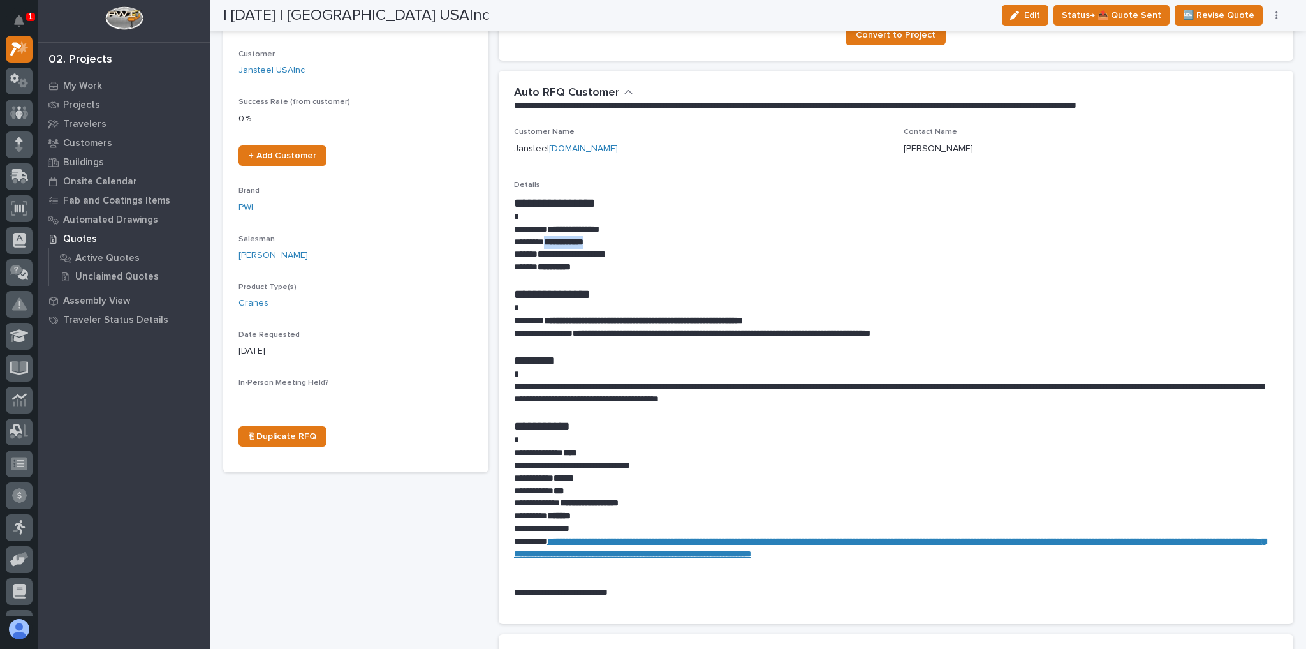
drag, startPoint x: 592, startPoint y: 240, endPoint x: 547, endPoint y: 245, distance: 45.0
click at [547, 245] on p "**********" at bounding box center [893, 242] width 758 height 13
copy strong "**********"
click at [29, 27] on button "Notifications" at bounding box center [19, 21] width 27 height 27
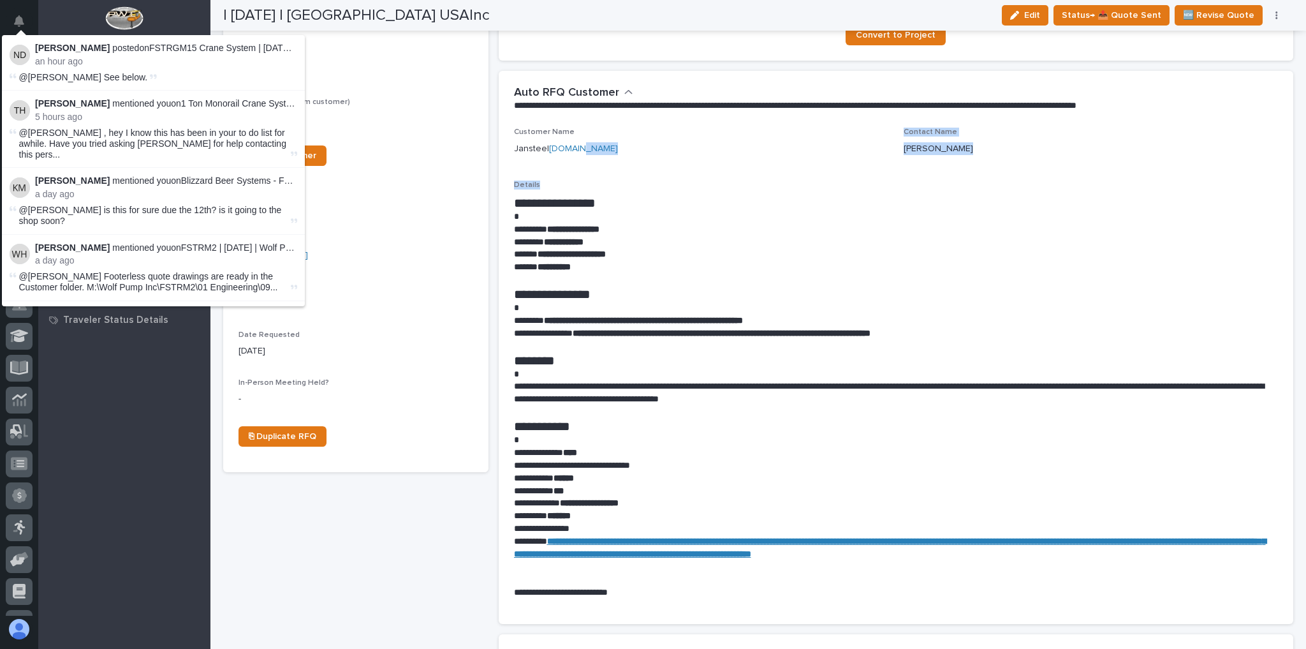
click at [742, 172] on div "**********" at bounding box center [896, 368] width 765 height 481
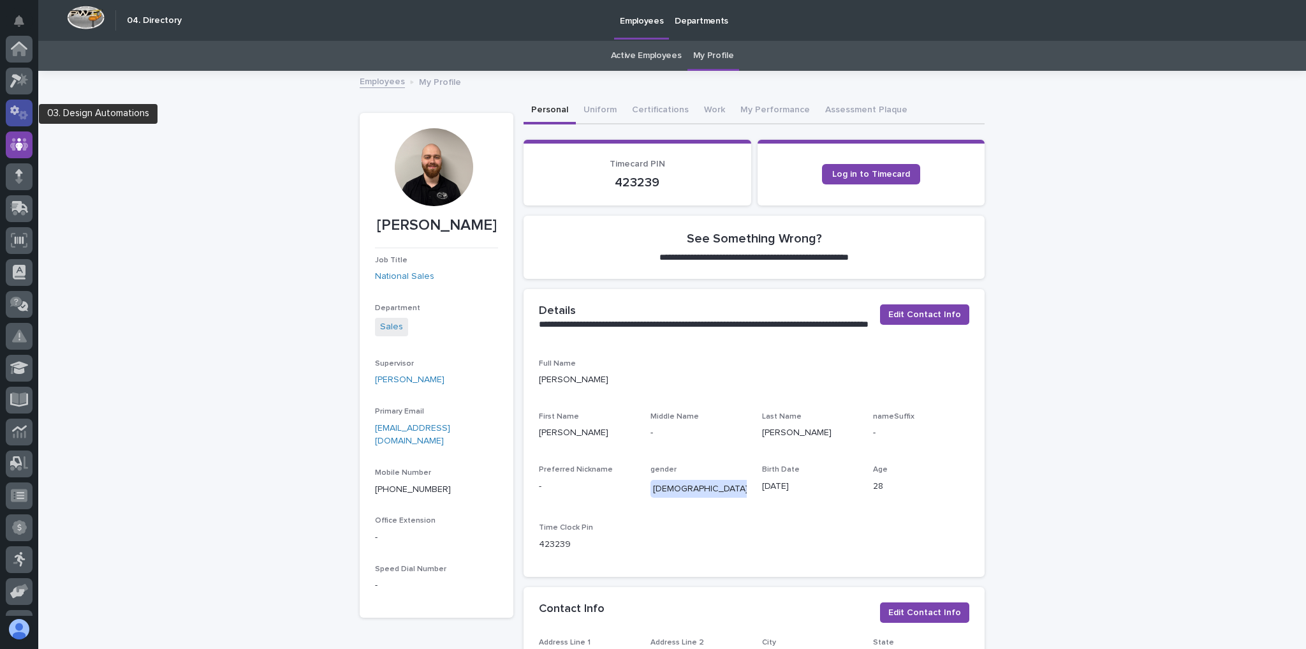
click at [12, 107] on icon at bounding box center [14, 110] width 9 height 10
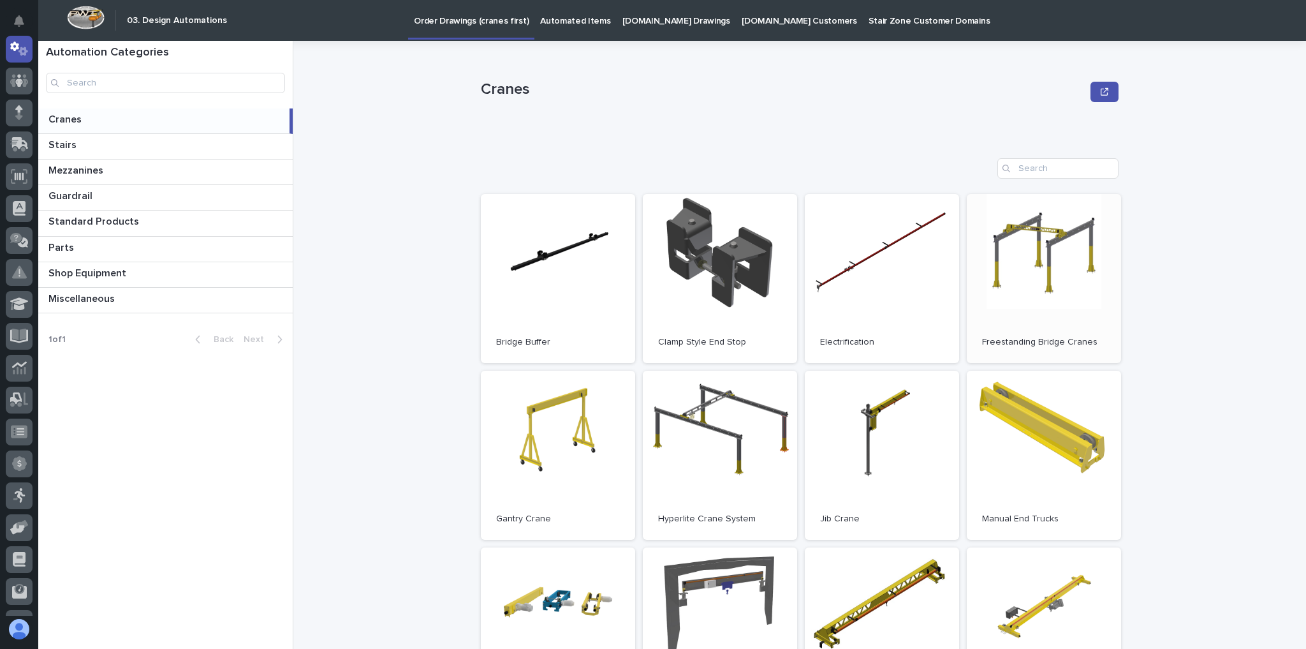
click at [1070, 279] on link "Open" at bounding box center [1044, 278] width 154 height 169
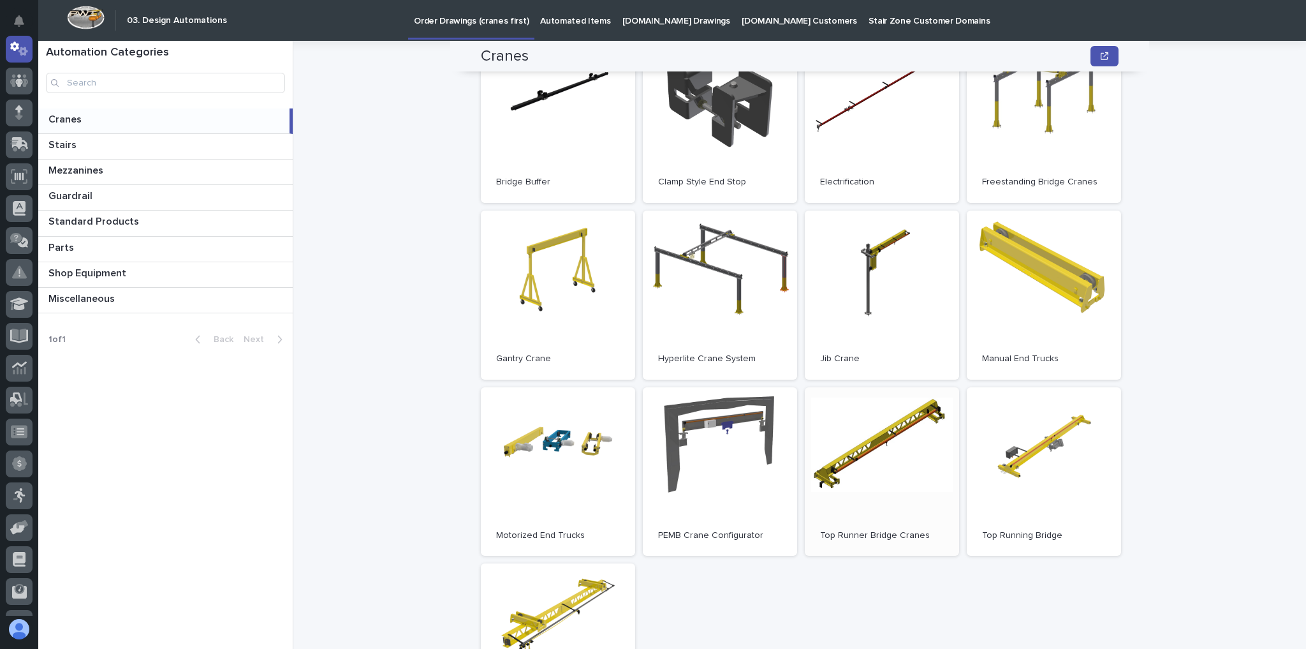
scroll to position [204, 0]
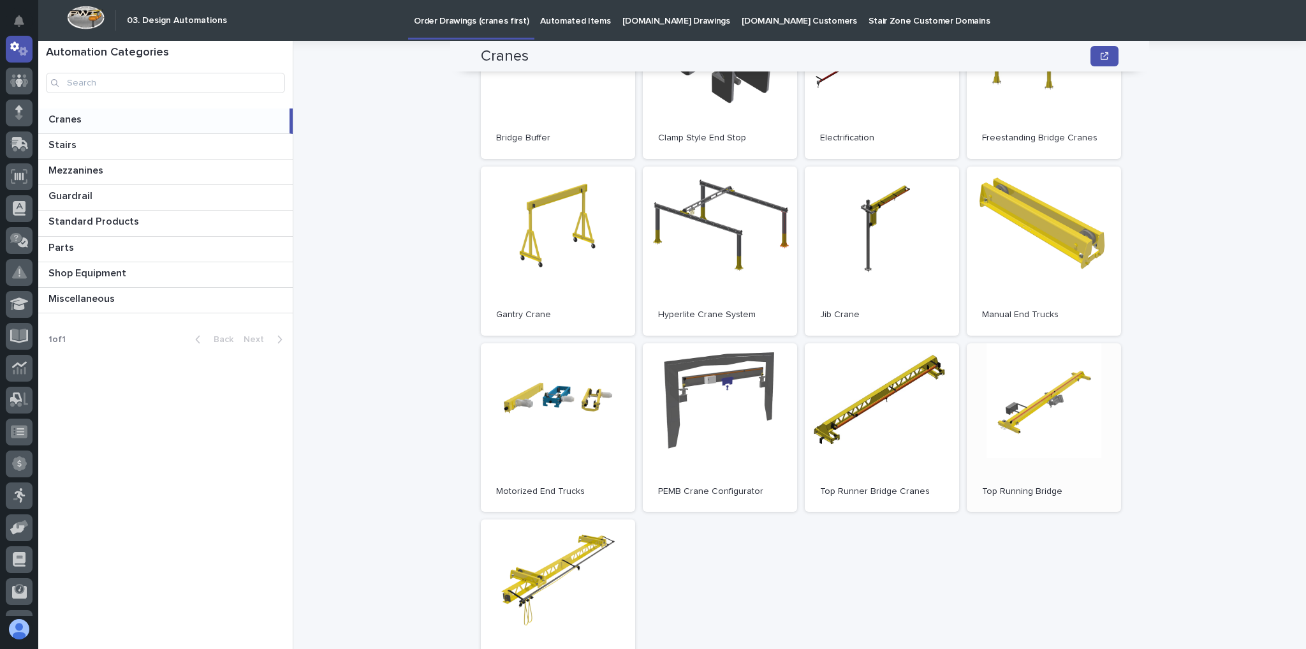
click at [1050, 437] on link "Open" at bounding box center [1044, 427] width 154 height 169
